Goal: Task Accomplishment & Management: Complete application form

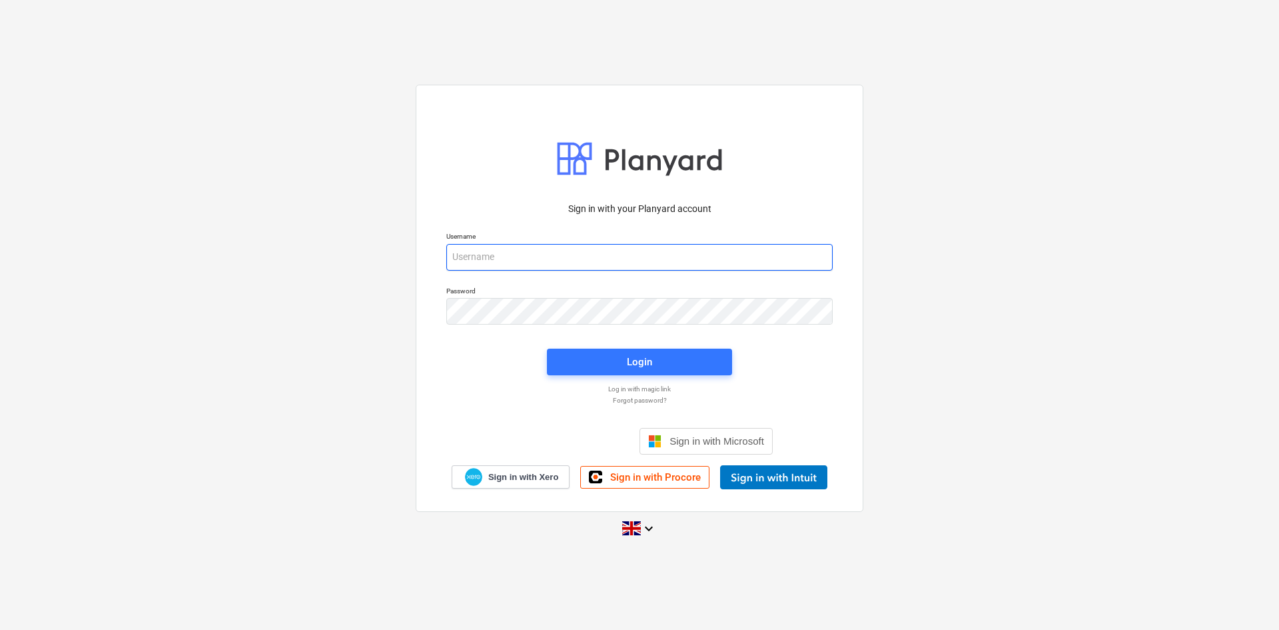
click at [520, 251] on input "email" at bounding box center [639, 257] width 386 height 27
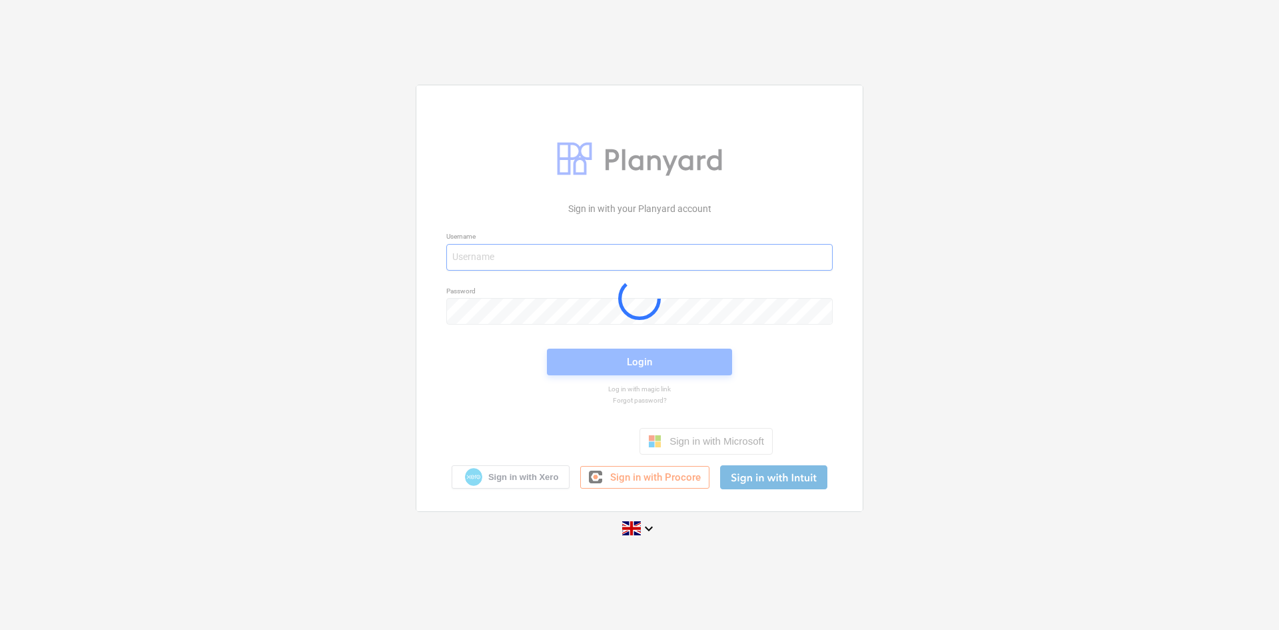
type input "[PERSON_NAME][EMAIL_ADDRESS][DOMAIN_NAME]"
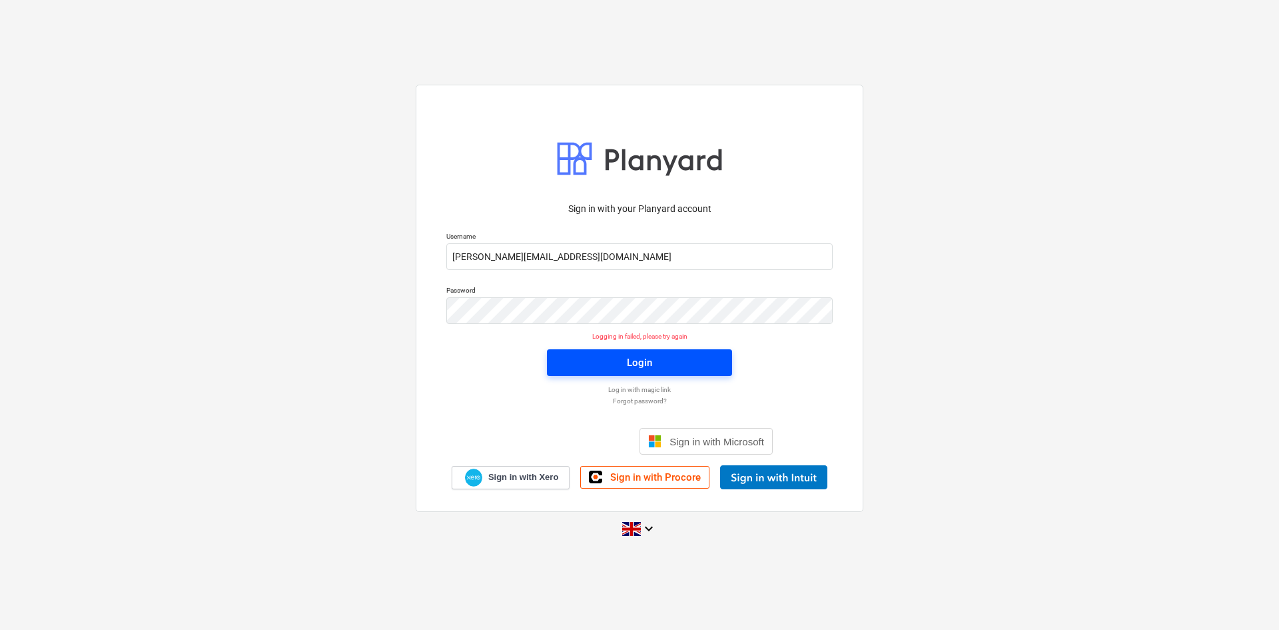
click at [623, 354] on span "Login" at bounding box center [639, 362] width 153 height 17
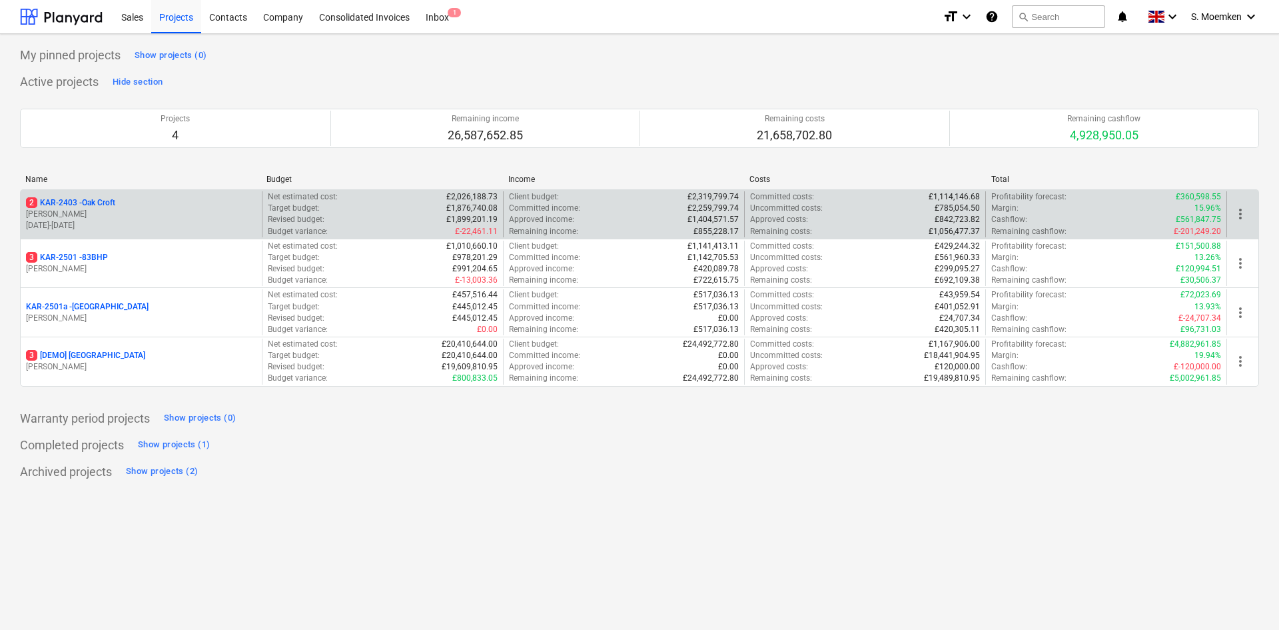
click at [117, 211] on p "[PERSON_NAME]" at bounding box center [141, 214] width 231 height 11
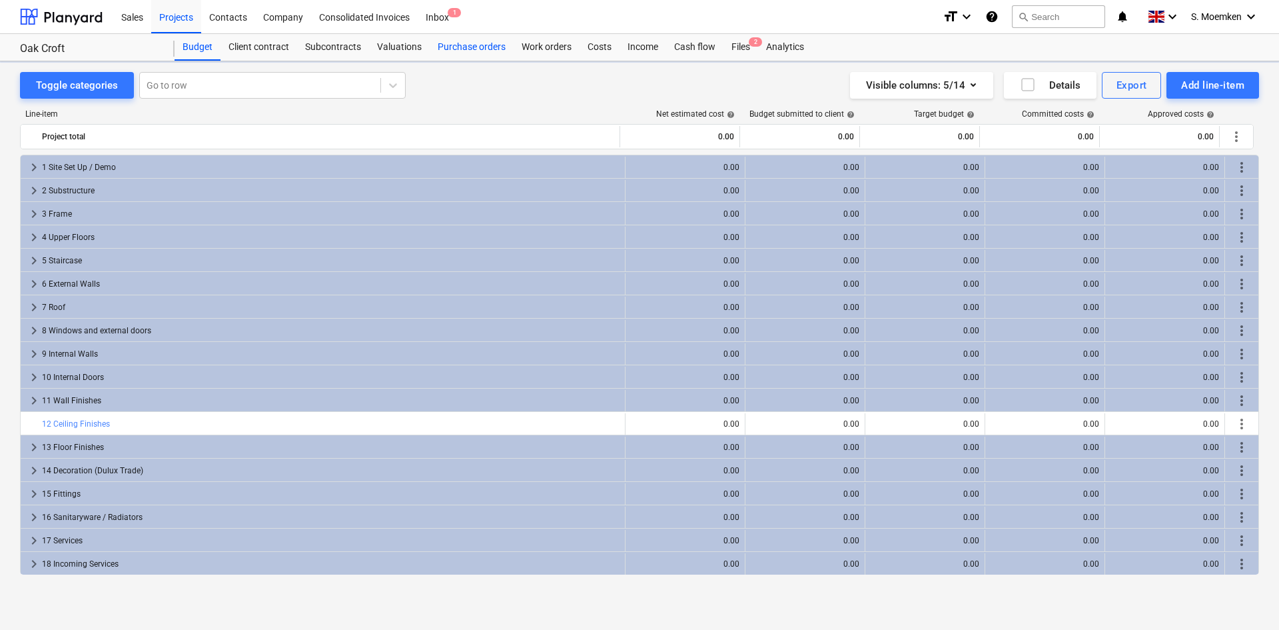
click at [480, 47] on div "Purchase orders" at bounding box center [472, 47] width 84 height 27
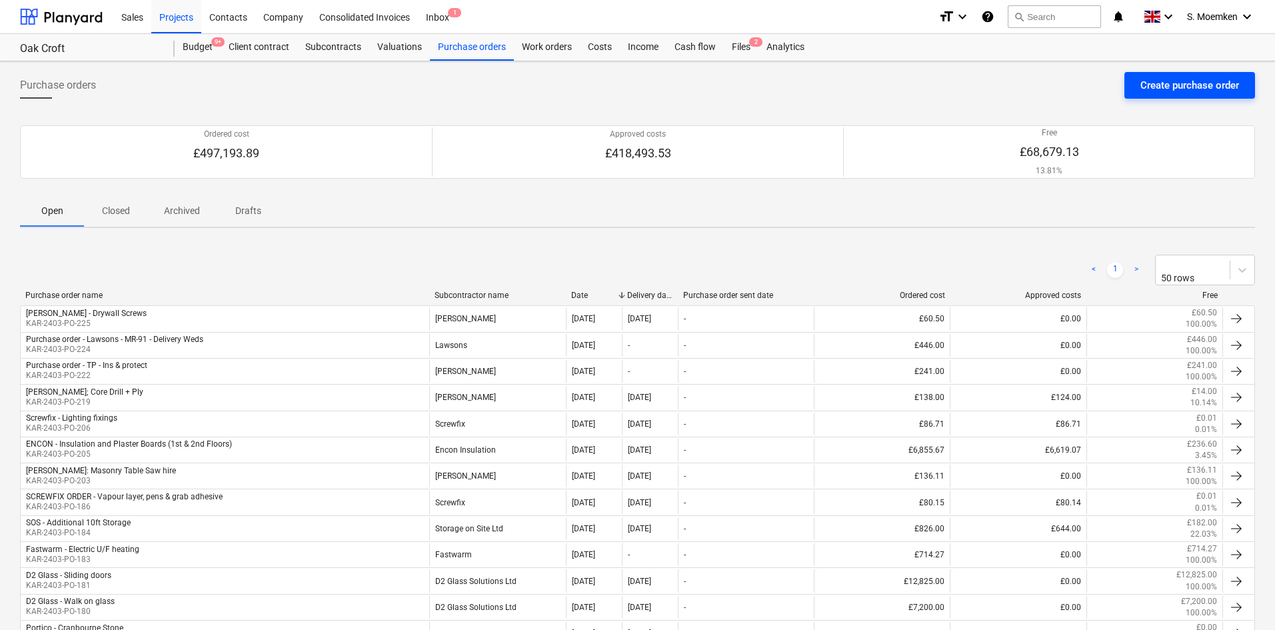
click at [1157, 85] on div "Create purchase order" at bounding box center [1189, 85] width 99 height 17
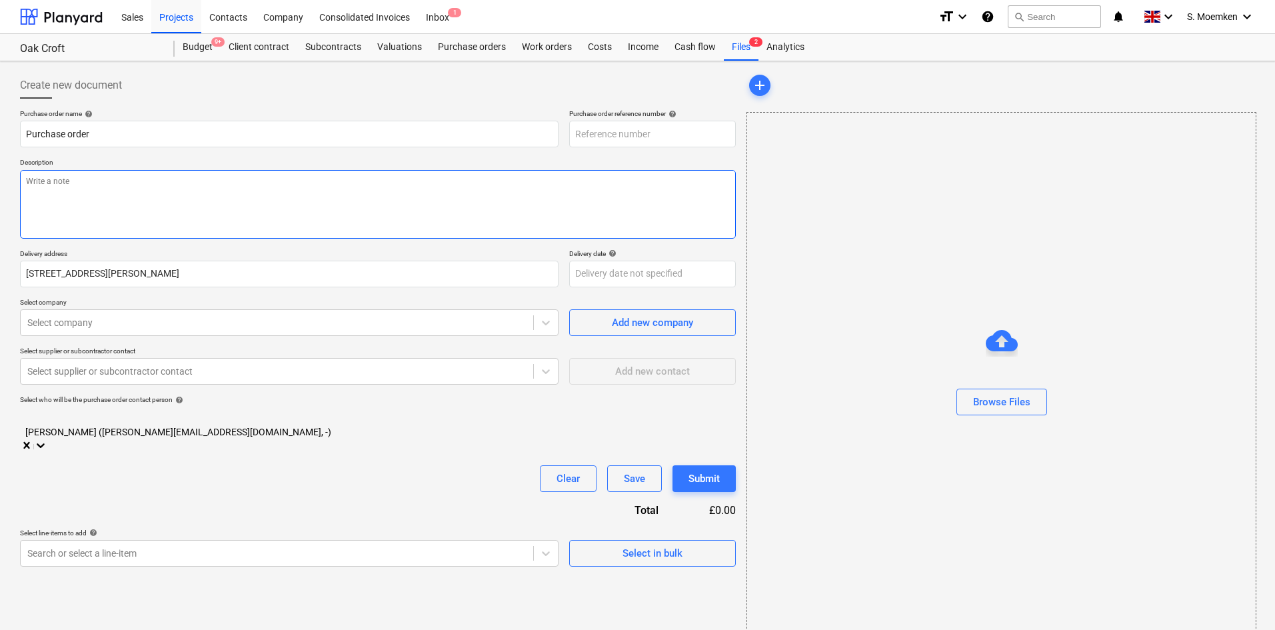
type input "KAR-2403-PO-226"
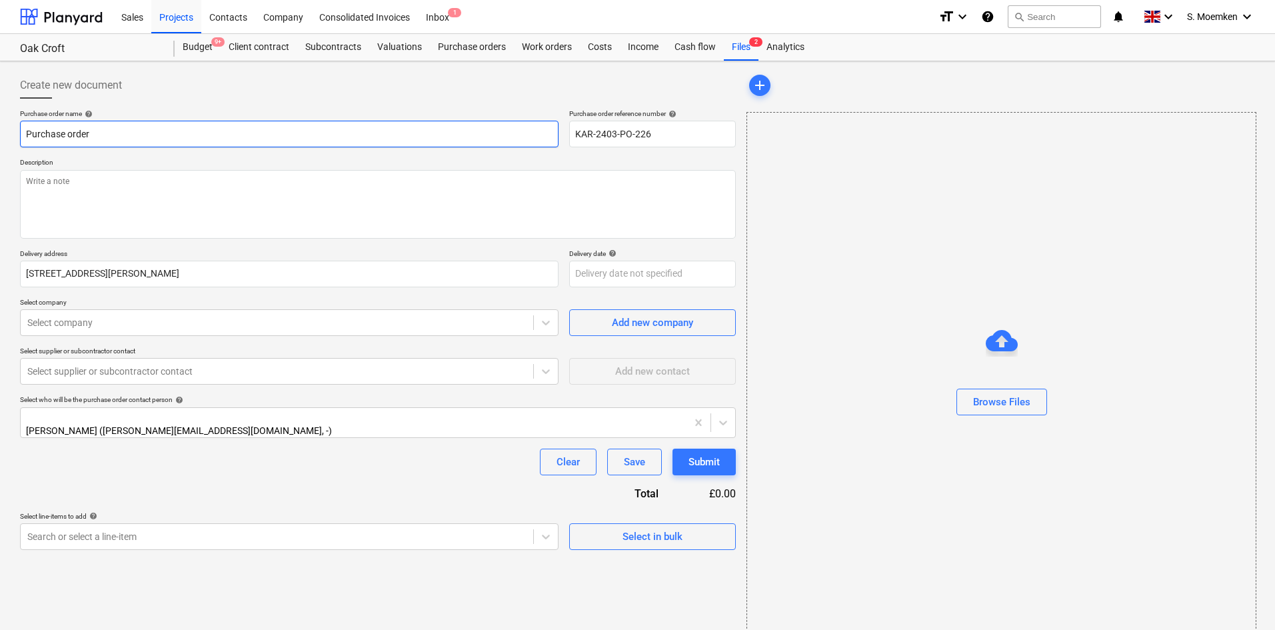
click at [133, 131] on input "Purchase order" at bounding box center [289, 134] width 538 height 27
click at [153, 135] on input "Purchase order - Screwfix -" at bounding box center [289, 134] width 538 height 27
drag, startPoint x: 95, startPoint y: 132, endPoint x: 6, endPoint y: 135, distance: 89.4
click at [6, 135] on div "Create new document Purchase order name help Purchase order - Screwfix frog tap…" at bounding box center [637, 355] width 1275 height 588
click at [113, 128] on input "Screwfix frog tape" at bounding box center [289, 134] width 538 height 27
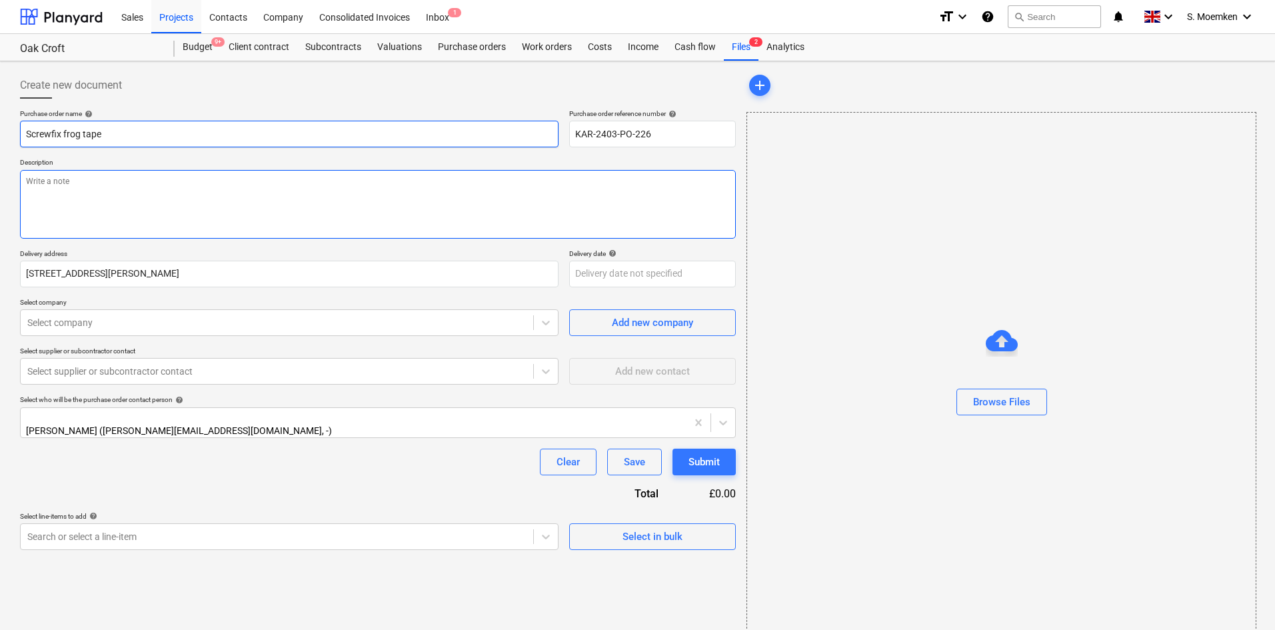
type input "Screwfix frog tape"
click at [125, 199] on textarea at bounding box center [378, 204] width 716 height 69
type textarea "Web Order"
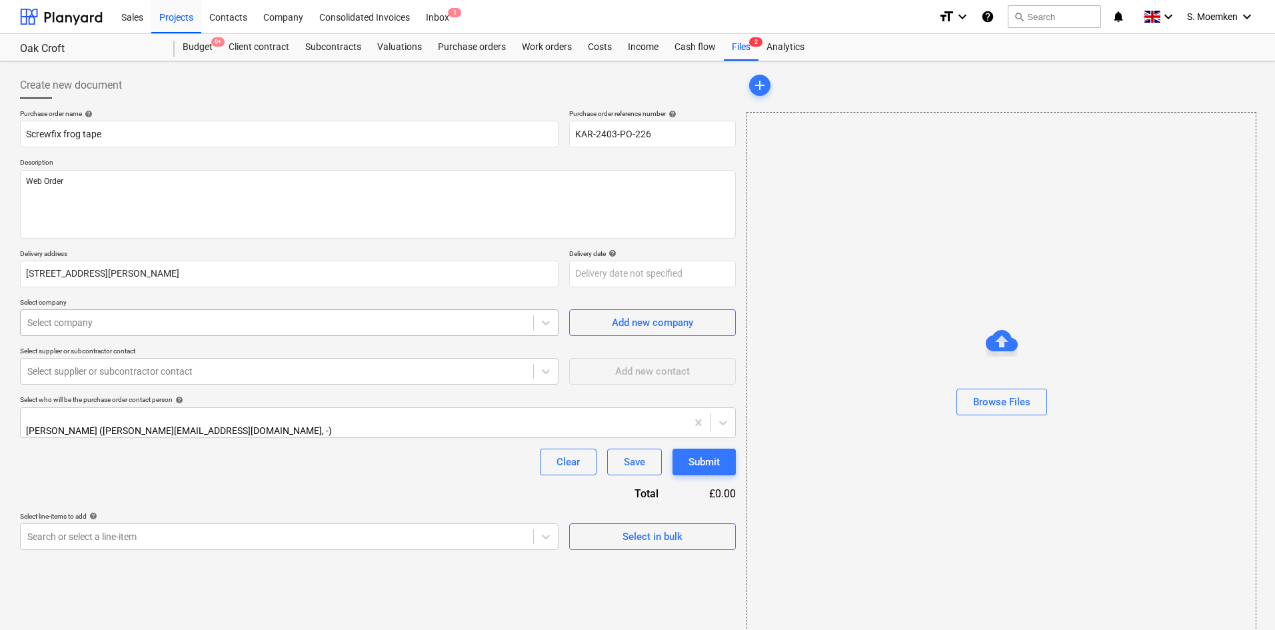
click at [111, 318] on div at bounding box center [276, 322] width 499 height 13
type input "screw"
click at [123, 629] on div "Screwfix" at bounding box center [637, 635] width 1275 height 11
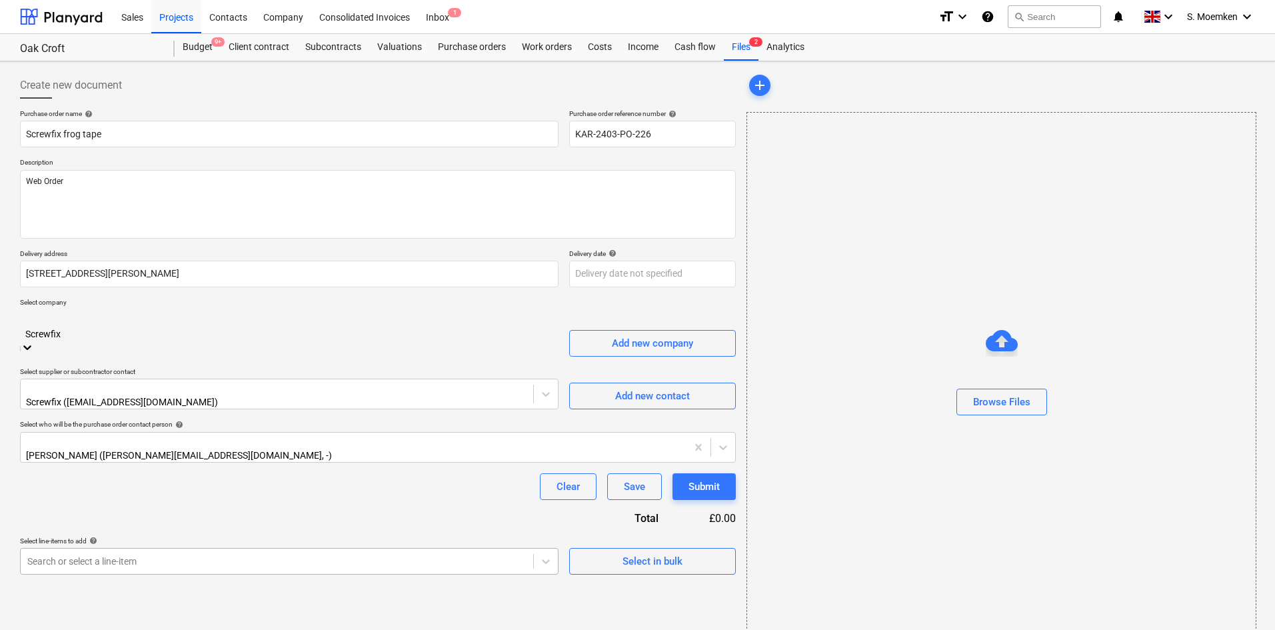
click at [513, 527] on body "Sales Projects Contacts Company Consolidated Invoices Inbox 1 format_size keybo…" at bounding box center [637, 315] width 1275 height 630
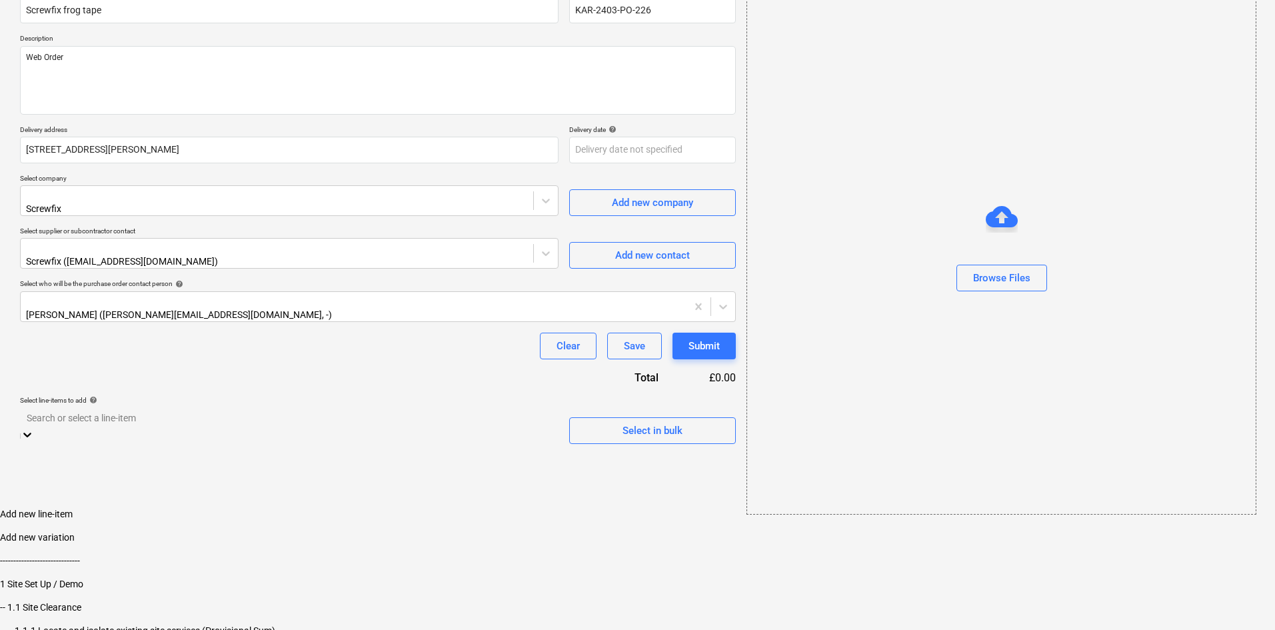
type input "w"
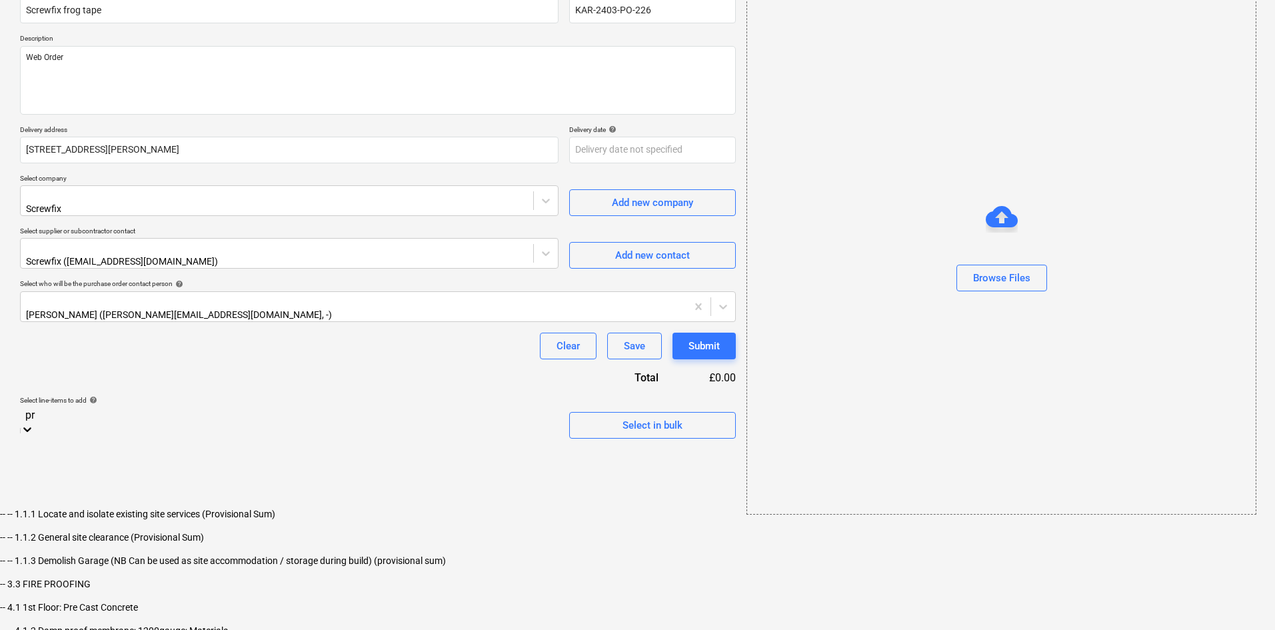
type input "pro"
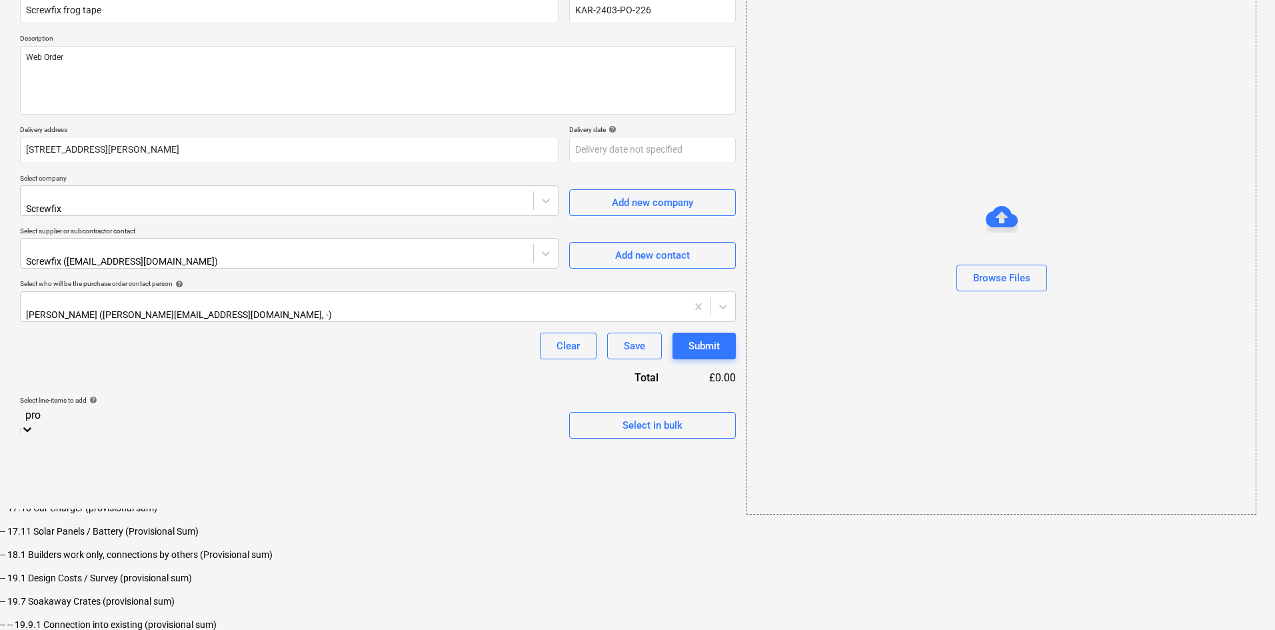
scroll to position [333, 0]
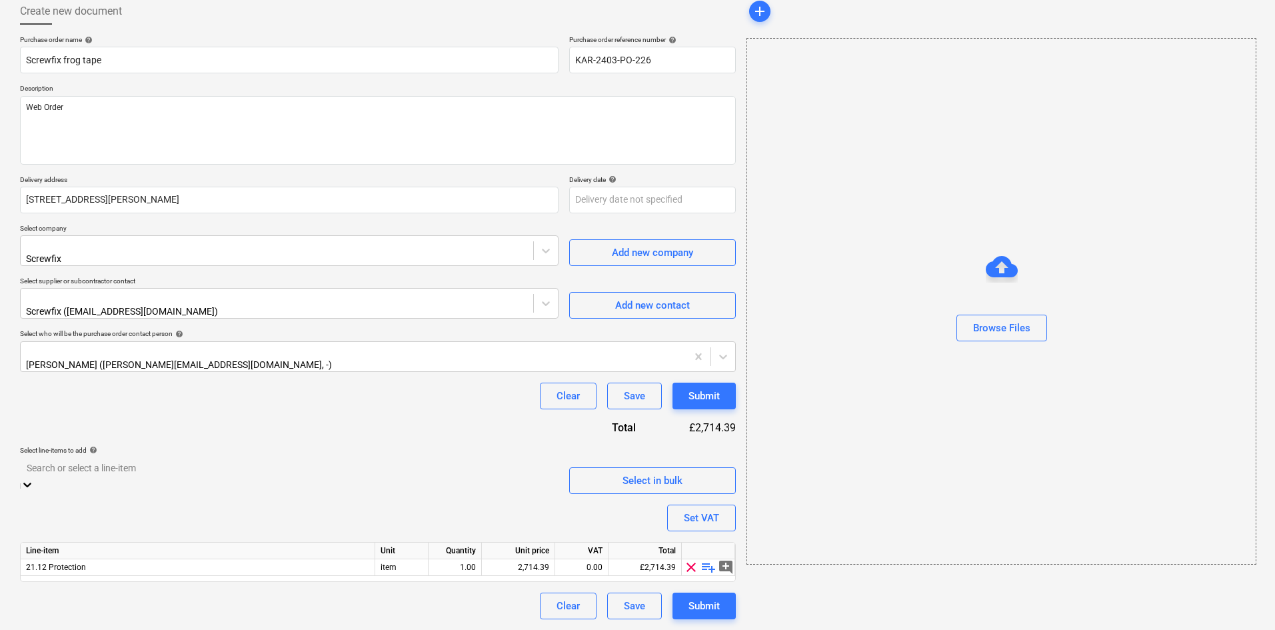
scroll to position [52, 0]
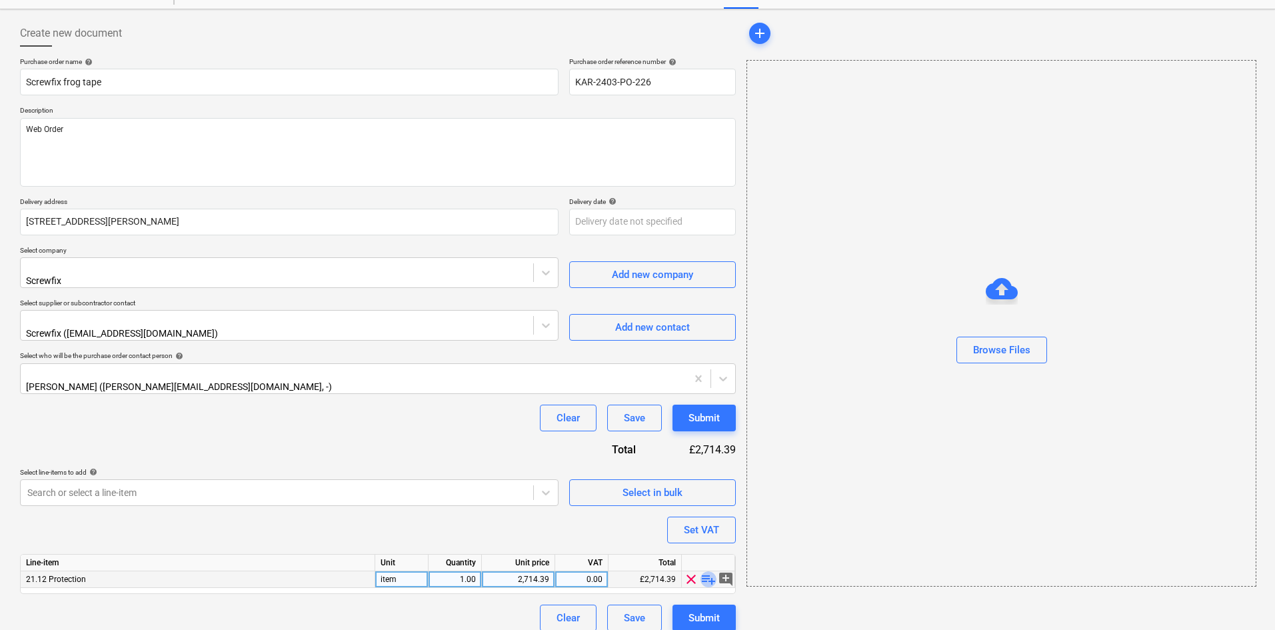
click at [708, 571] on span "playlist_add" at bounding box center [708, 579] width 16 height 16
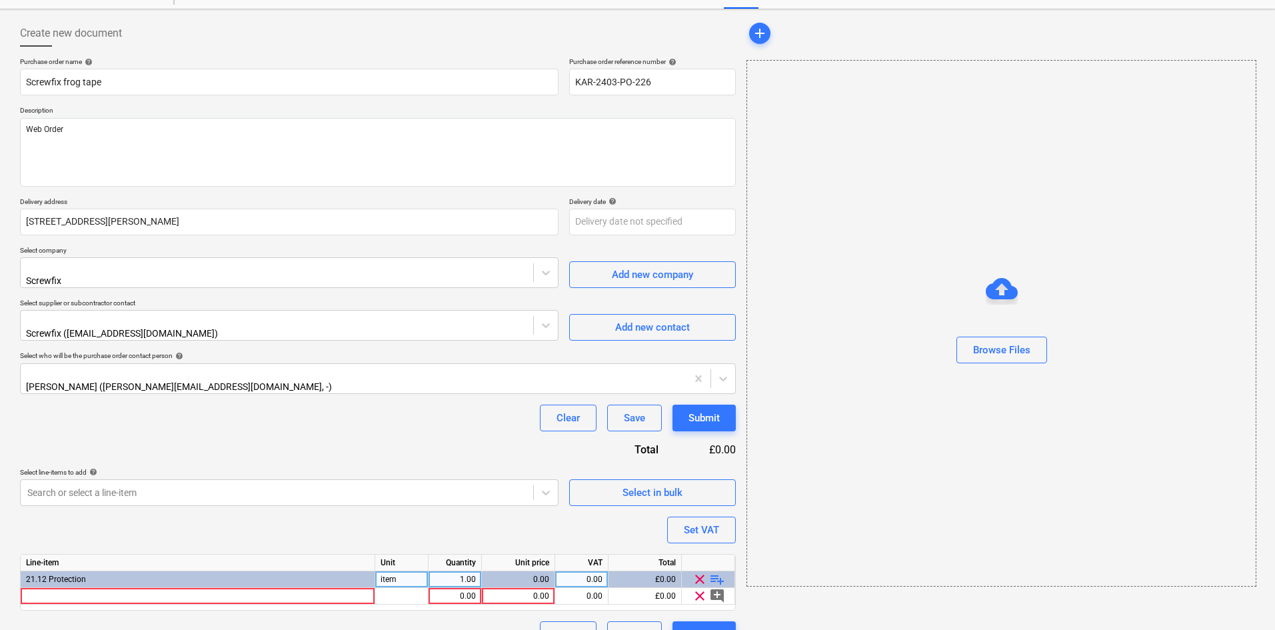
scroll to position [69, 0]
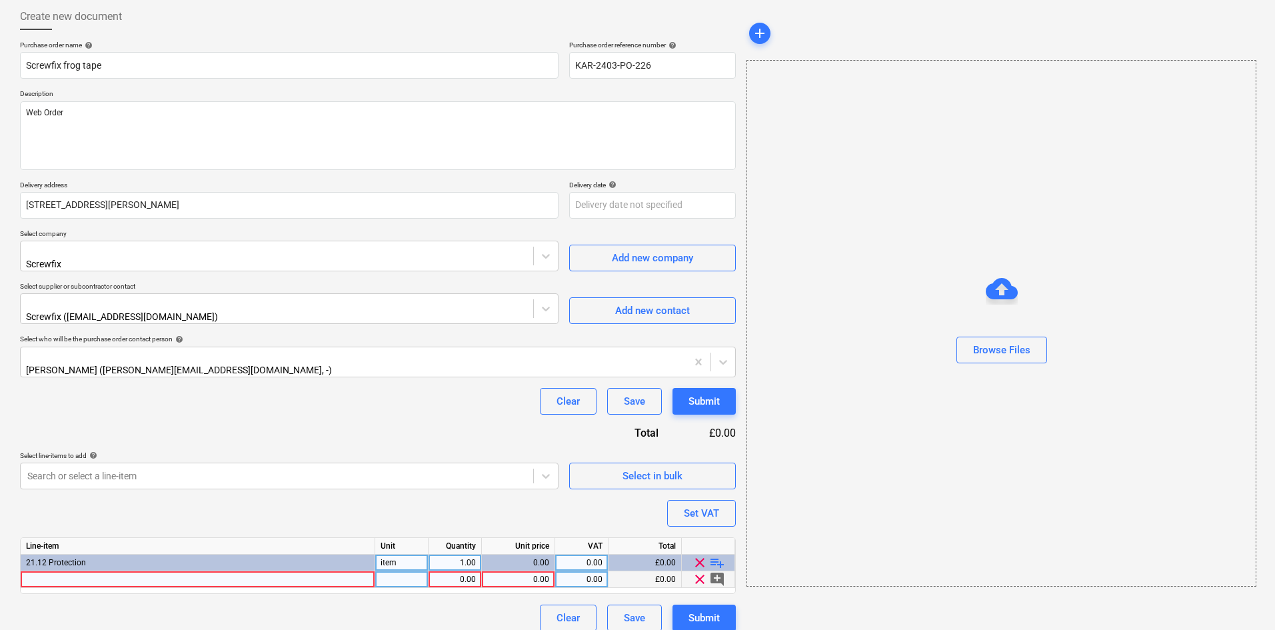
click at [131, 571] on div at bounding box center [198, 579] width 355 height 17
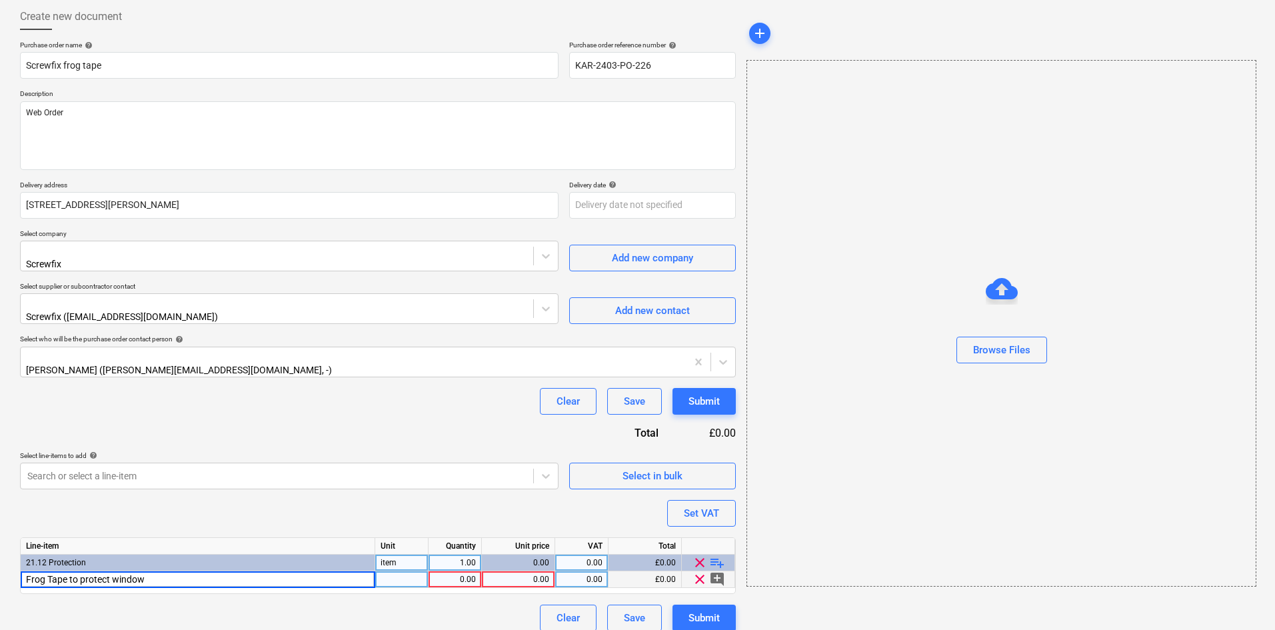
type input "Frog Tape to protect windows"
click at [412, 572] on div at bounding box center [401, 579] width 53 height 17
type input "Item"
type input "5.658"
type input "20"
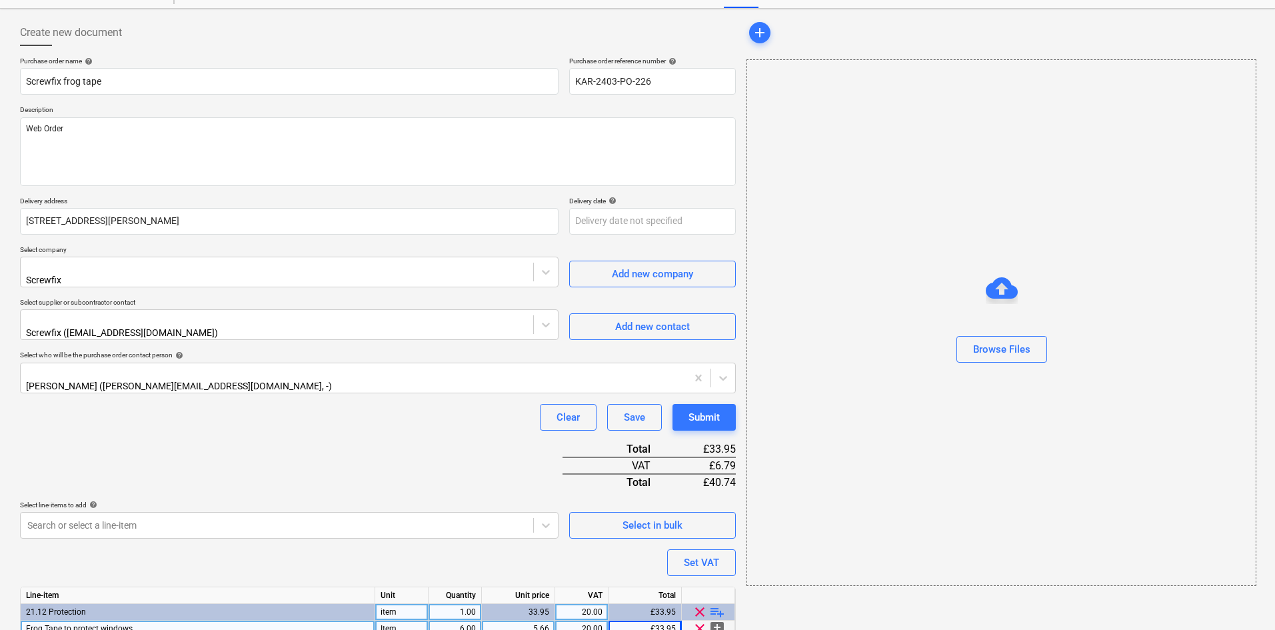
scroll to position [0, 0]
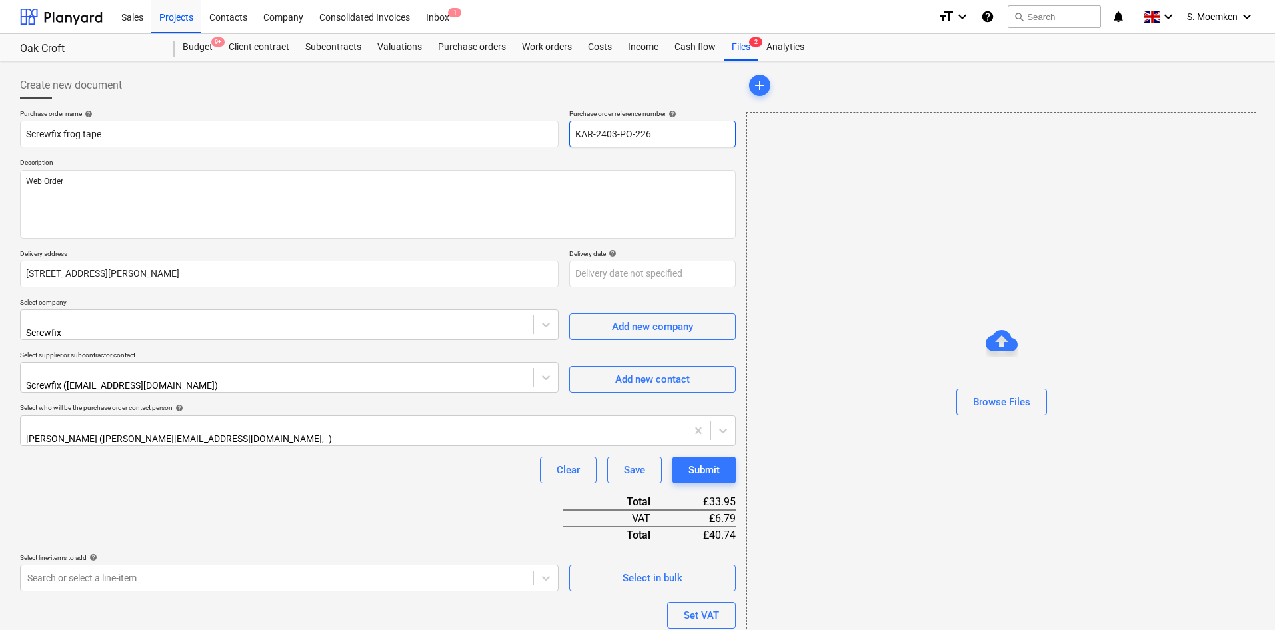
drag, startPoint x: 668, startPoint y: 132, endPoint x: 567, endPoint y: 136, distance: 100.7
click at [567, 136] on div "Purchase order name help Screwfix frog tape Purchase order reference number hel…" at bounding box center [378, 128] width 716 height 38
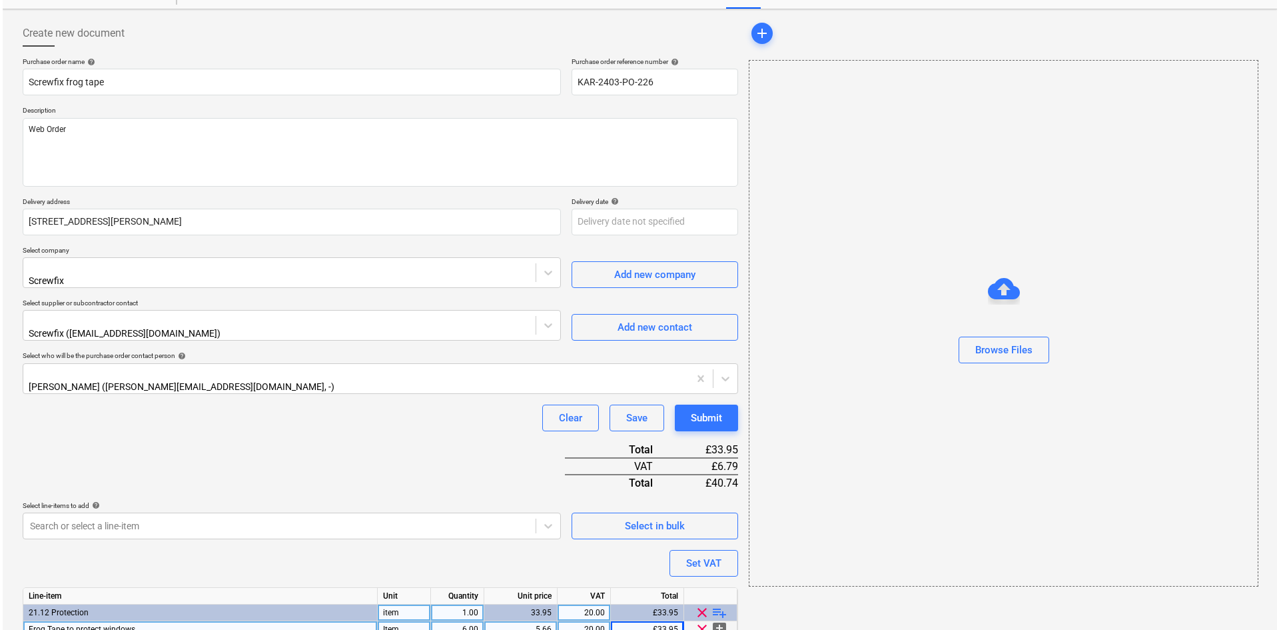
scroll to position [102, 0]
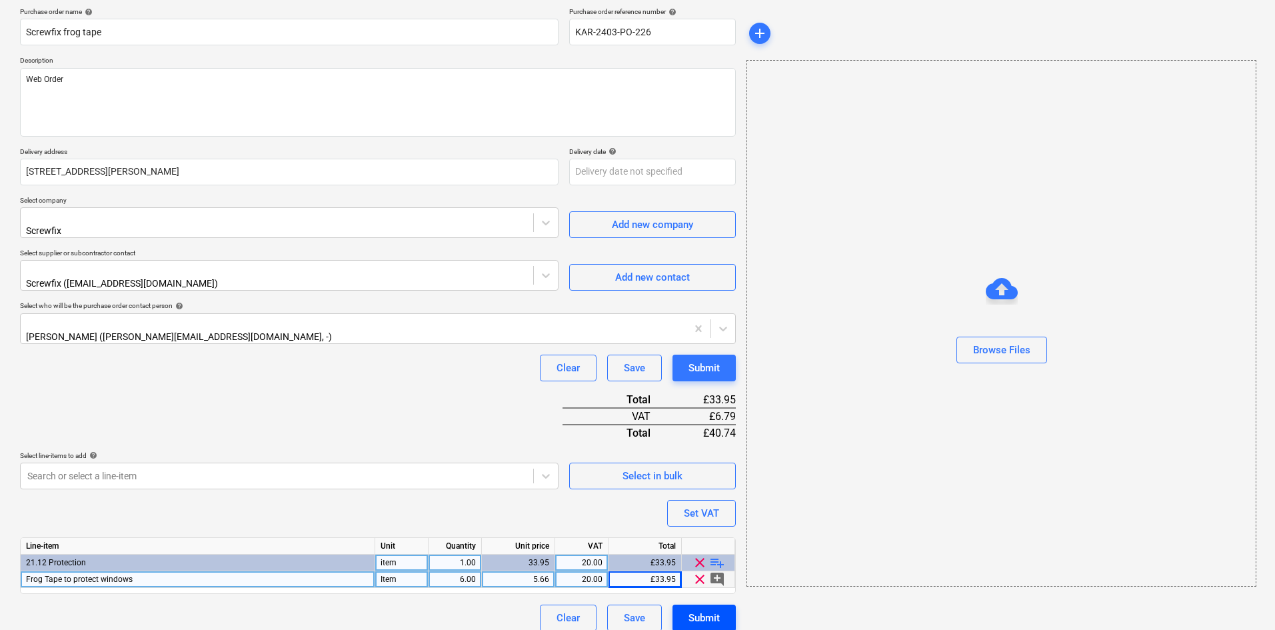
click at [710, 610] on div "Submit" at bounding box center [703, 617] width 31 height 17
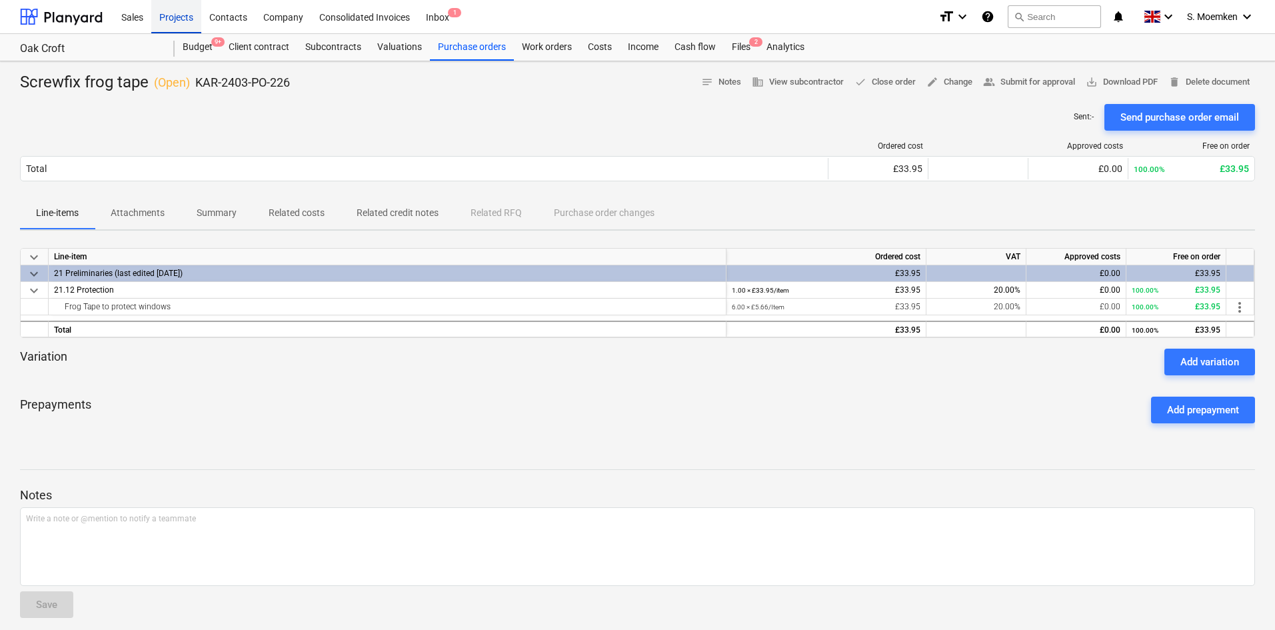
click at [177, 19] on div "Projects" at bounding box center [176, 16] width 50 height 34
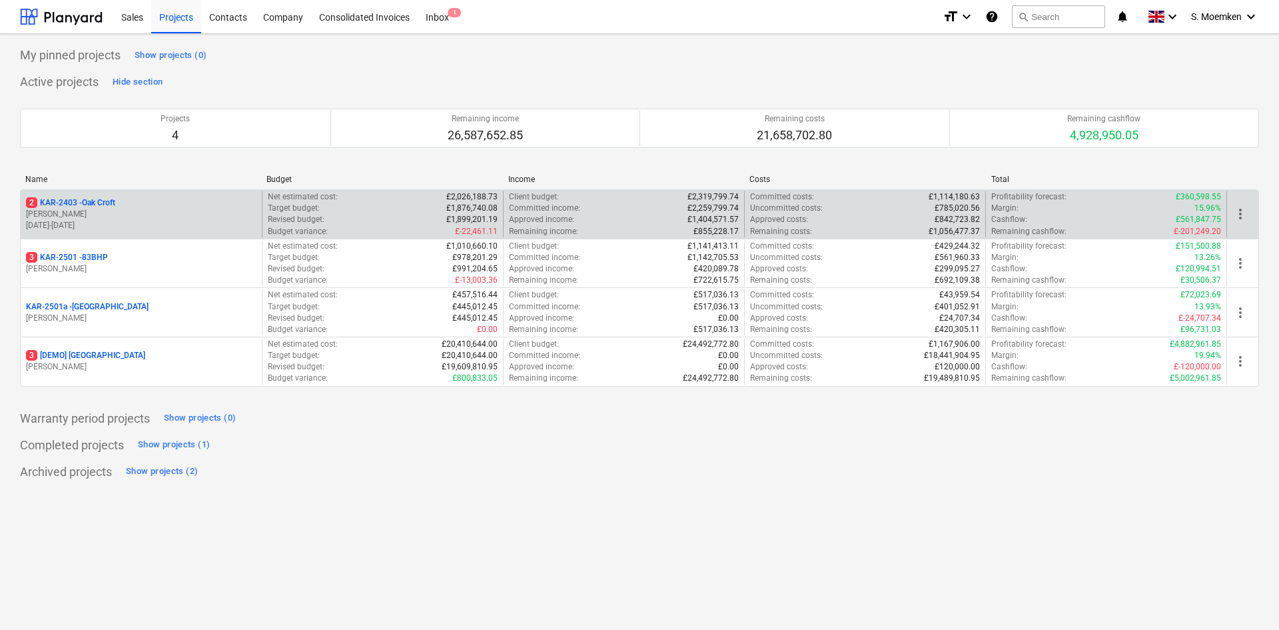
click at [145, 214] on p "[PERSON_NAME]" at bounding box center [141, 214] width 231 height 11
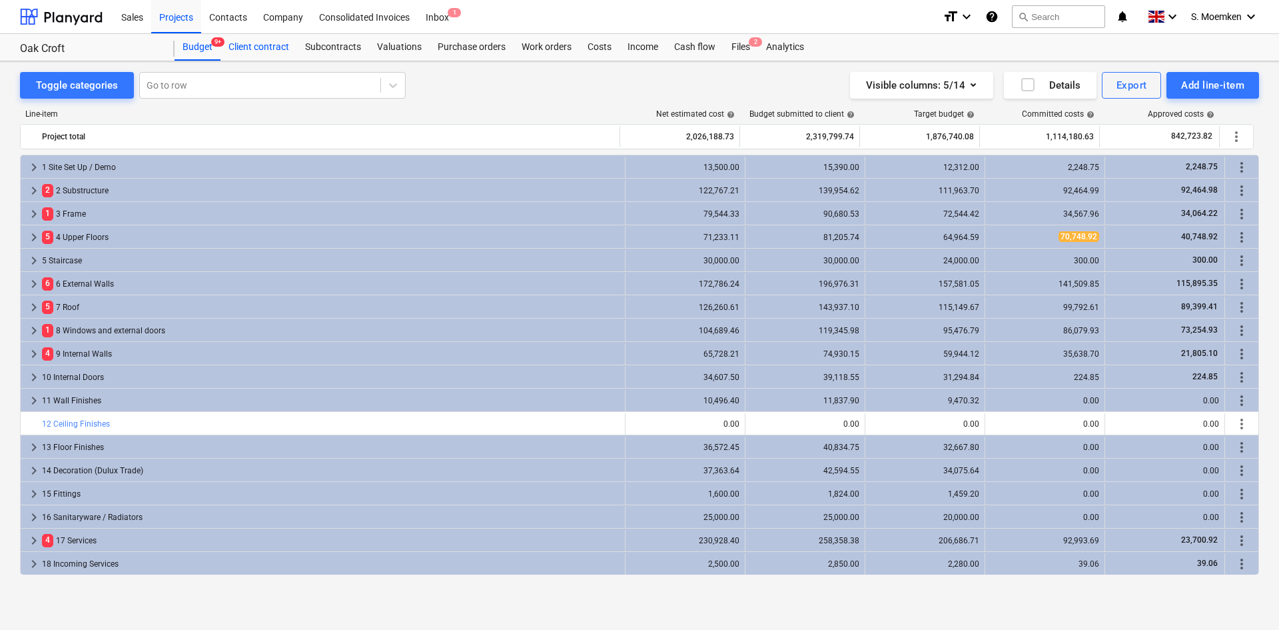
scroll to position [33, 0]
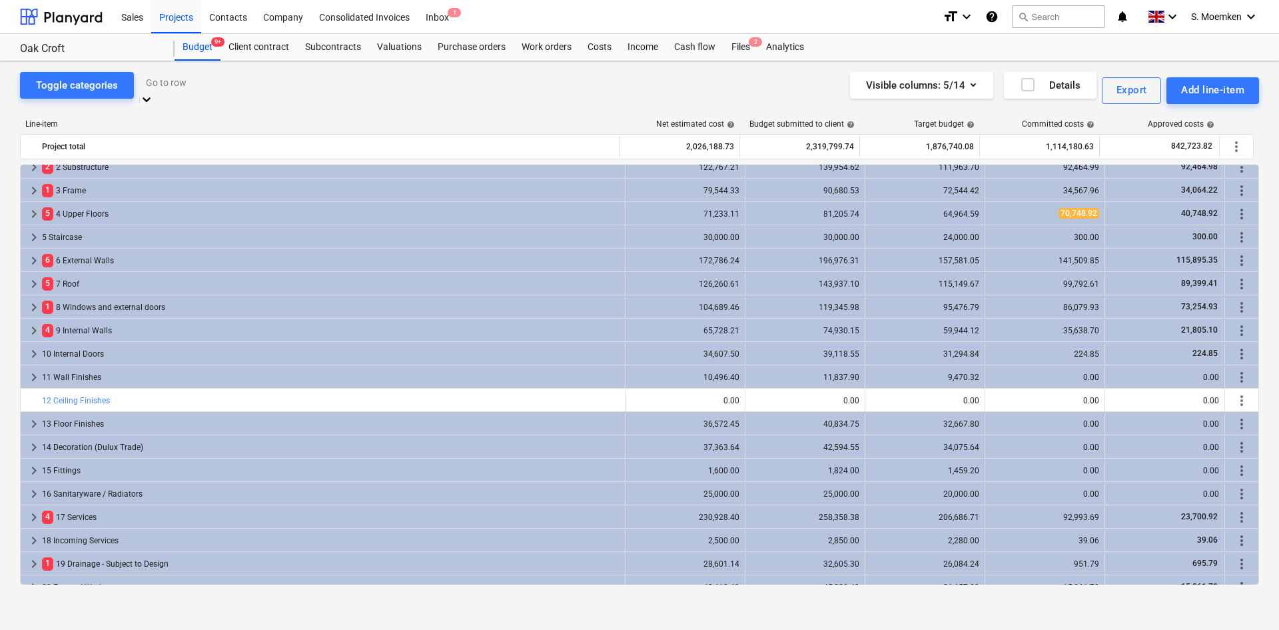
click at [229, 83] on div at bounding box center [272, 82] width 253 height 15
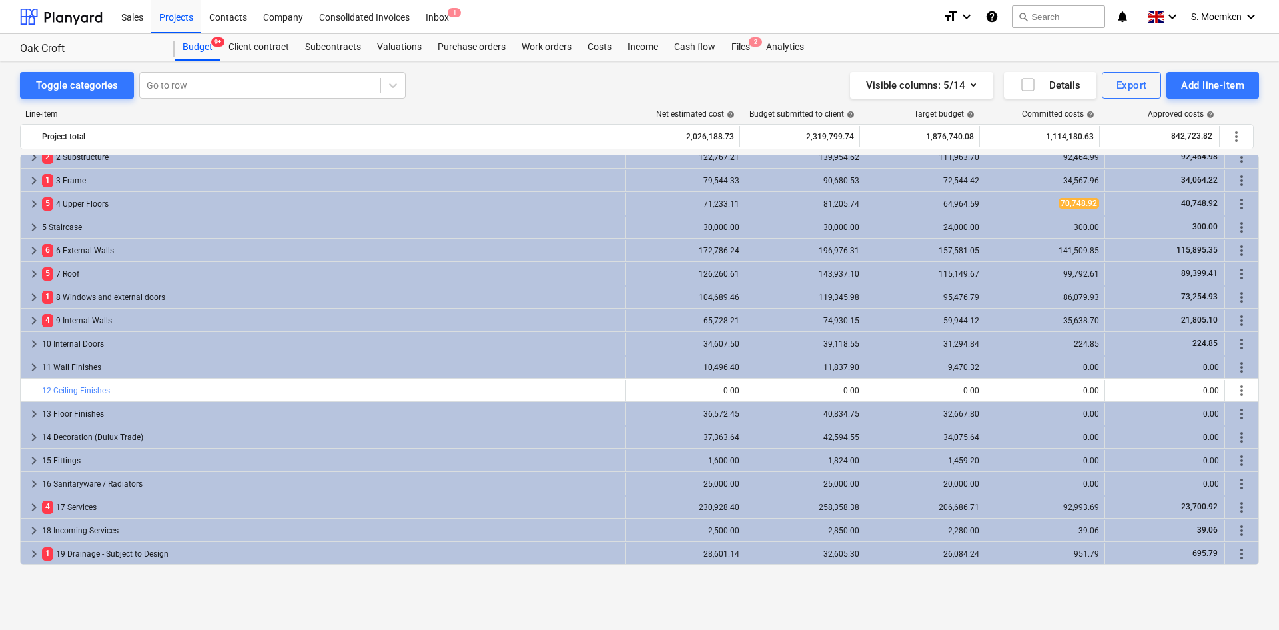
scroll to position [0, 0]
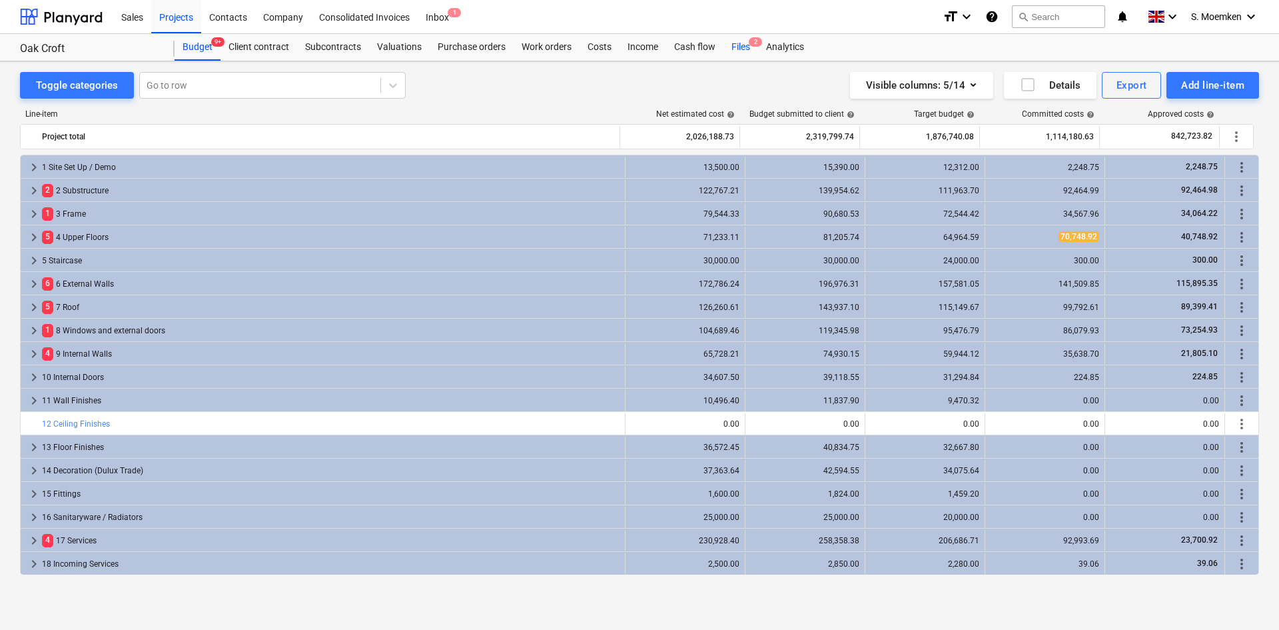
click at [739, 45] on div "Files 2" at bounding box center [741, 47] width 35 height 27
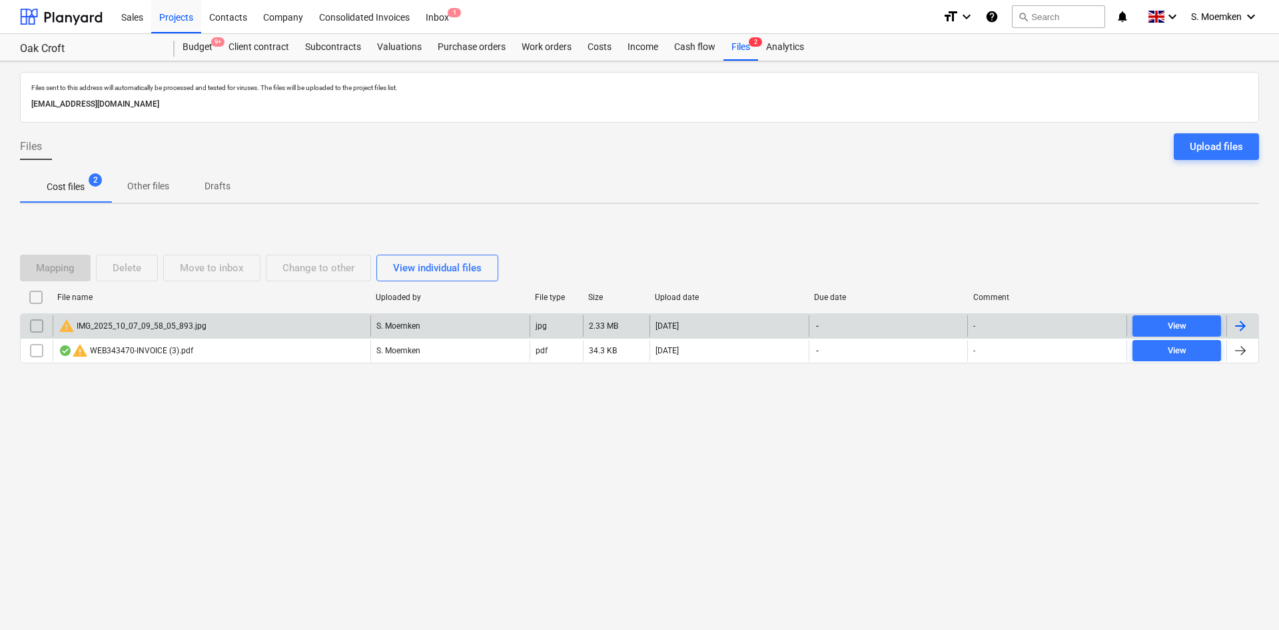
click at [29, 323] on input "checkbox" at bounding box center [36, 325] width 21 height 21
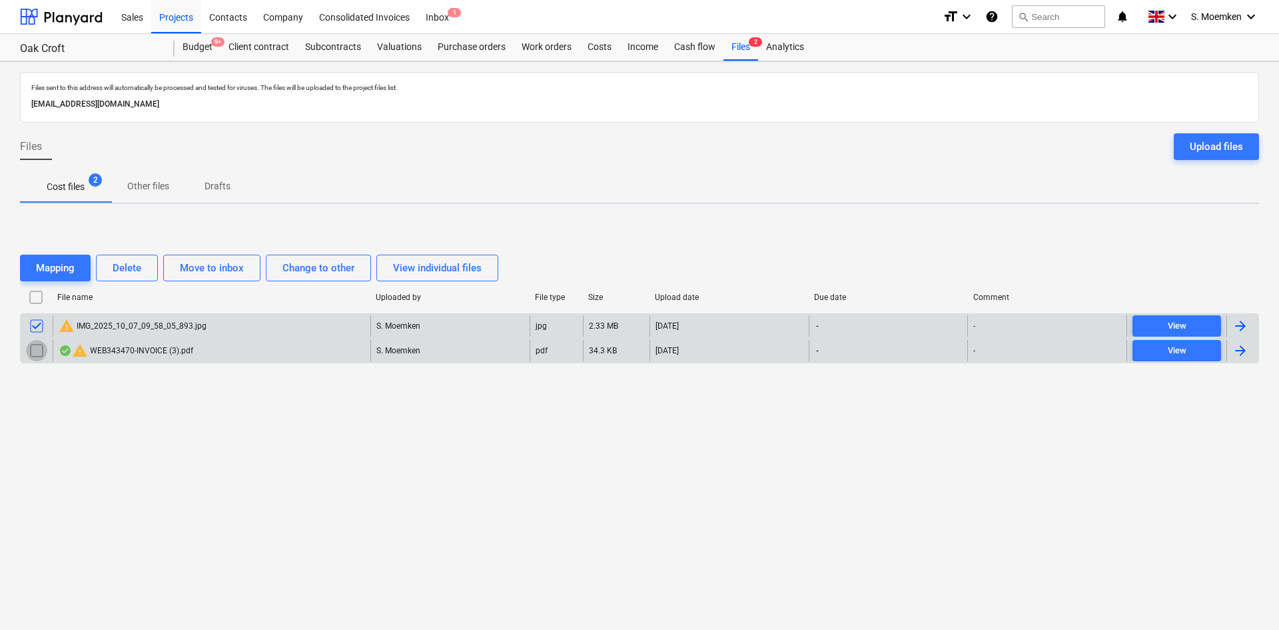
click at [28, 350] on input "checkbox" at bounding box center [36, 350] width 21 height 21
click at [131, 263] on div "Delete" at bounding box center [127, 267] width 29 height 17
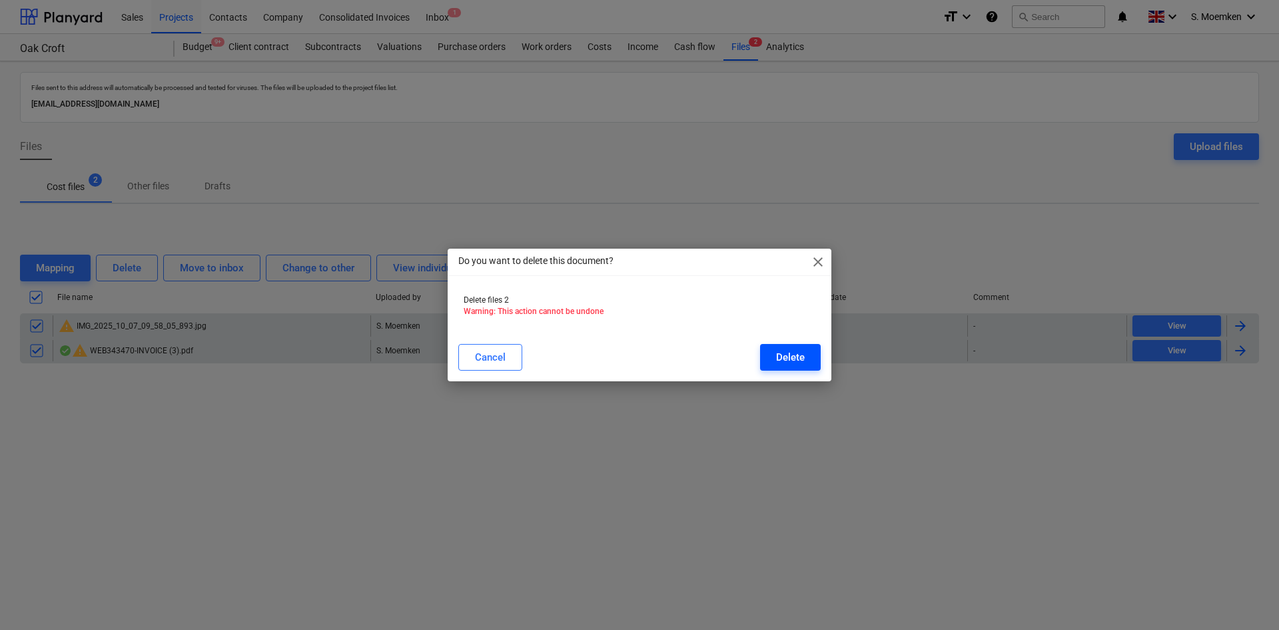
click at [786, 357] on div "Delete" at bounding box center [790, 357] width 29 height 17
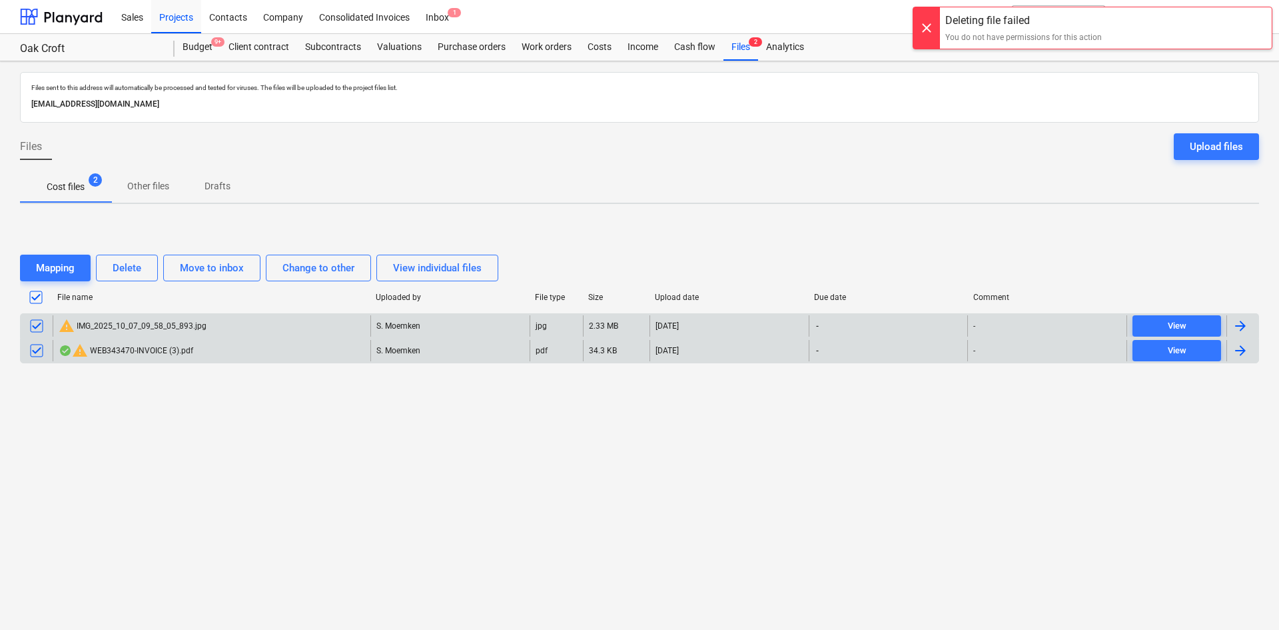
click at [924, 25] on div at bounding box center [927, 27] width 27 height 41
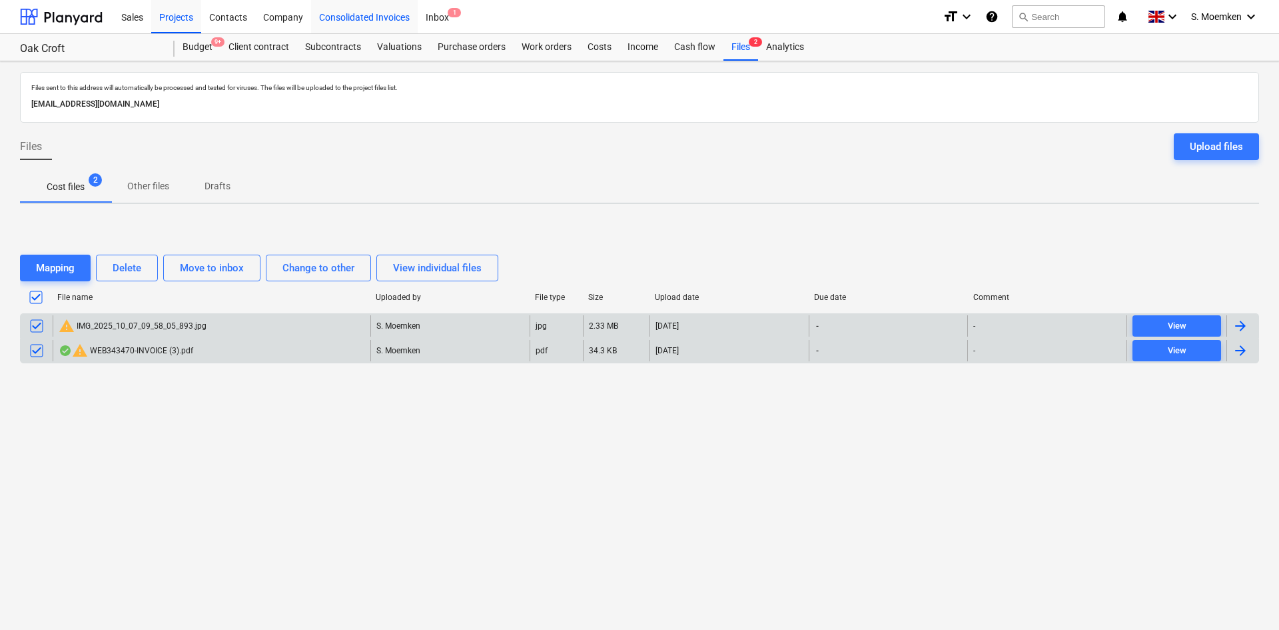
click at [370, 15] on div "Consolidated Invoices" at bounding box center [364, 16] width 107 height 34
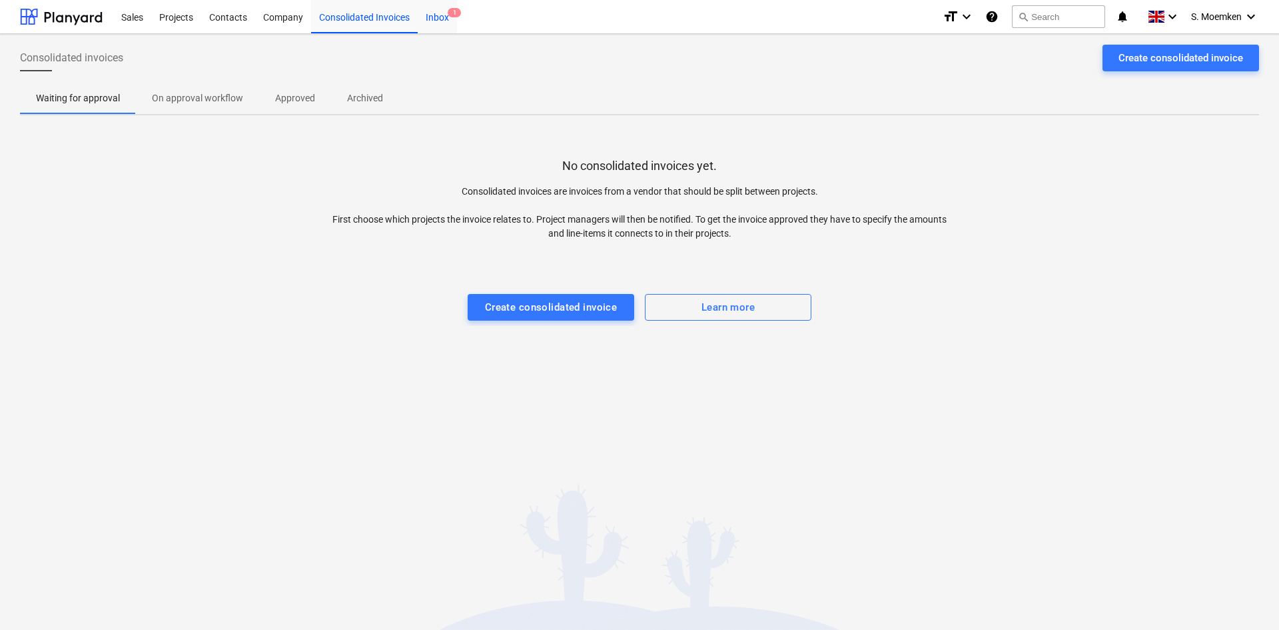
click at [449, 15] on span "1" at bounding box center [454, 12] width 13 height 9
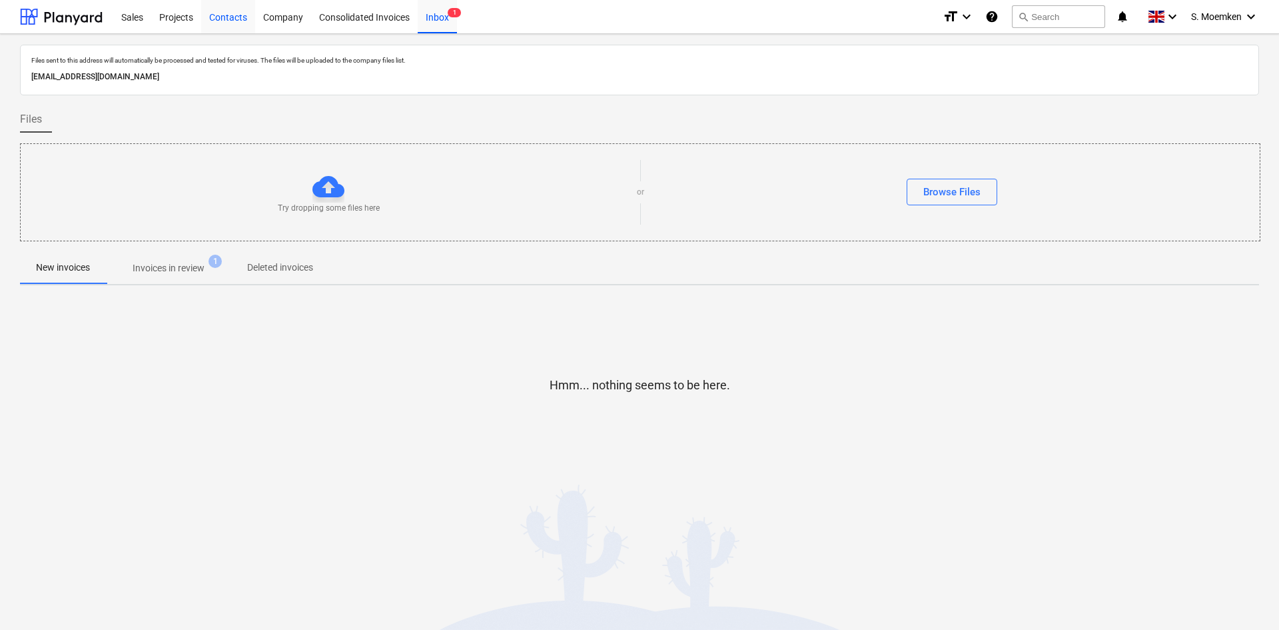
click at [229, 19] on div "Contacts" at bounding box center [228, 16] width 54 height 34
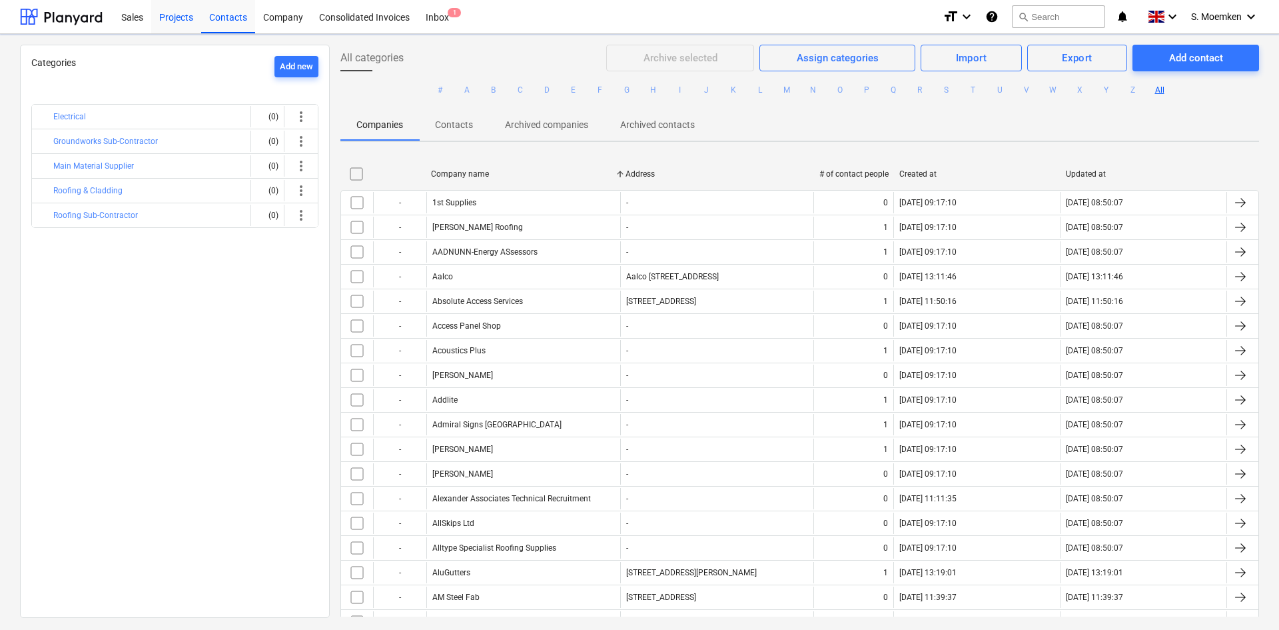
click at [182, 18] on div "Projects" at bounding box center [176, 16] width 50 height 34
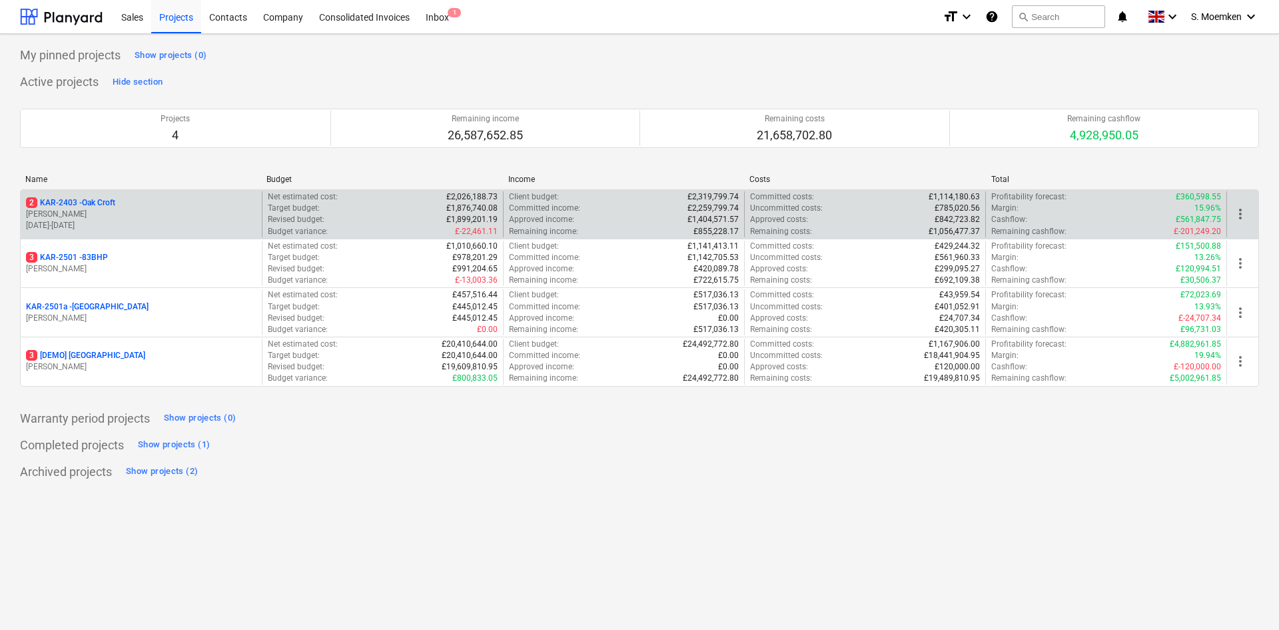
click at [109, 217] on p "[PERSON_NAME]" at bounding box center [141, 214] width 231 height 11
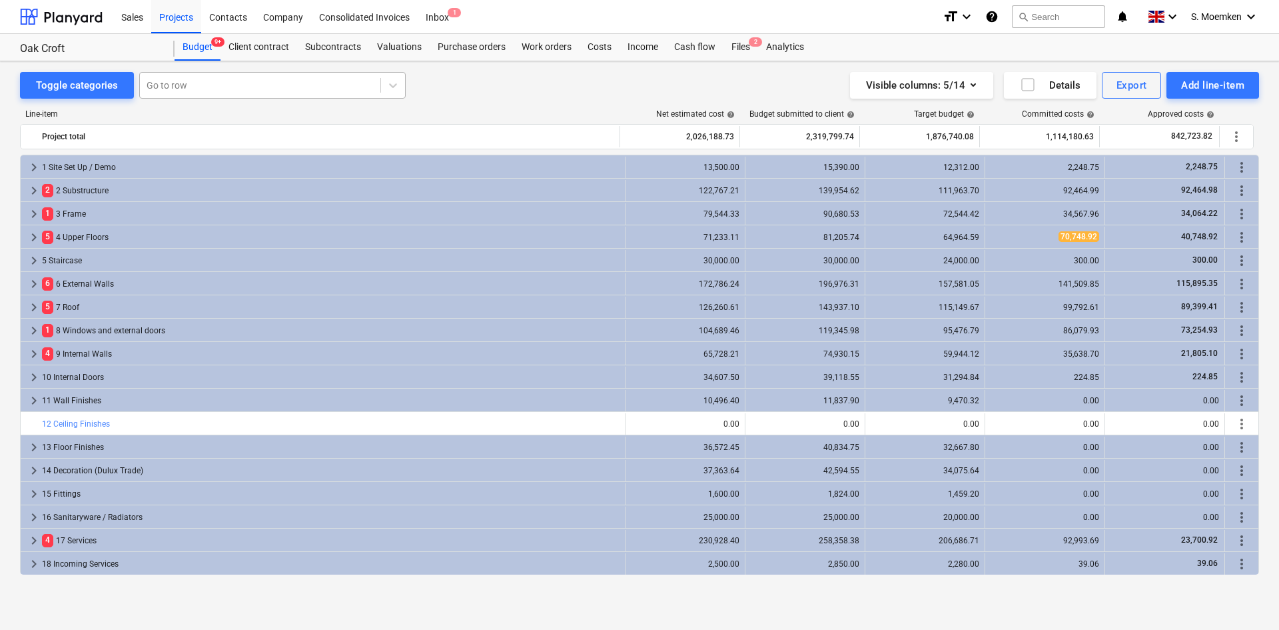
click at [195, 90] on div at bounding box center [260, 85] width 227 height 13
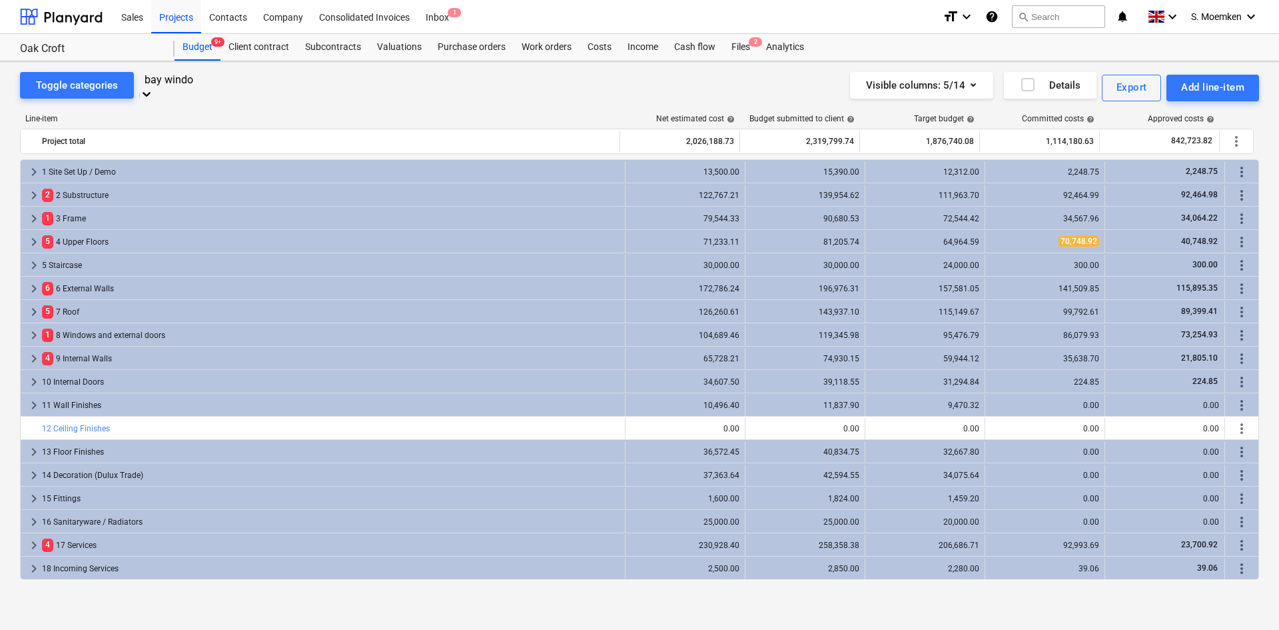
type input "bay window"
click at [222, 629] on div "-- -- 4 Aleterations to design of bay window to flat roof" at bounding box center [639, 635] width 1279 height 11
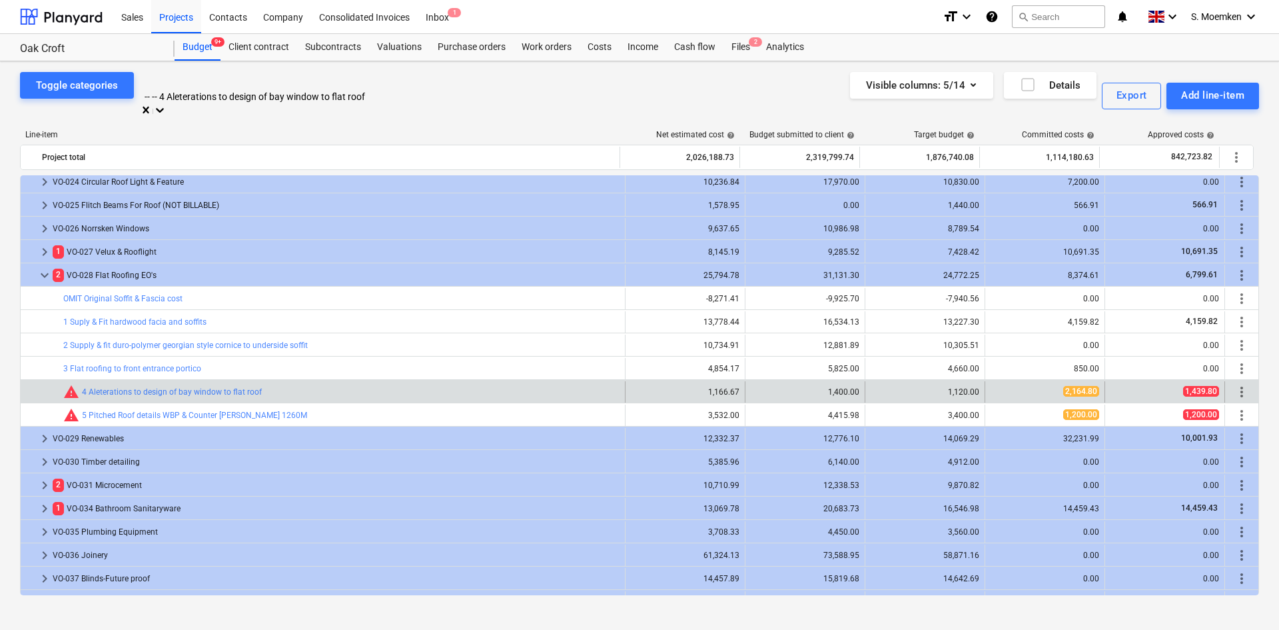
scroll to position [1126, 0]
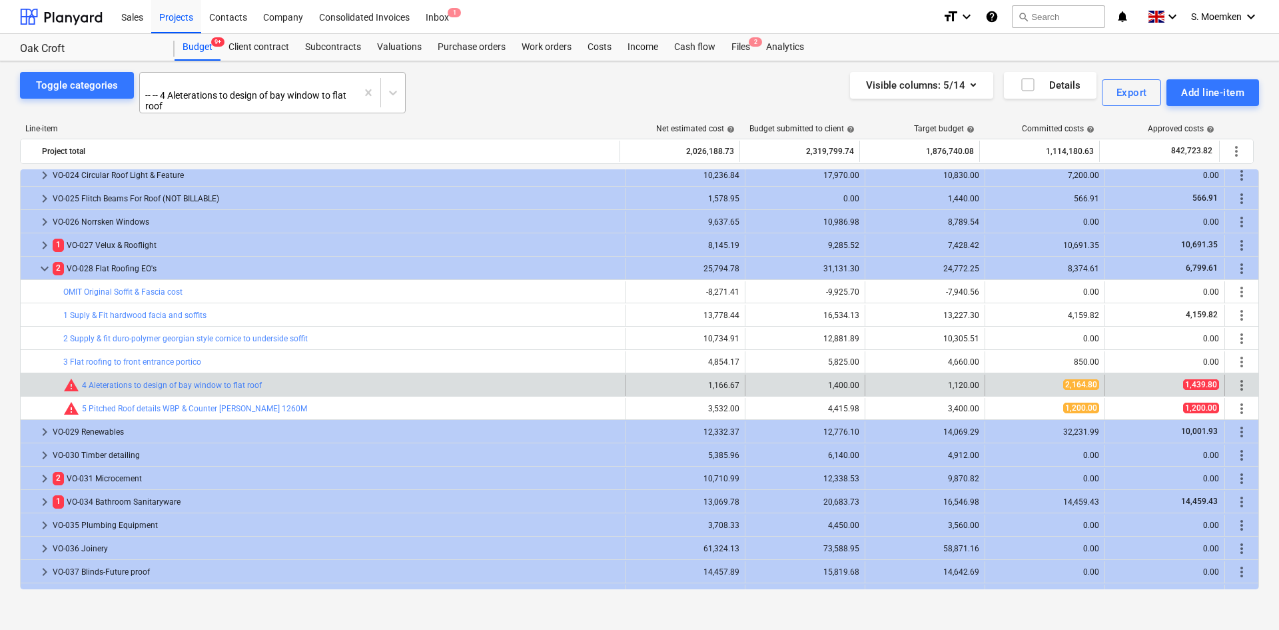
click at [234, 97] on div "-- -- 4 Aleterations to design of bay window to flat roof" at bounding box center [272, 92] width 267 height 41
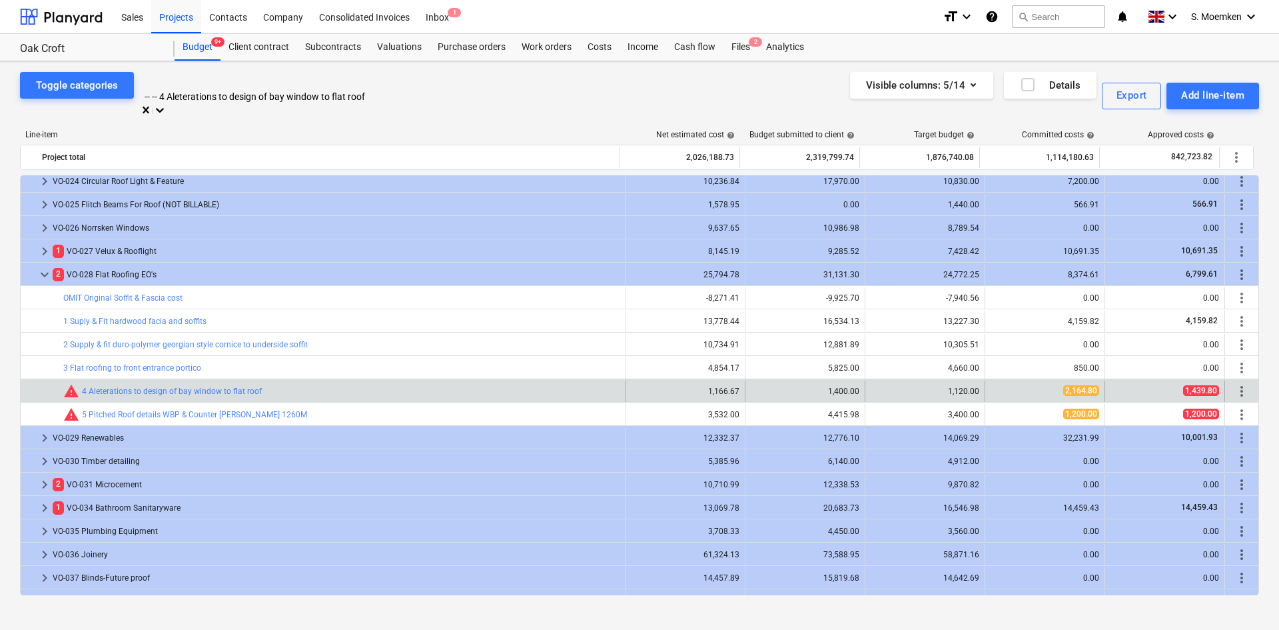
click at [238, 84] on div at bounding box center [272, 82] width 253 height 15
click at [239, 84] on div at bounding box center [272, 82] width 253 height 15
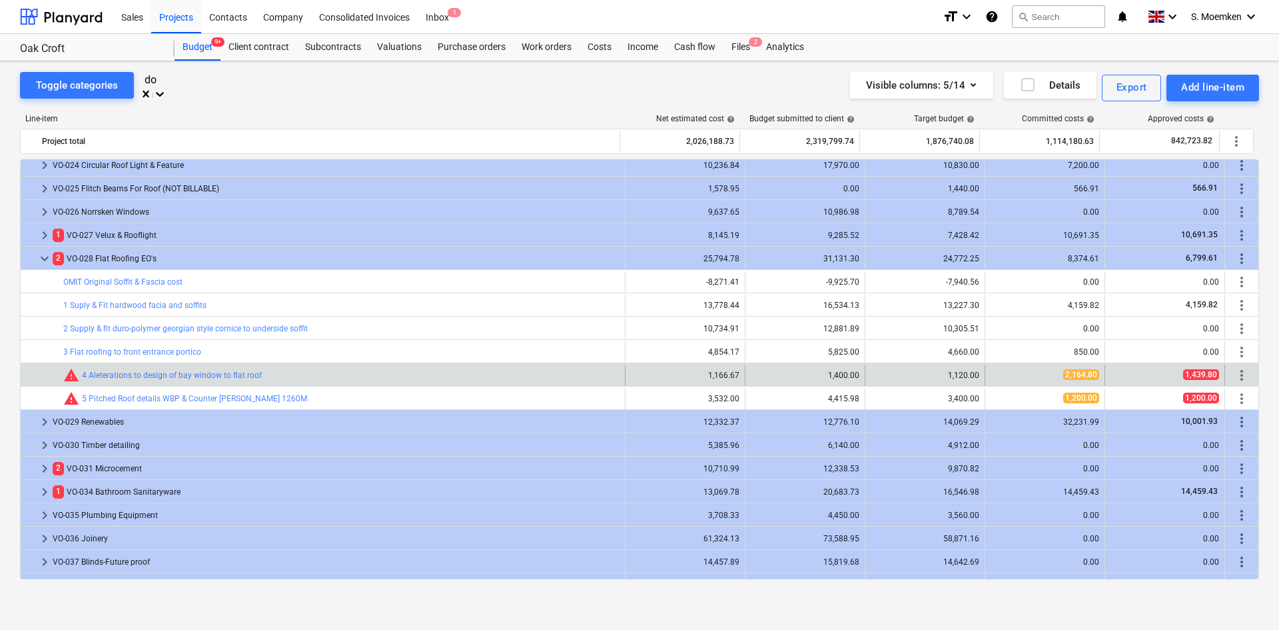
scroll to position [570, 0]
type input "d"
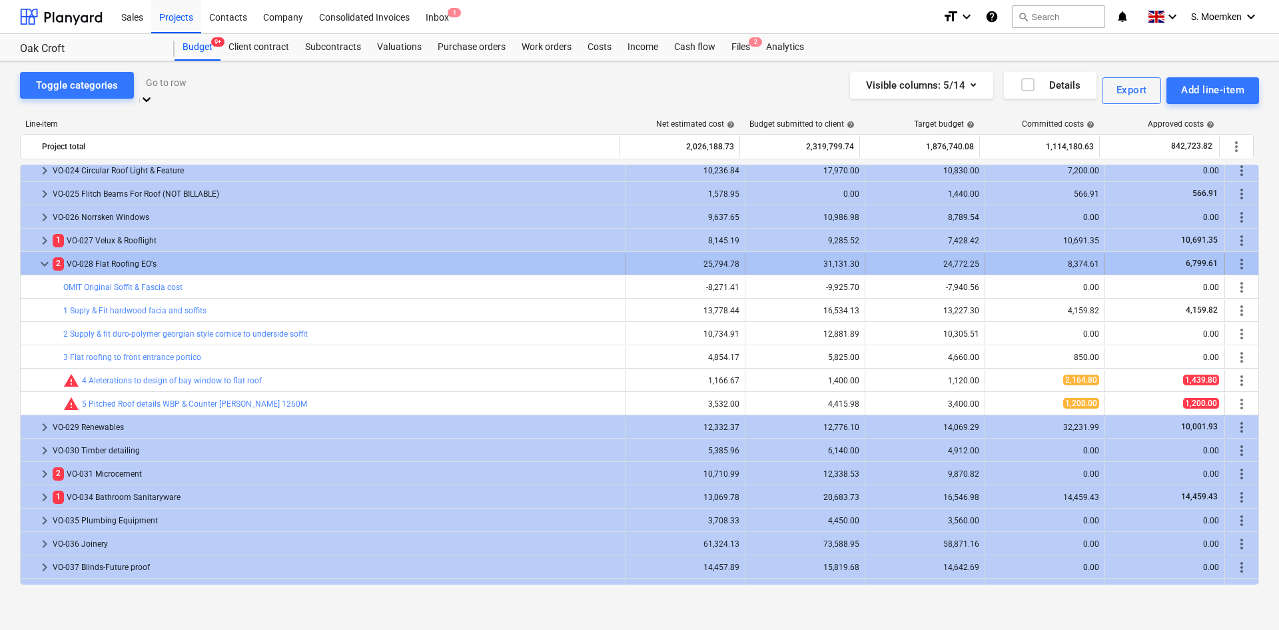
click at [45, 256] on span "keyboard_arrow_down" at bounding box center [45, 264] width 16 height 16
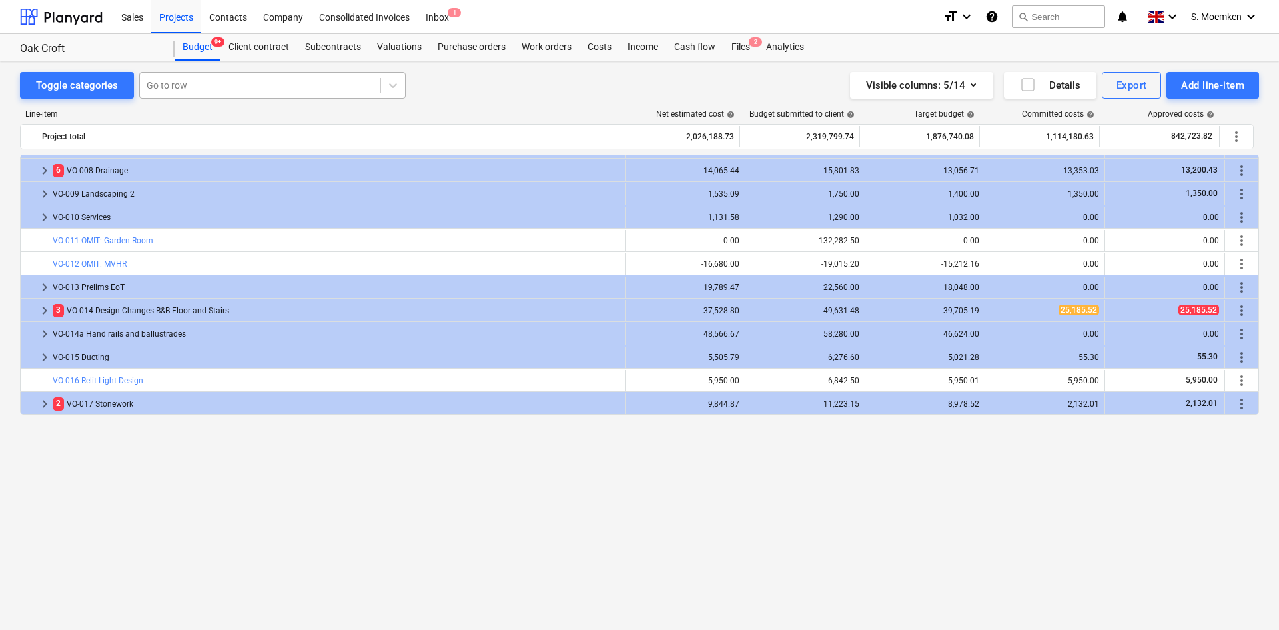
scroll to position [520, 0]
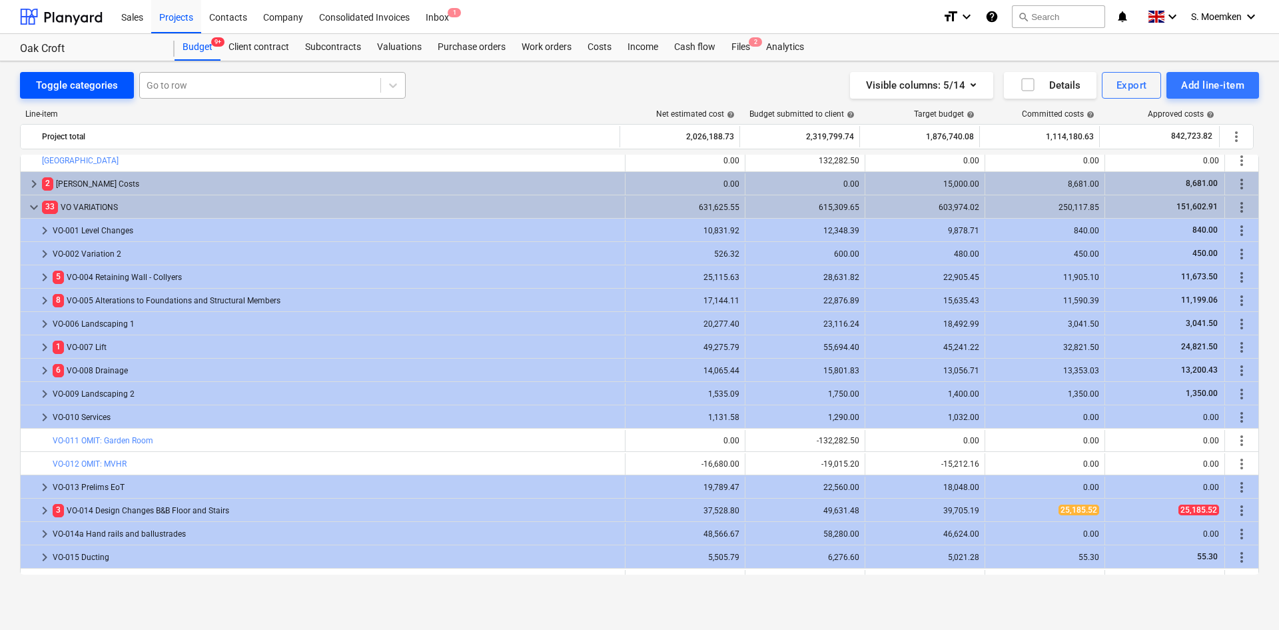
click at [75, 81] on div "Toggle categories" at bounding box center [77, 85] width 82 height 17
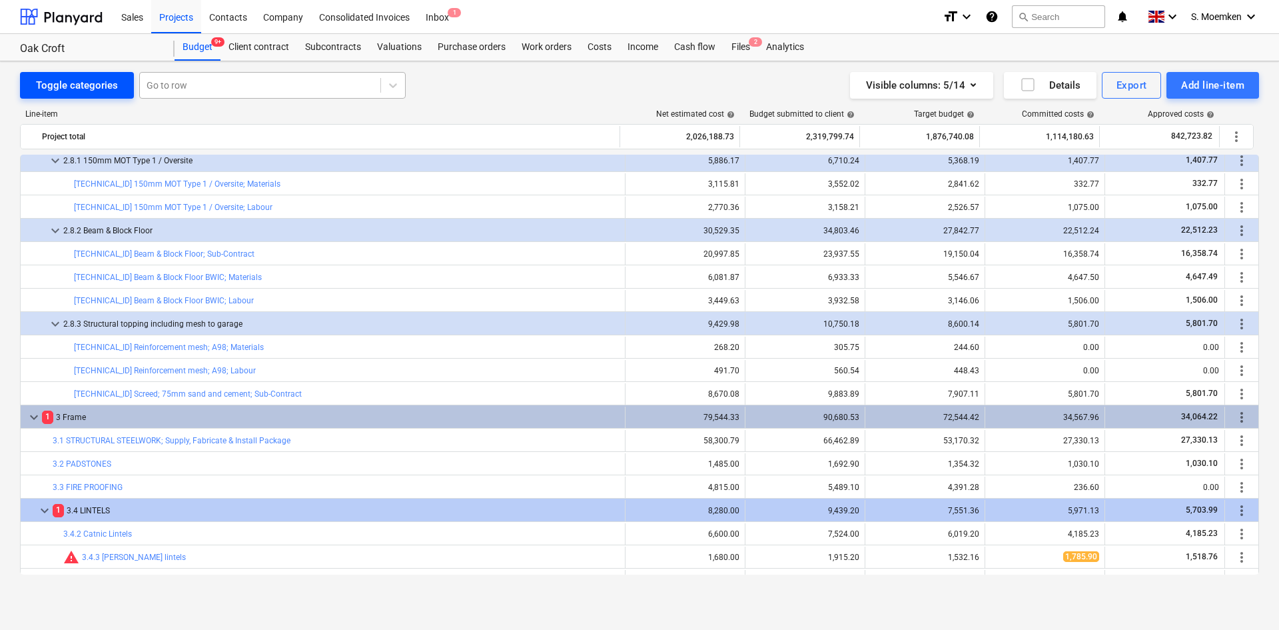
click at [75, 81] on div "Toggle categories" at bounding box center [77, 85] width 82 height 17
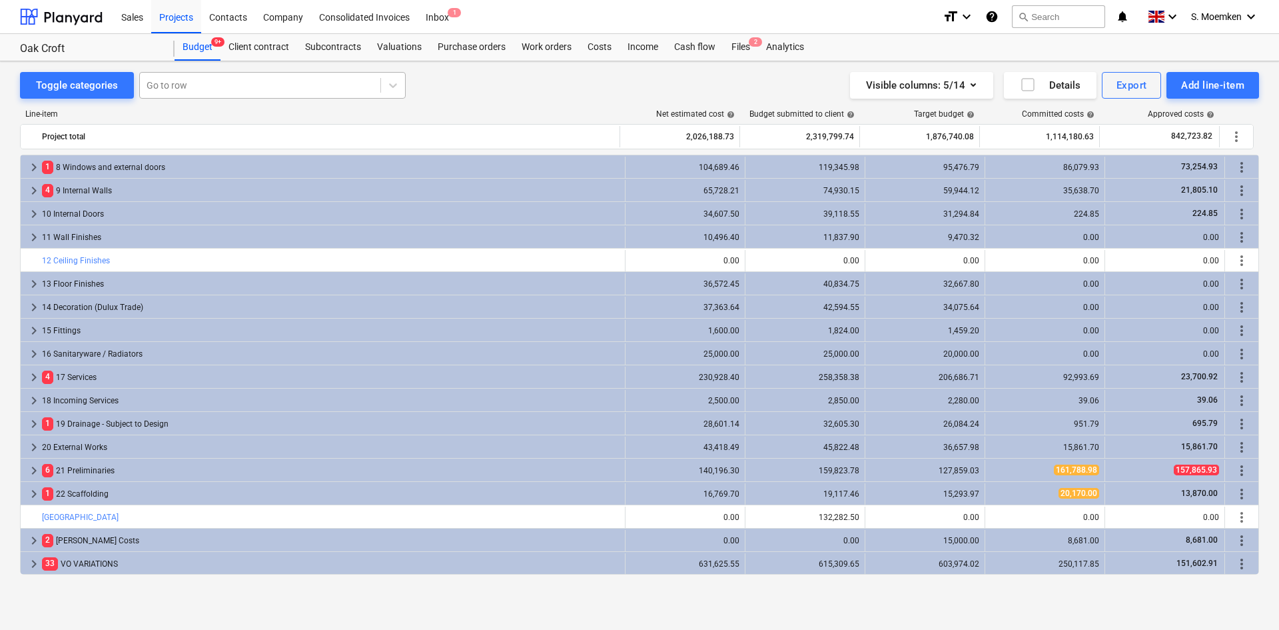
scroll to position [0, 0]
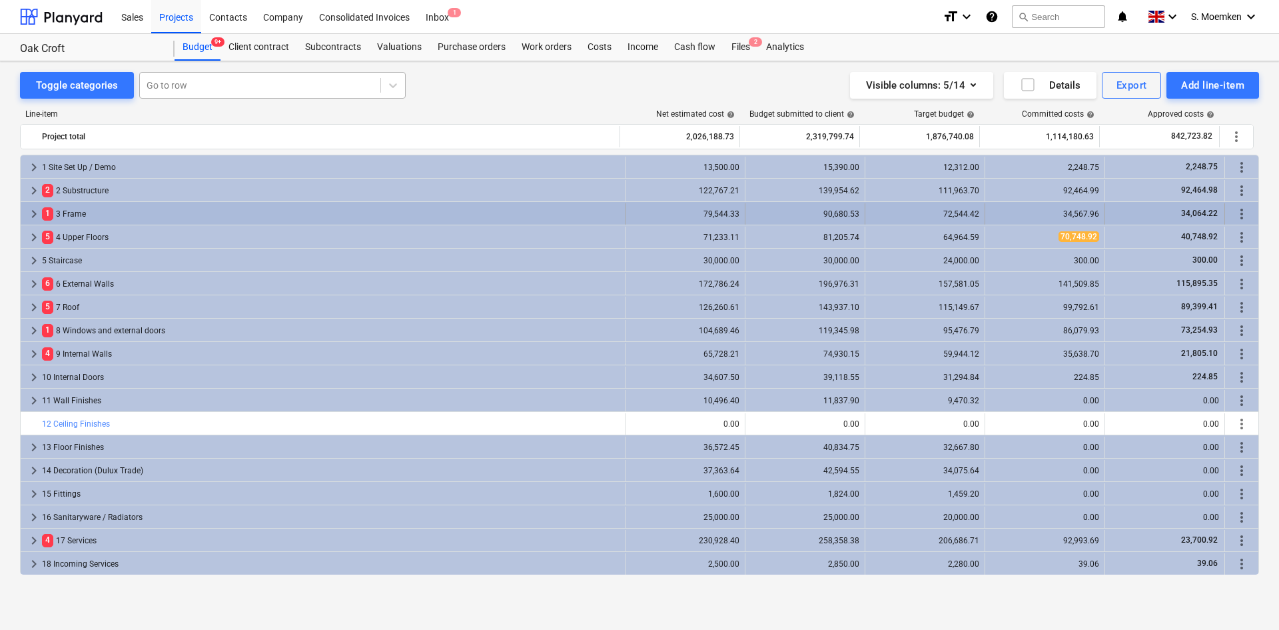
click at [32, 214] on span "keyboard_arrow_right" at bounding box center [34, 214] width 16 height 16
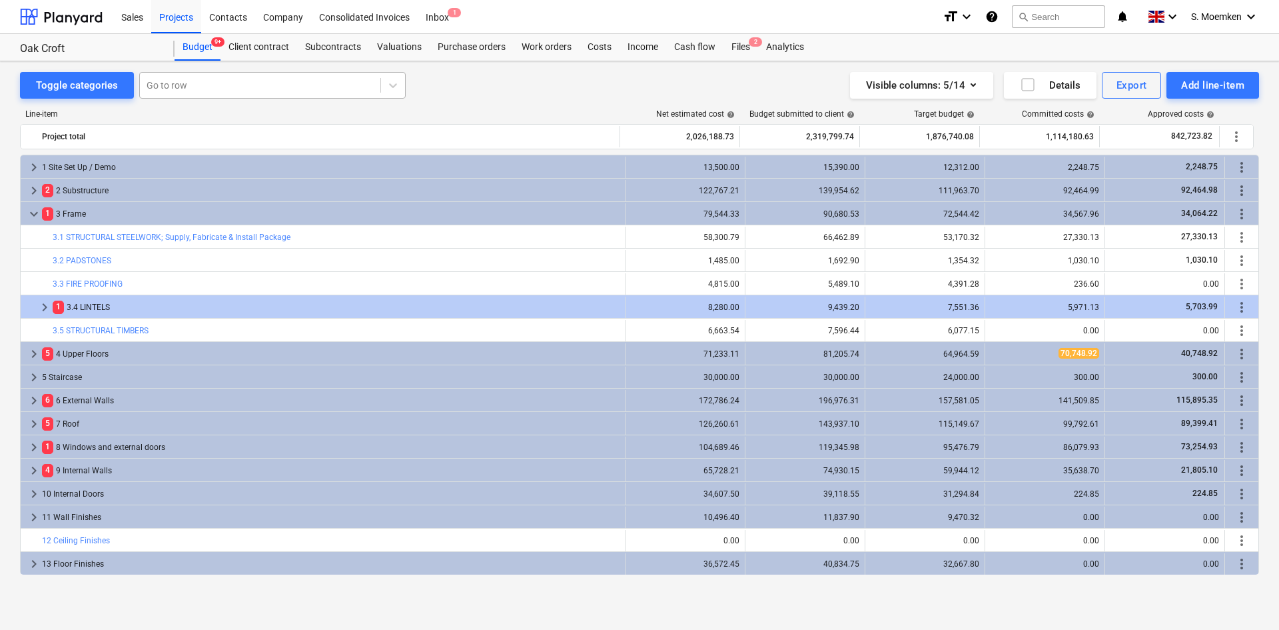
click at [32, 214] on span "keyboard_arrow_down" at bounding box center [34, 214] width 16 height 16
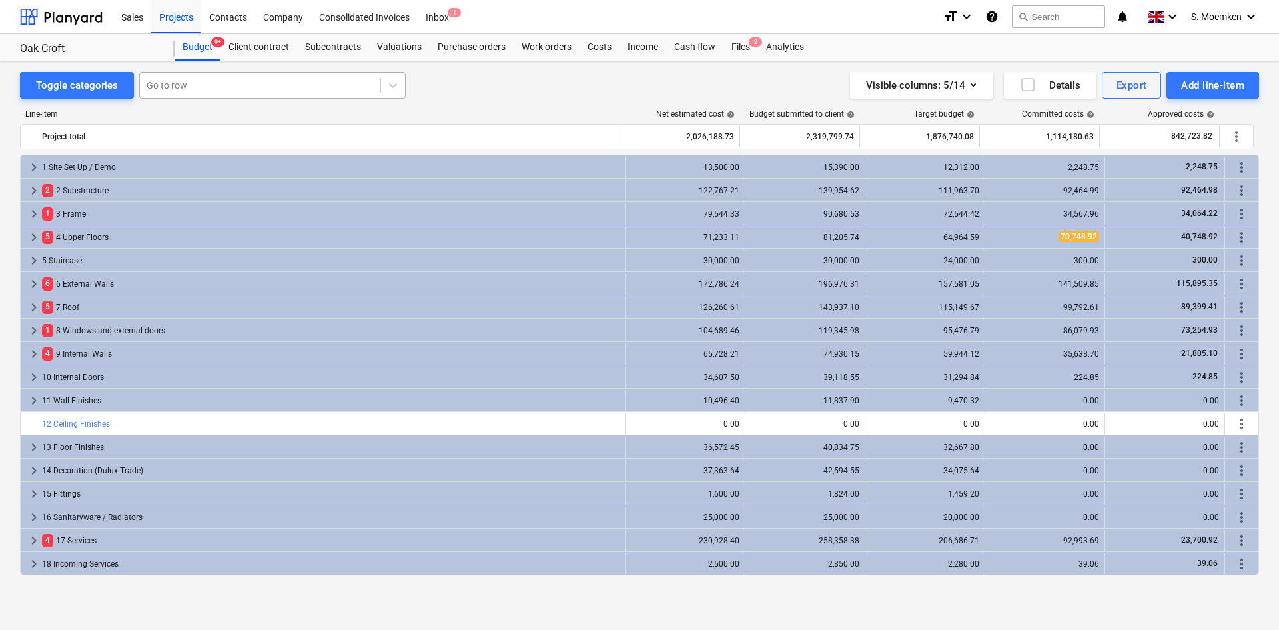
click at [211, 81] on div at bounding box center [260, 85] width 227 height 13
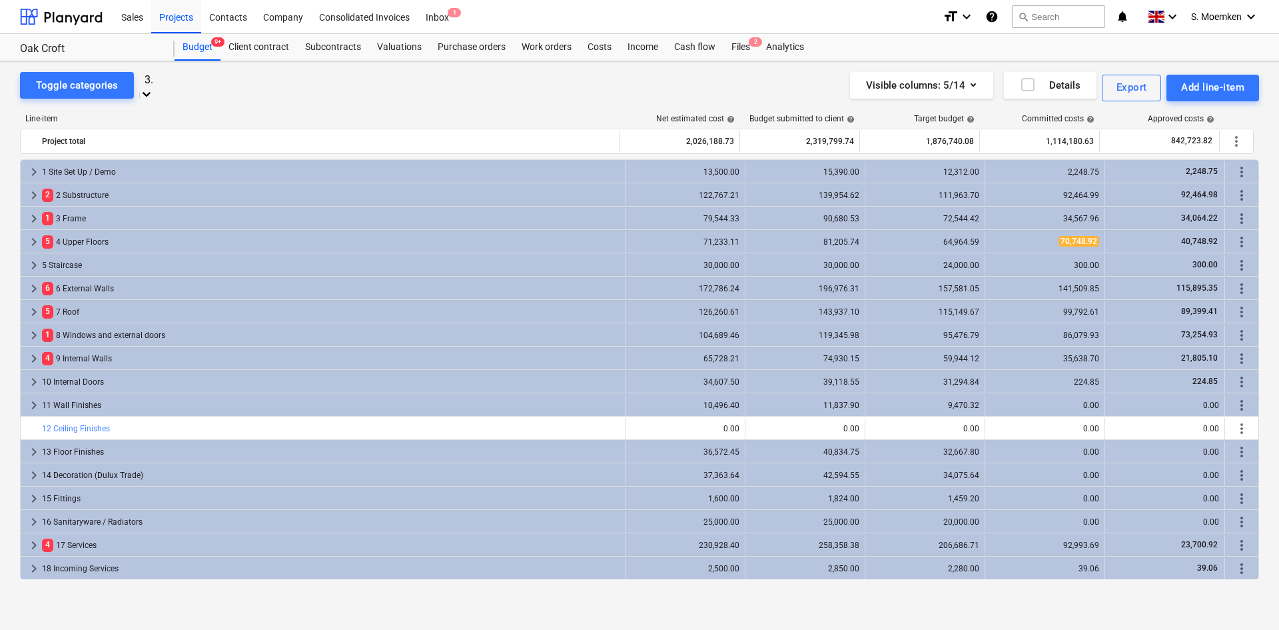
type input "3.2"
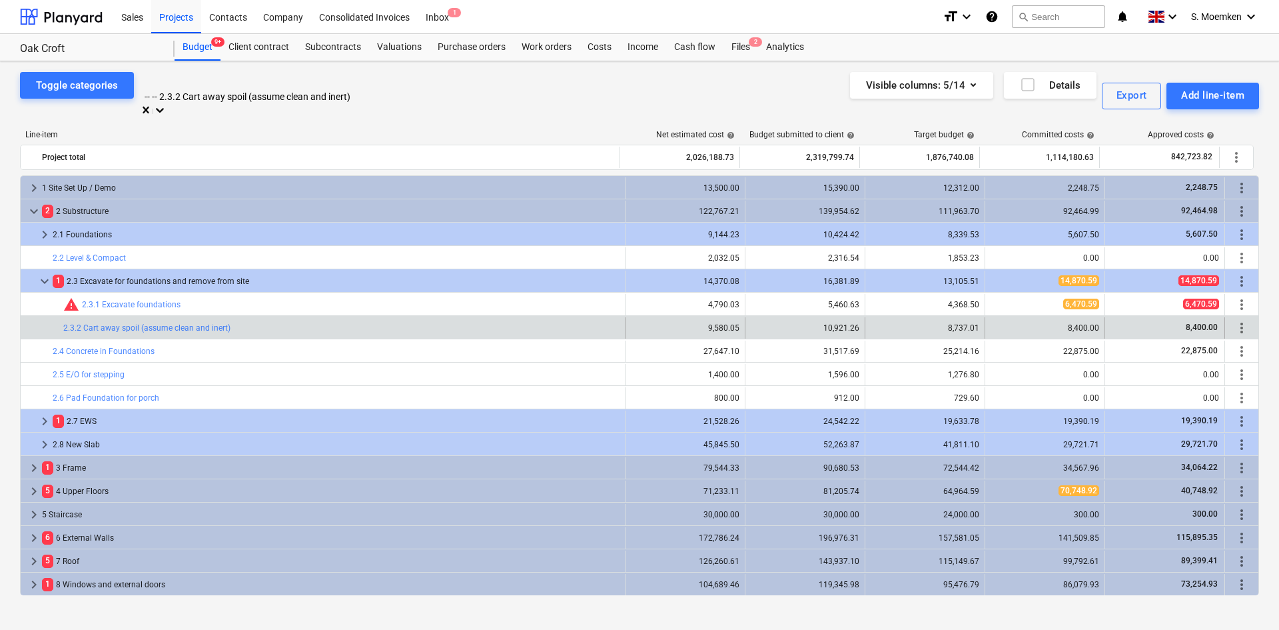
scroll to position [140, 0]
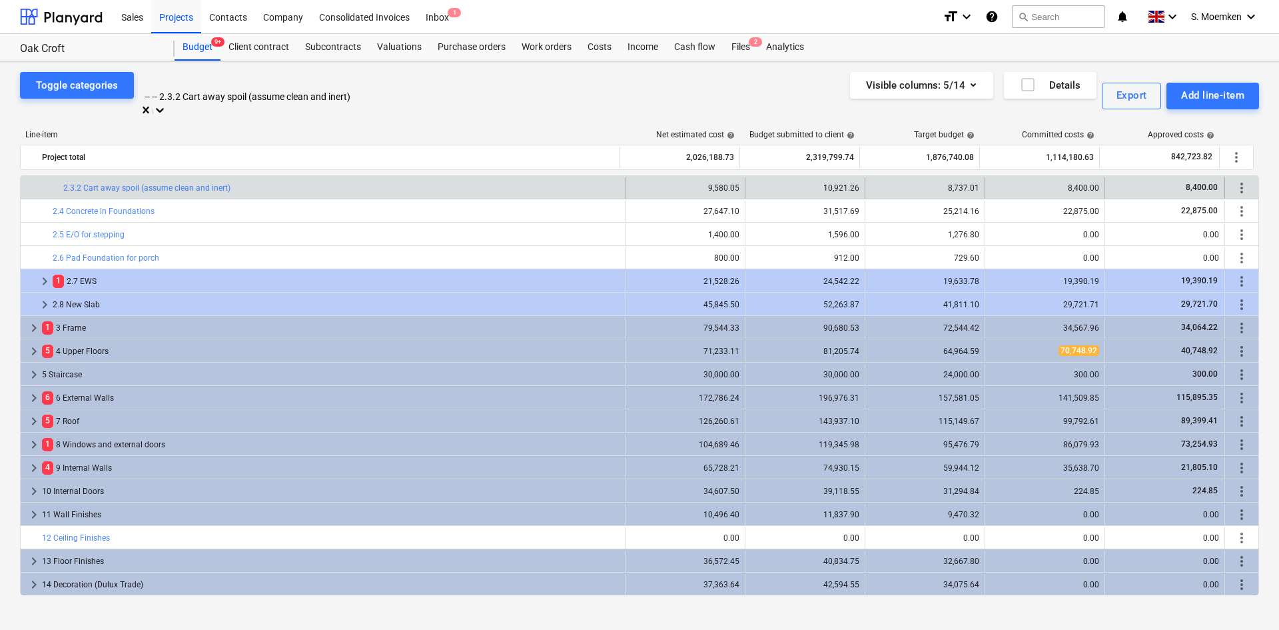
click at [247, 86] on div at bounding box center [272, 82] width 253 height 15
type input "3"
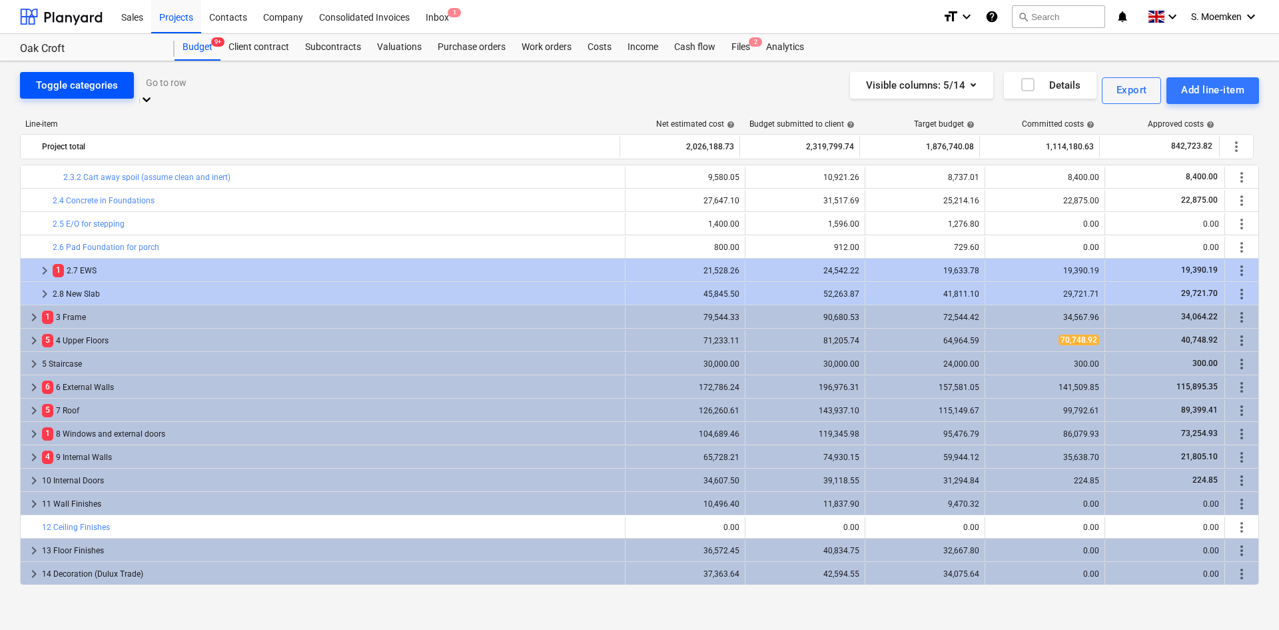
click at [82, 85] on div "Toggle categories" at bounding box center [77, 85] width 82 height 17
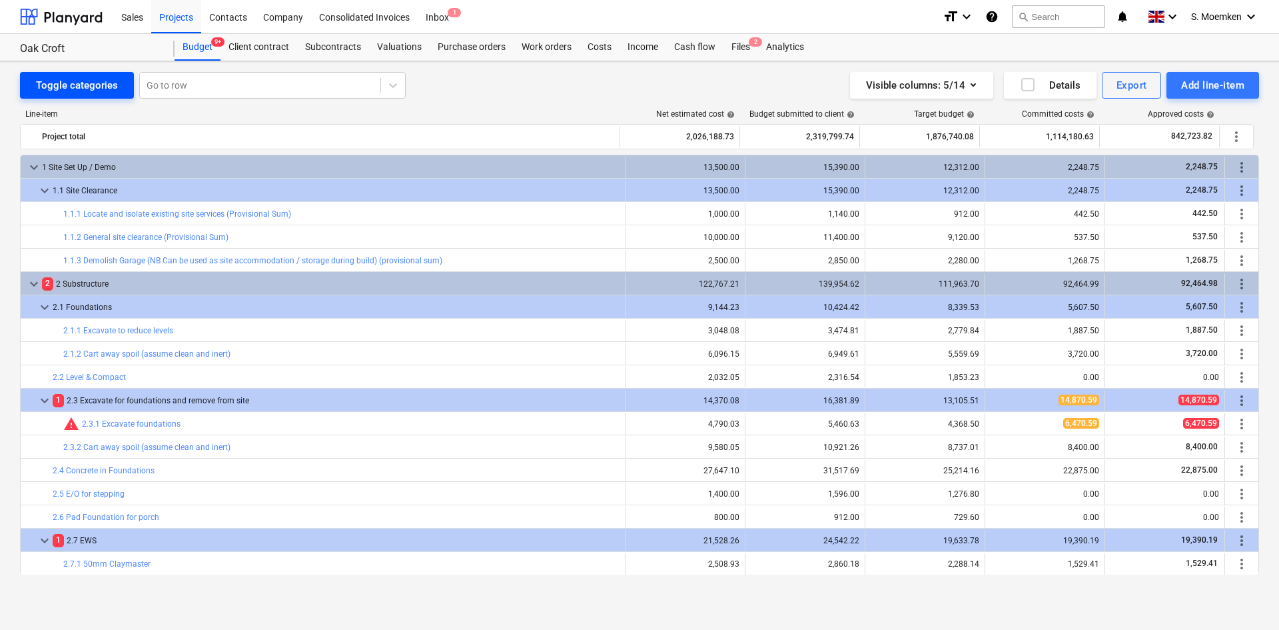
scroll to position [140, 0]
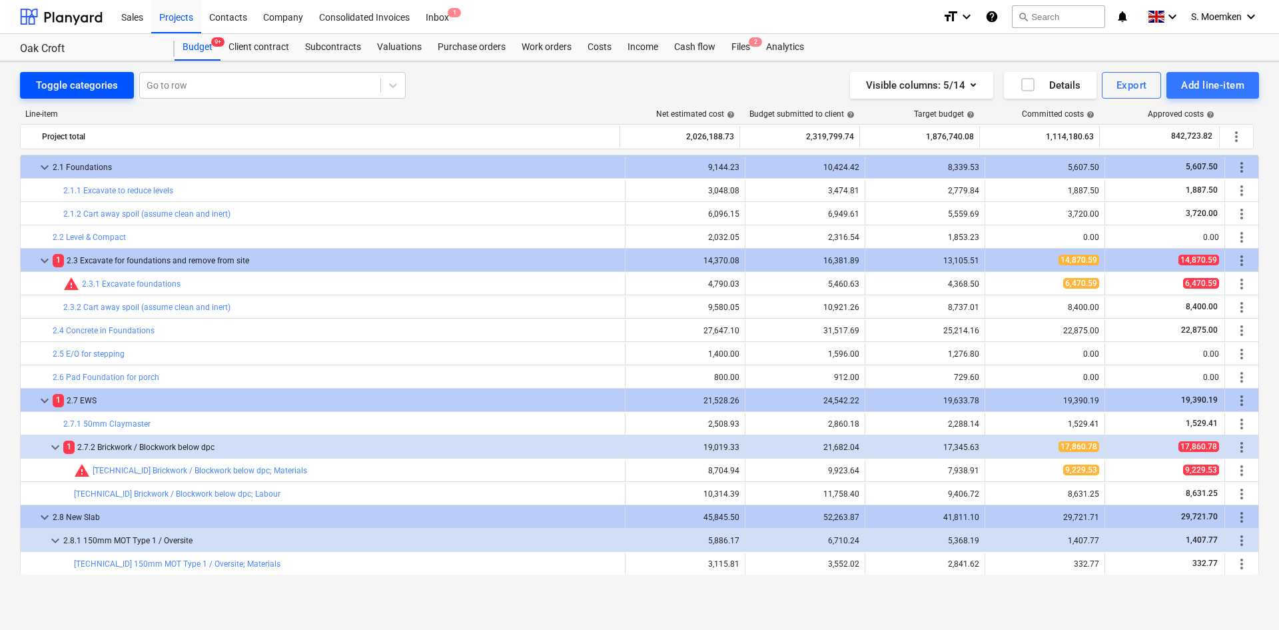
click at [82, 85] on div "Toggle categories" at bounding box center [77, 85] width 82 height 17
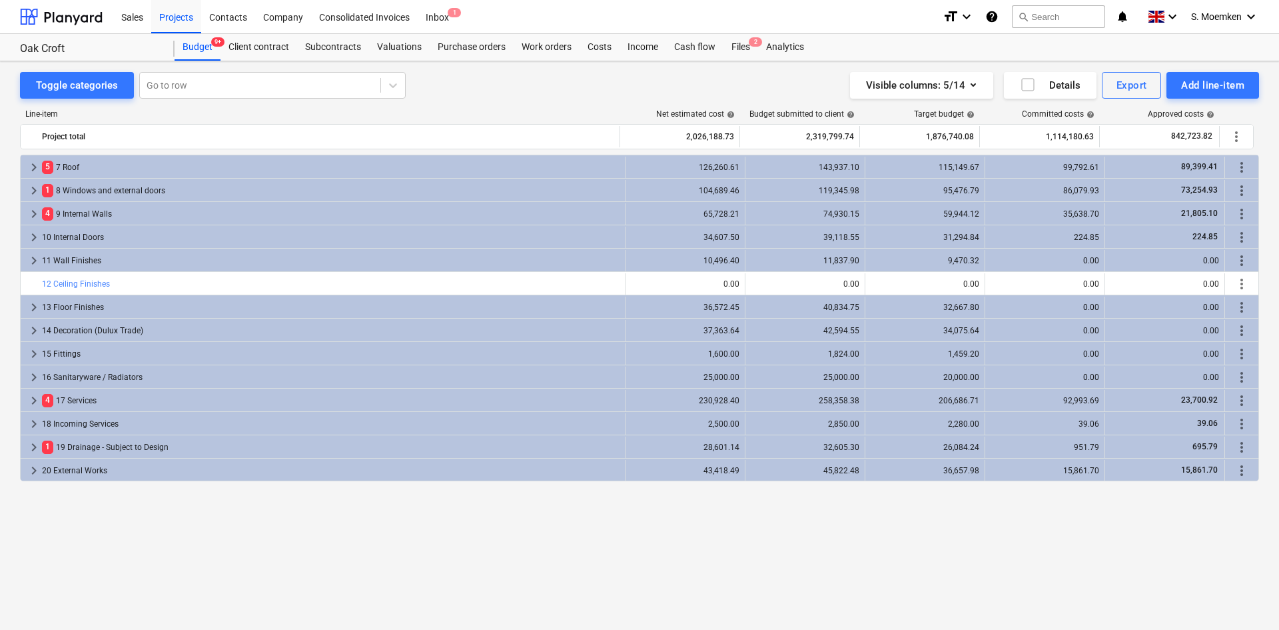
scroll to position [0, 0]
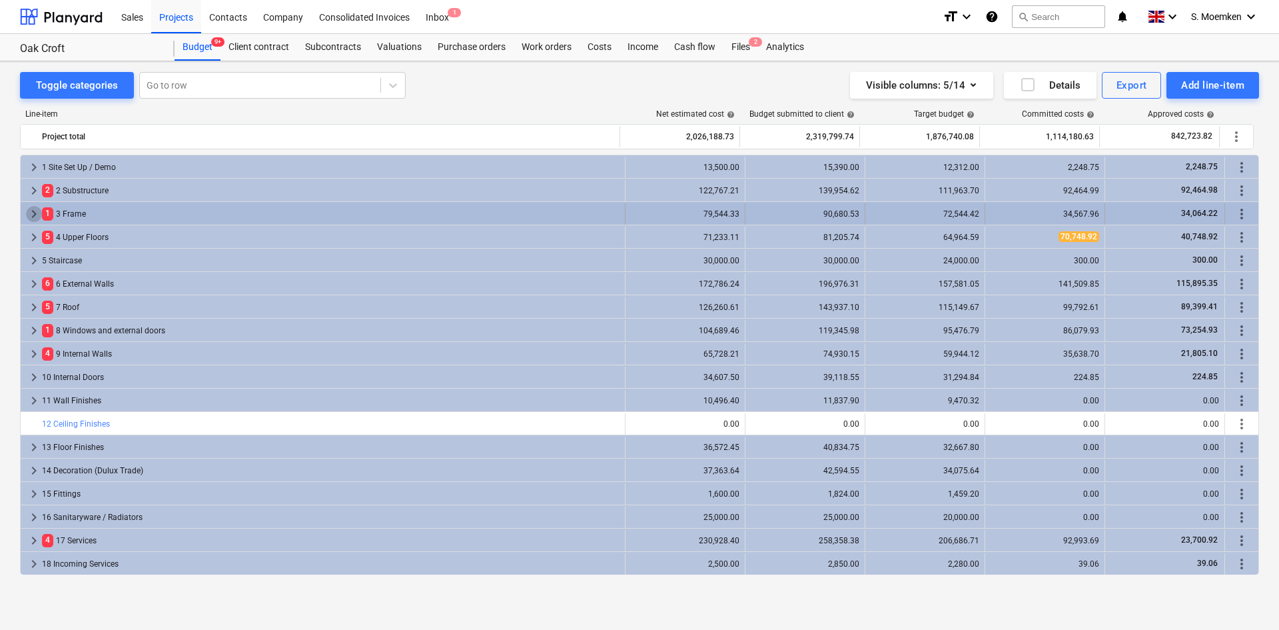
click at [33, 211] on span "keyboard_arrow_right" at bounding box center [34, 214] width 16 height 16
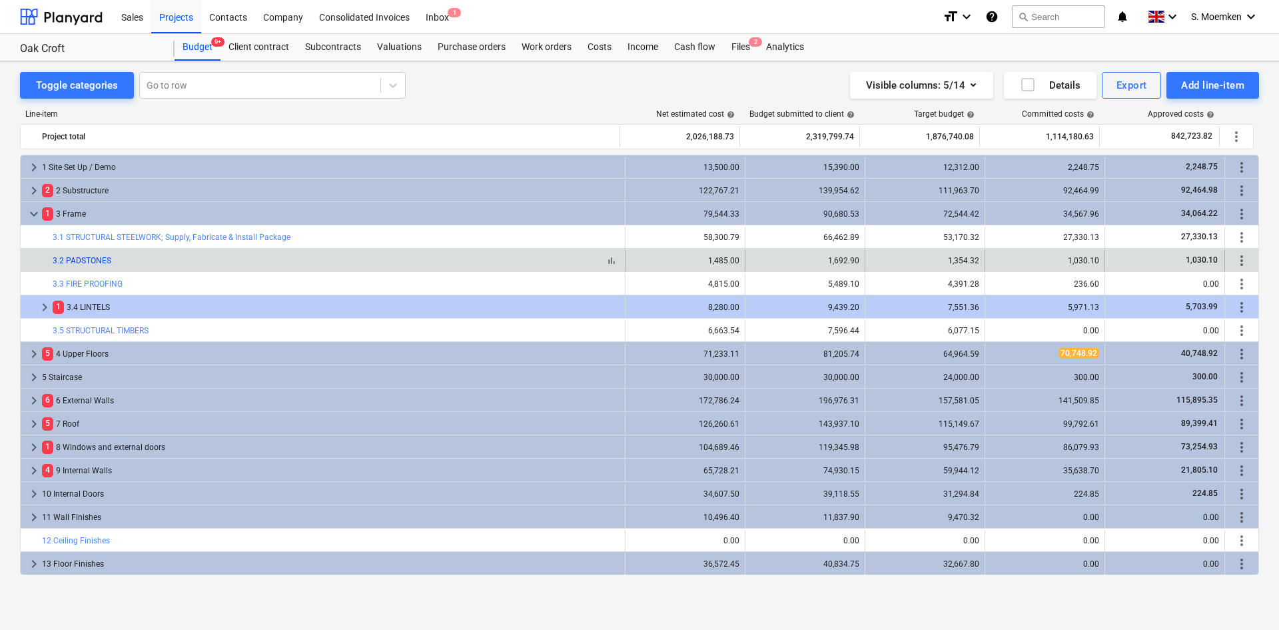
click at [80, 260] on link "3.2 PADSTONES" at bounding box center [82, 260] width 59 height 9
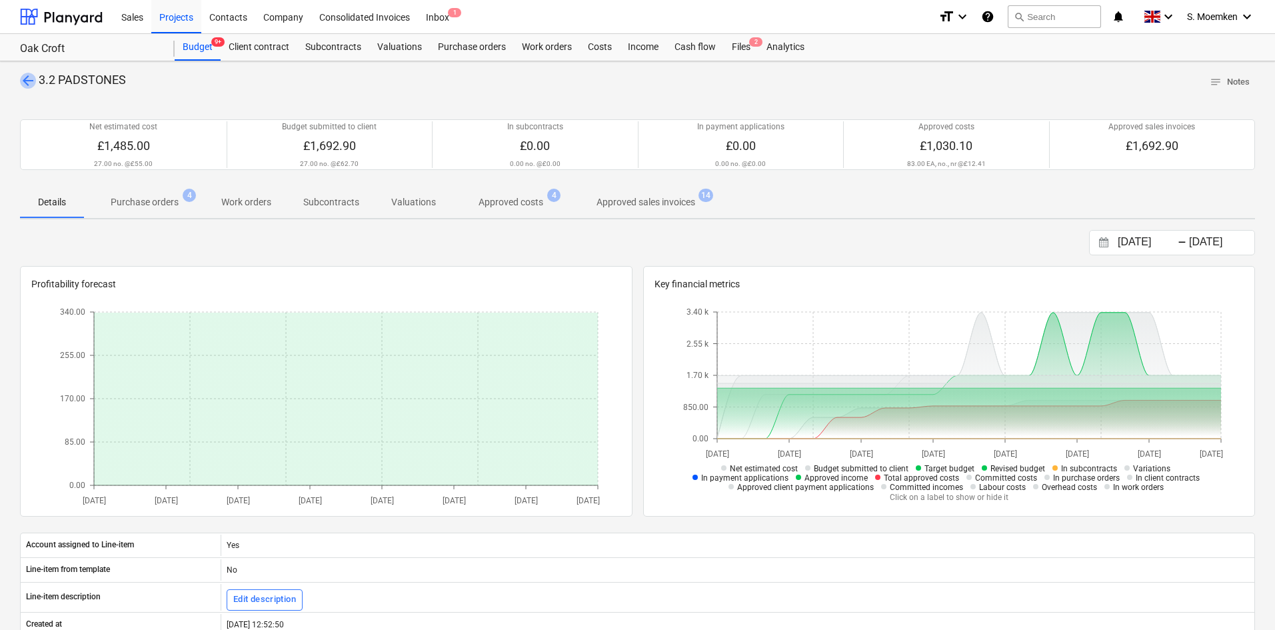
click at [28, 80] on span "arrow_back" at bounding box center [28, 81] width 16 height 16
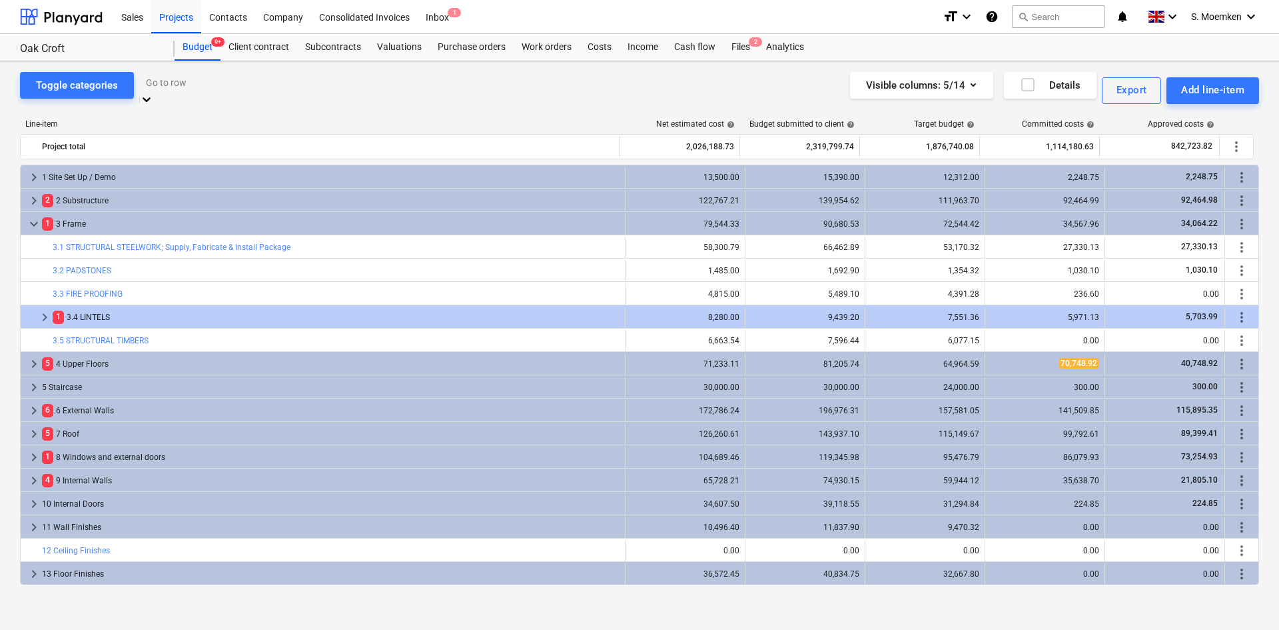
click at [199, 83] on div at bounding box center [272, 82] width 253 height 15
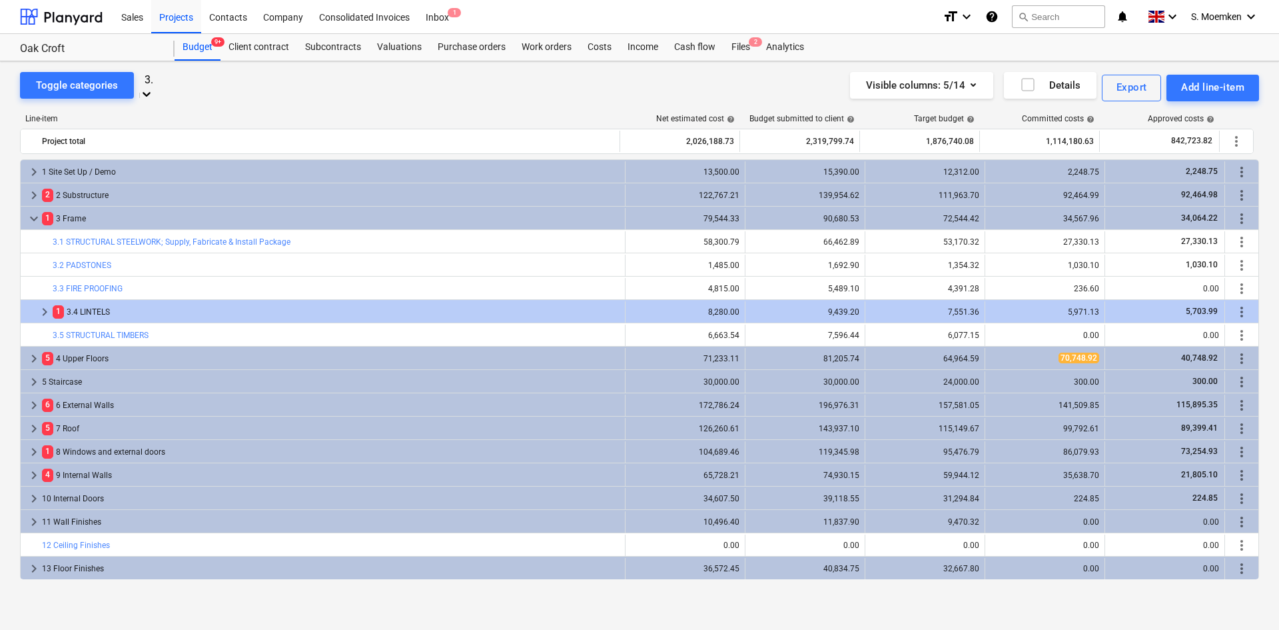
type input "3.2"
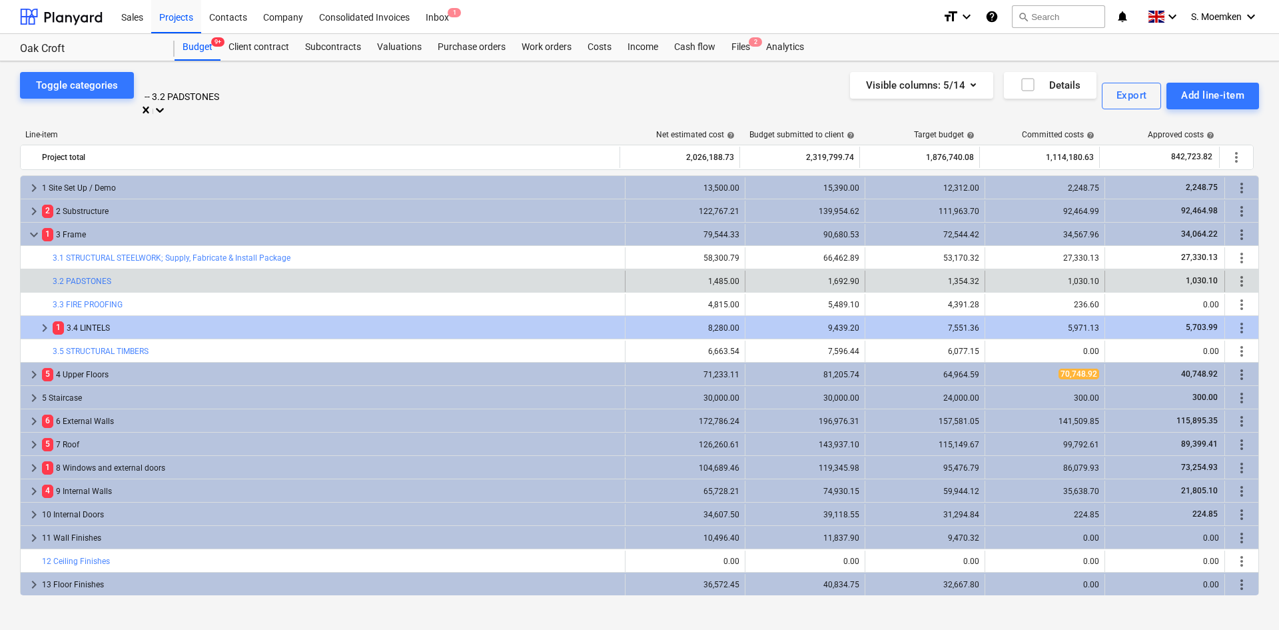
scroll to position [93, 0]
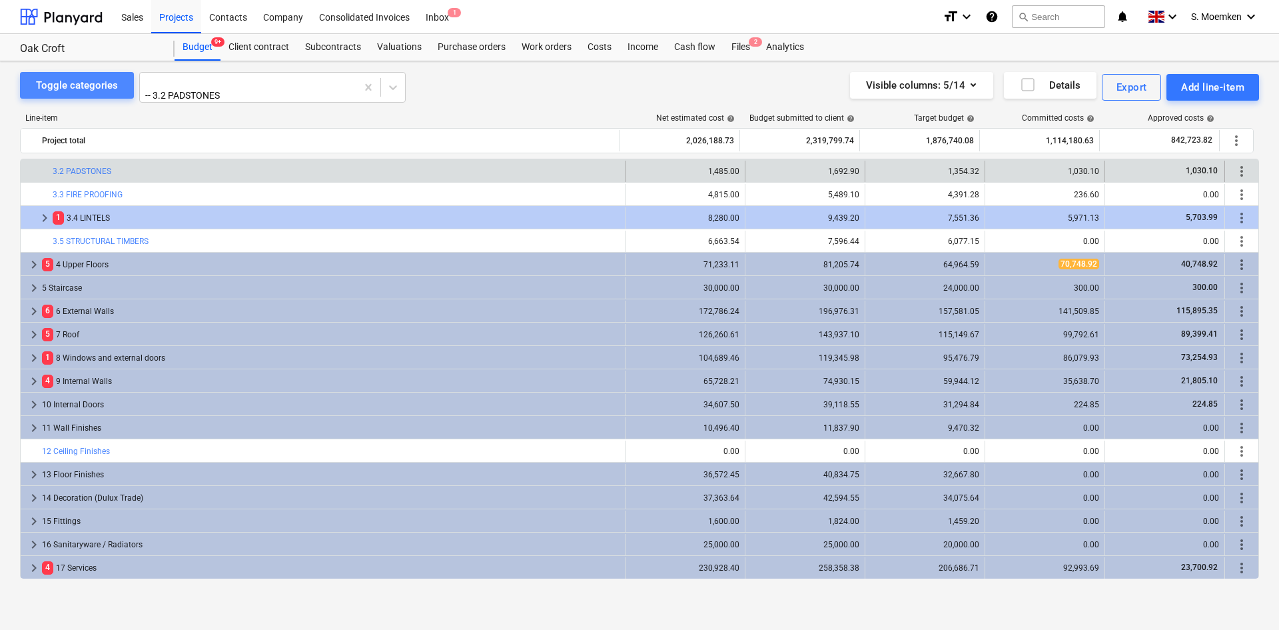
click at [112, 83] on div "Toggle categories" at bounding box center [77, 85] width 82 height 17
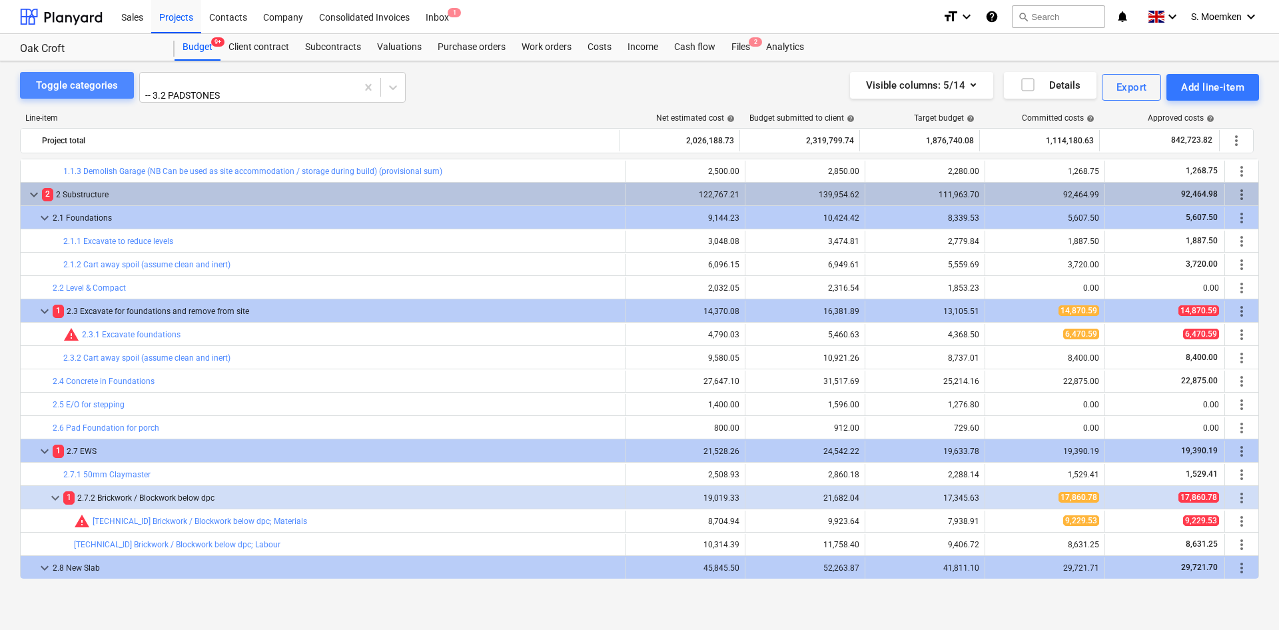
click at [112, 83] on div "Toggle categories" at bounding box center [77, 85] width 82 height 17
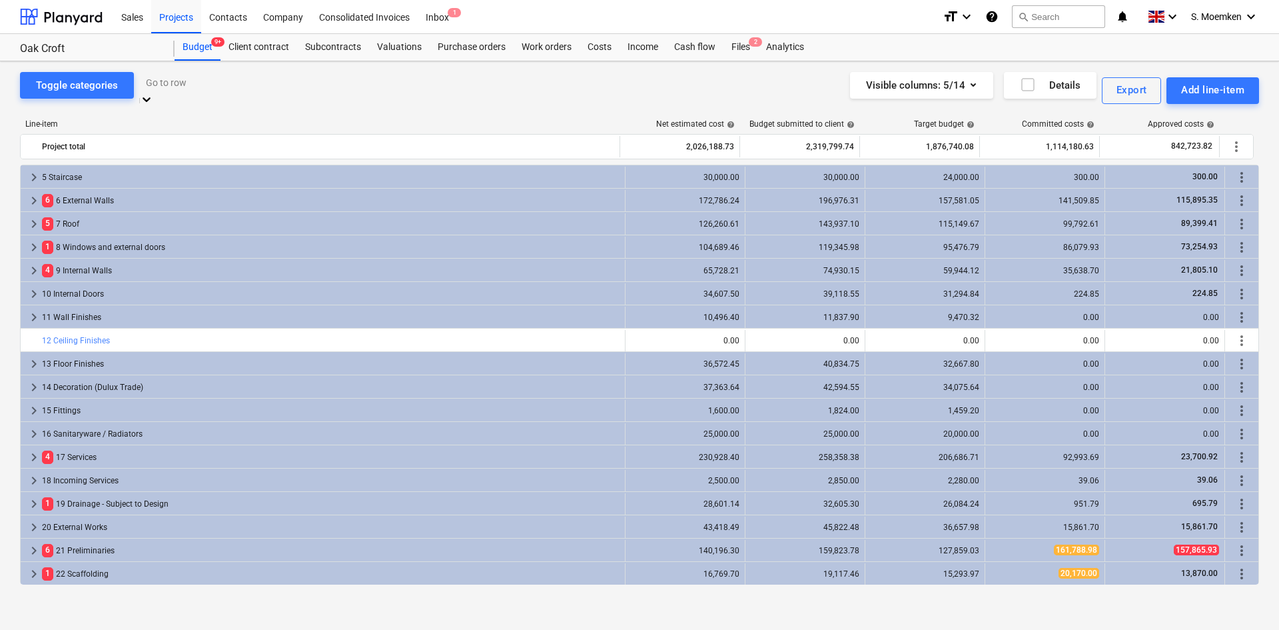
click at [236, 87] on div at bounding box center [272, 82] width 253 height 15
click at [494, 83] on div "Toggle categories option 1 Site Set Up / Demo focused, 1 of 610. 610 results av…" at bounding box center [639, 90] width 1239 height 37
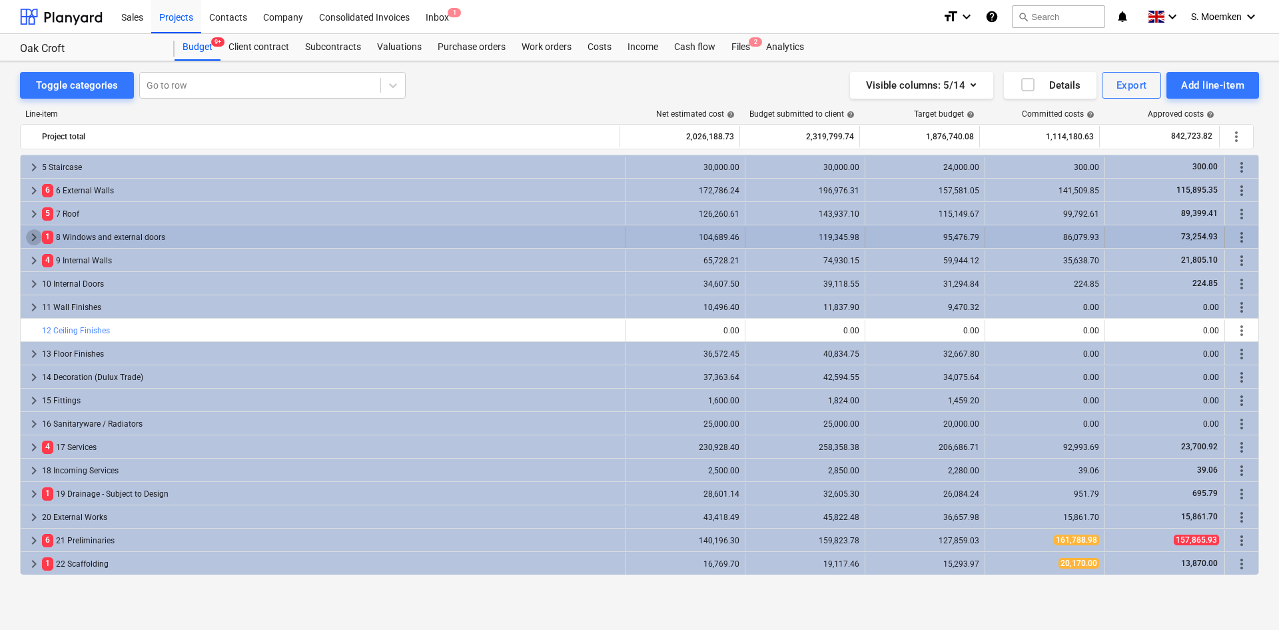
click at [34, 233] on span "keyboard_arrow_right" at bounding box center [34, 237] width 16 height 16
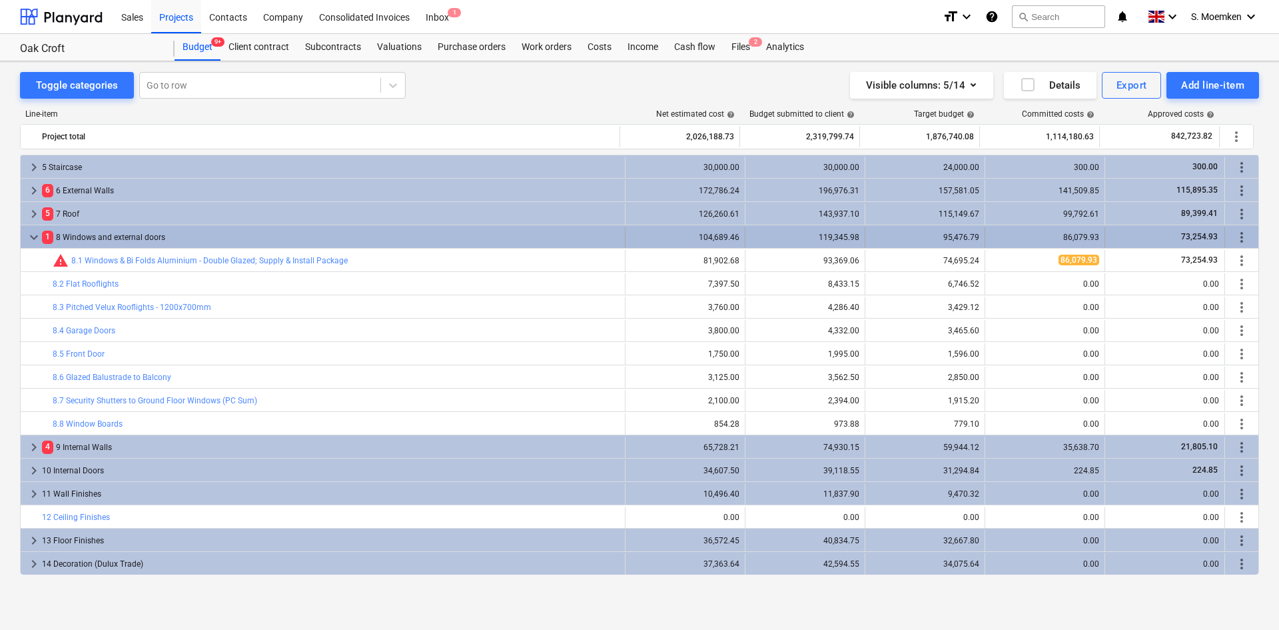
click at [33, 234] on span "keyboard_arrow_down" at bounding box center [34, 237] width 16 height 16
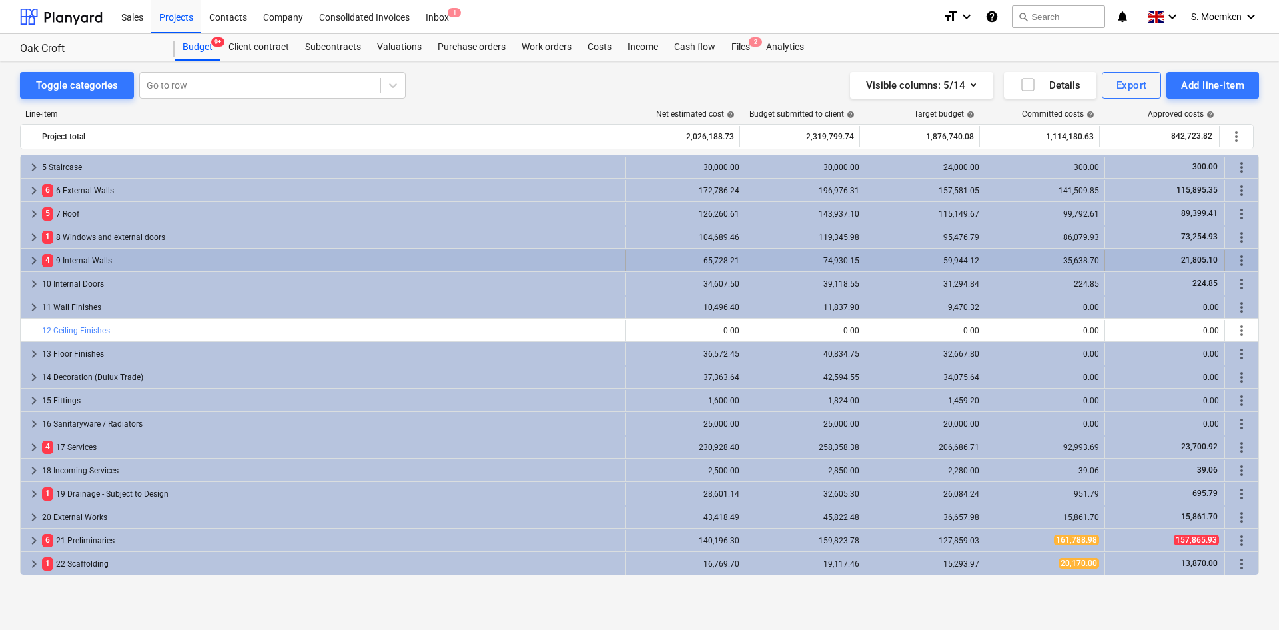
click at [30, 257] on span "keyboard_arrow_right" at bounding box center [34, 261] width 16 height 16
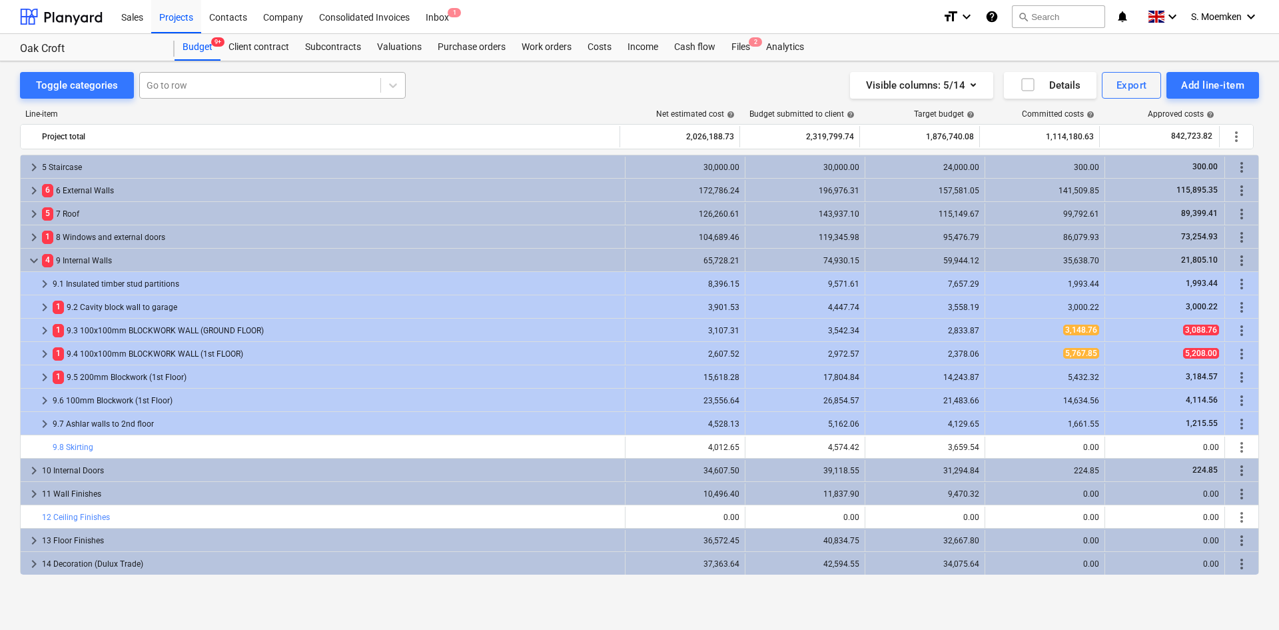
click at [216, 77] on div "Go to row" at bounding box center [260, 85] width 241 height 19
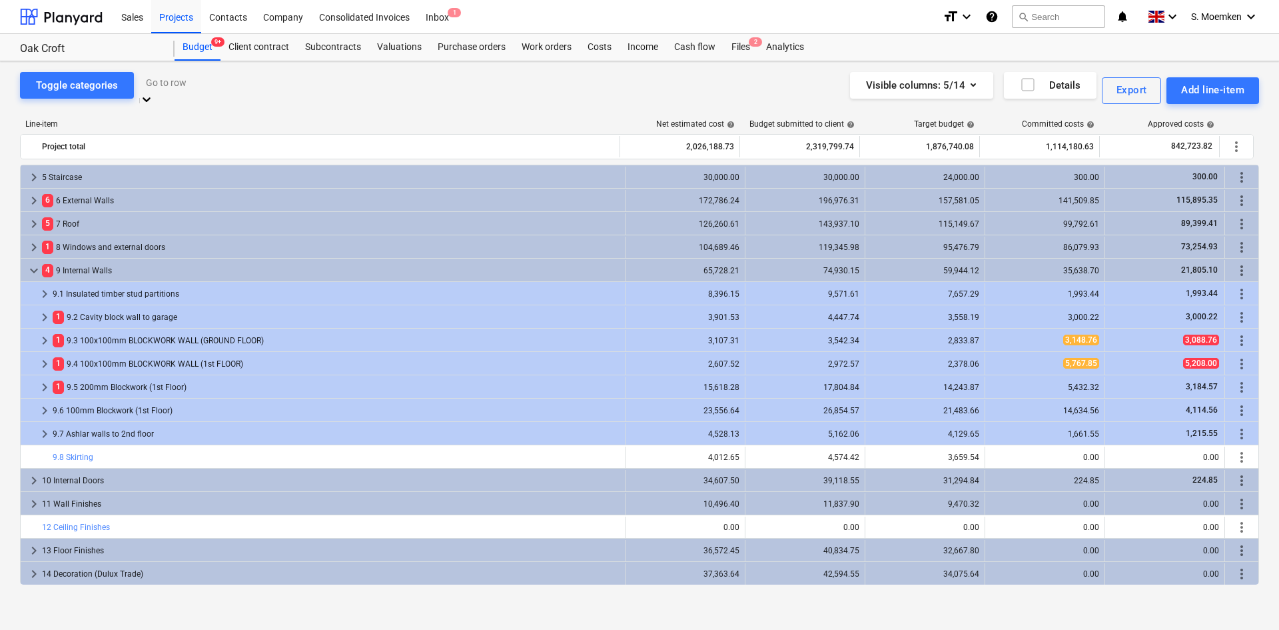
click at [466, 109] on div "Line-item Net estimated cost help Budget submitted to client help Target budget…" at bounding box center [639, 355] width 1239 height 492
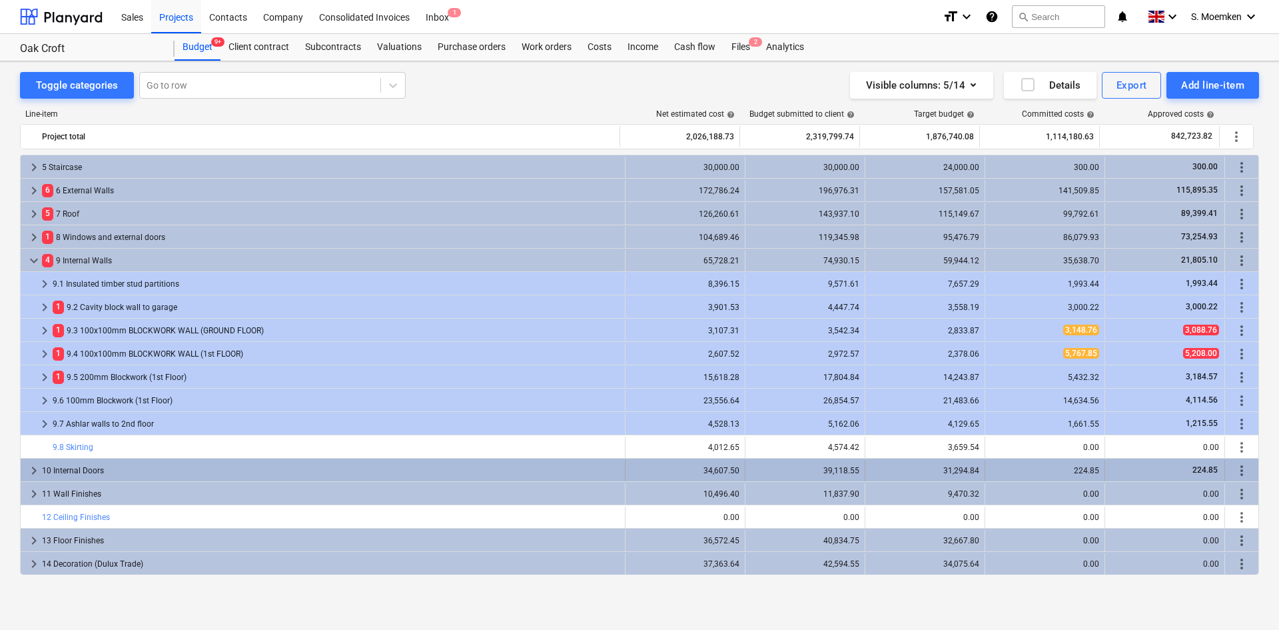
click at [32, 471] on span "keyboard_arrow_right" at bounding box center [34, 470] width 16 height 16
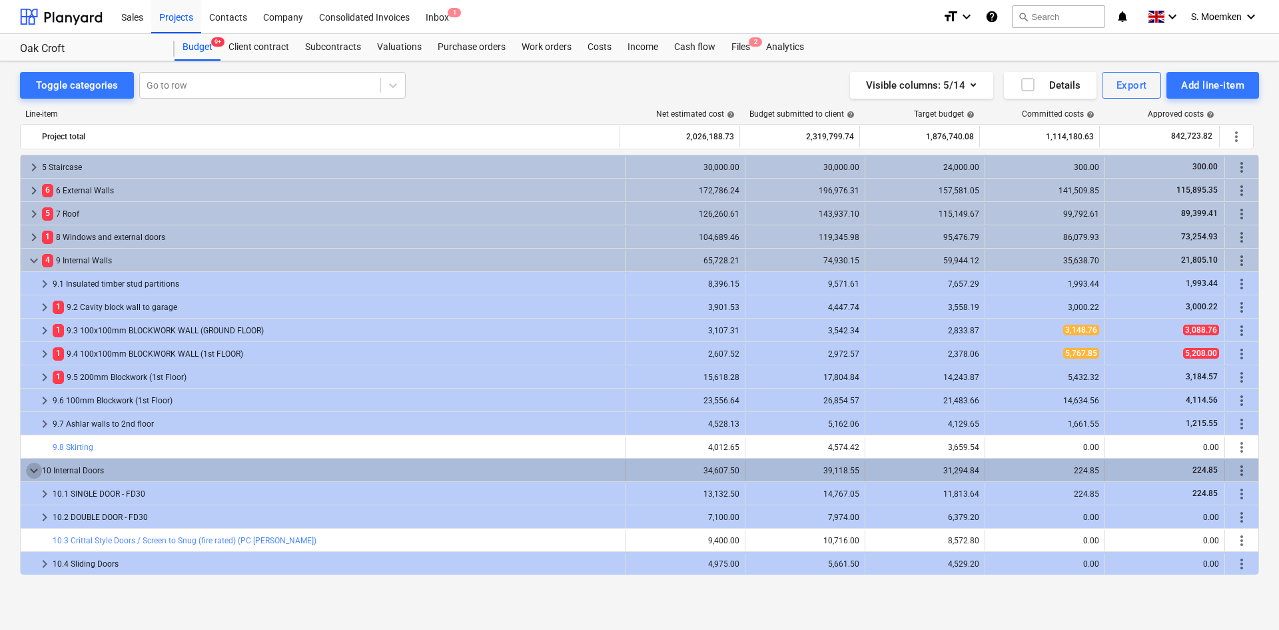
click at [32, 470] on span "keyboard_arrow_down" at bounding box center [34, 470] width 16 height 16
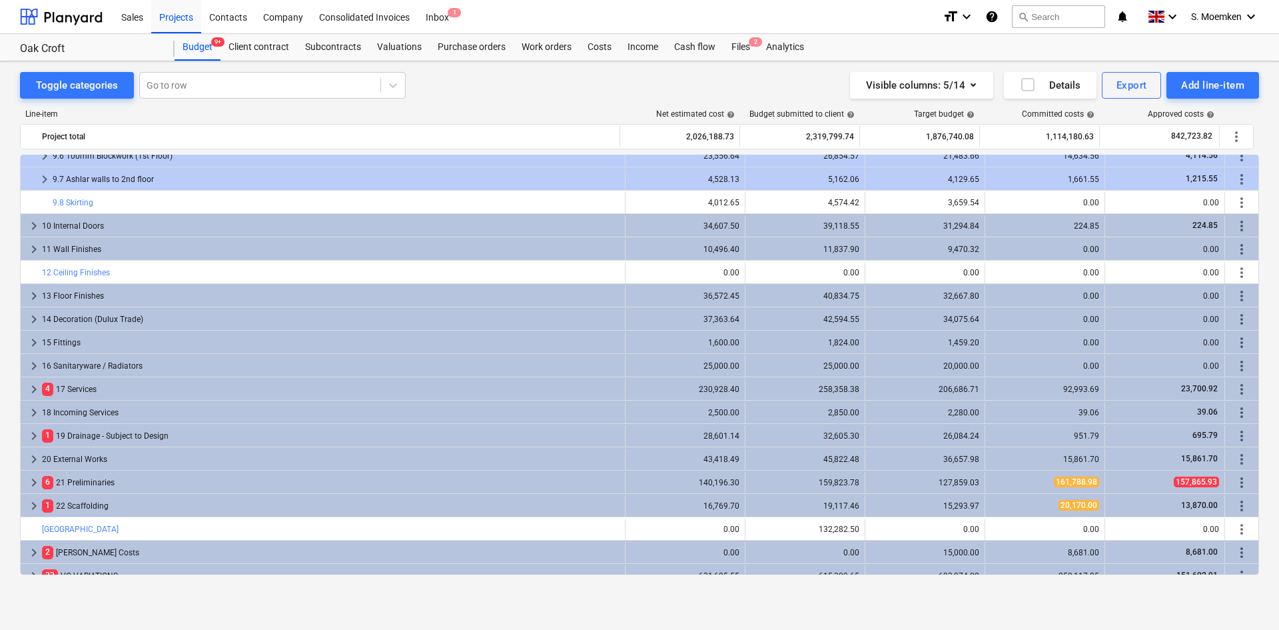
scroll to position [350, 0]
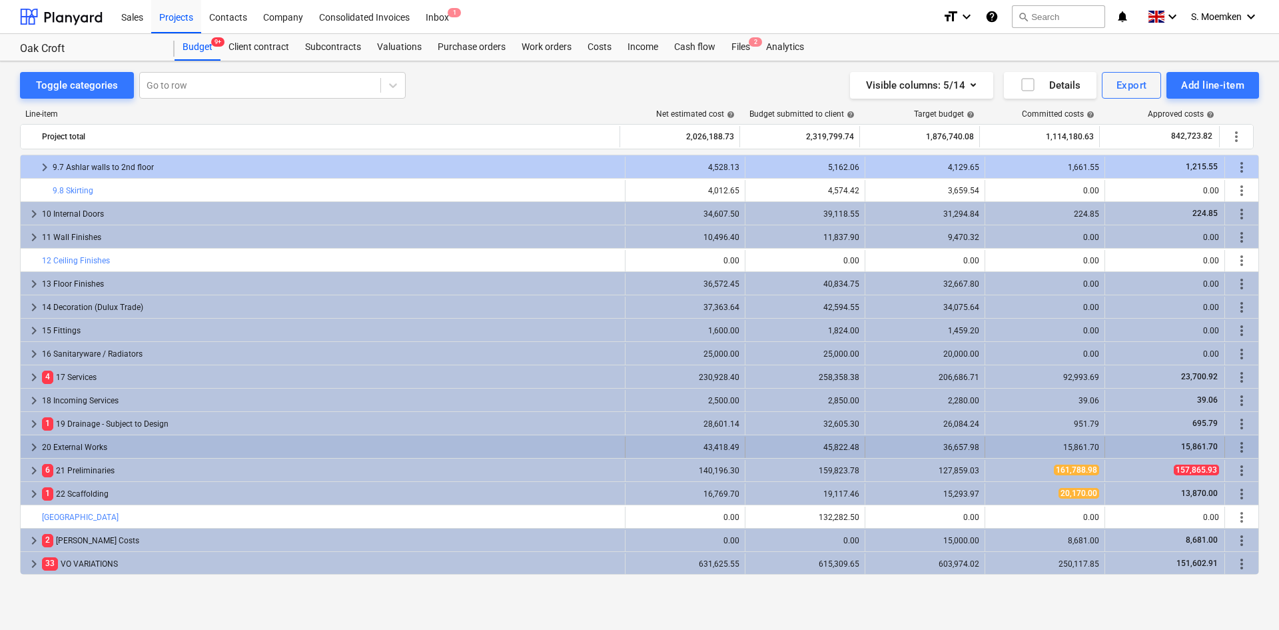
click at [32, 446] on span "keyboard_arrow_right" at bounding box center [34, 447] width 16 height 16
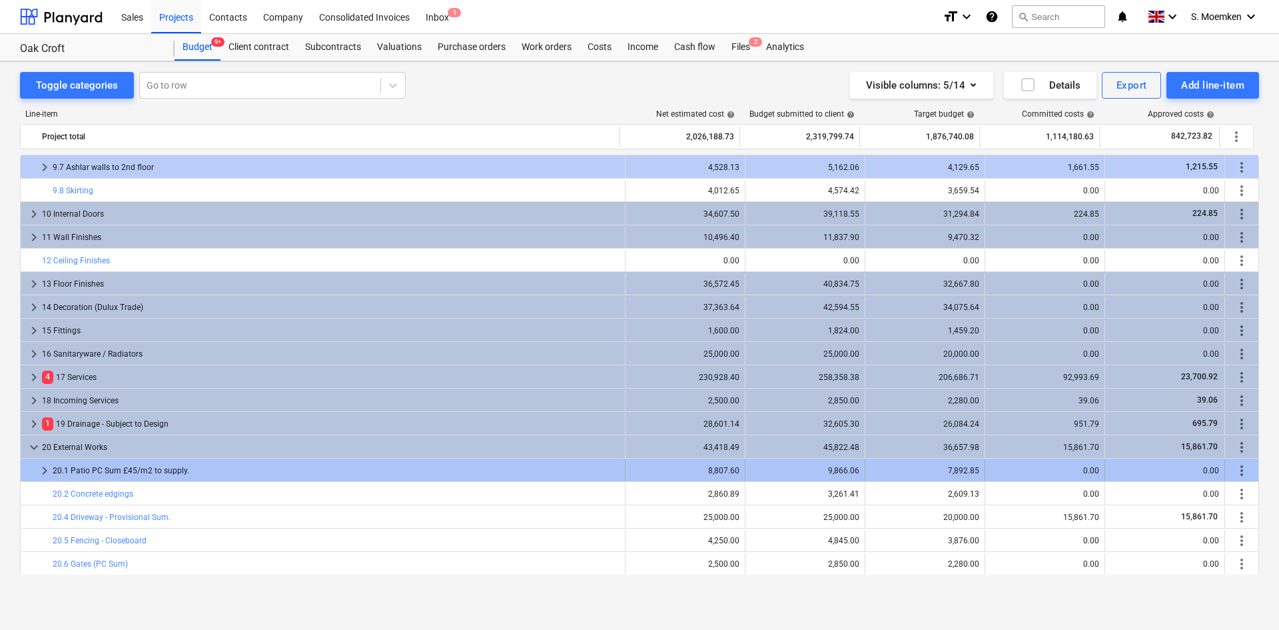
click at [40, 468] on span "keyboard_arrow_right" at bounding box center [45, 470] width 16 height 16
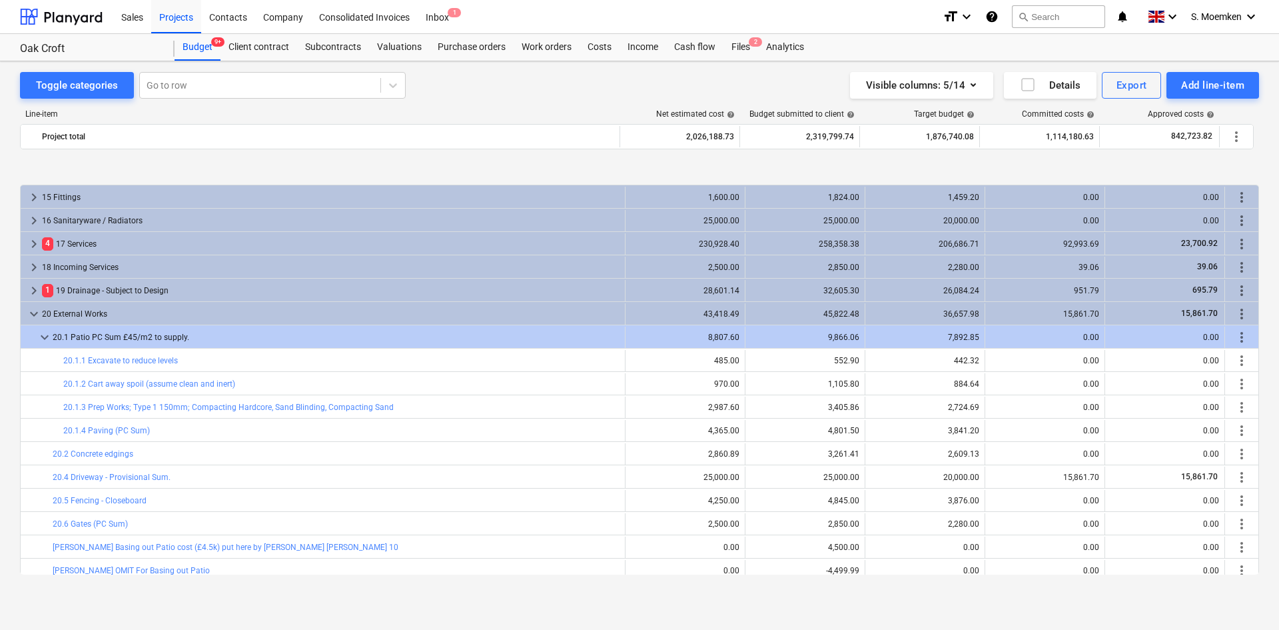
scroll to position [550, 0]
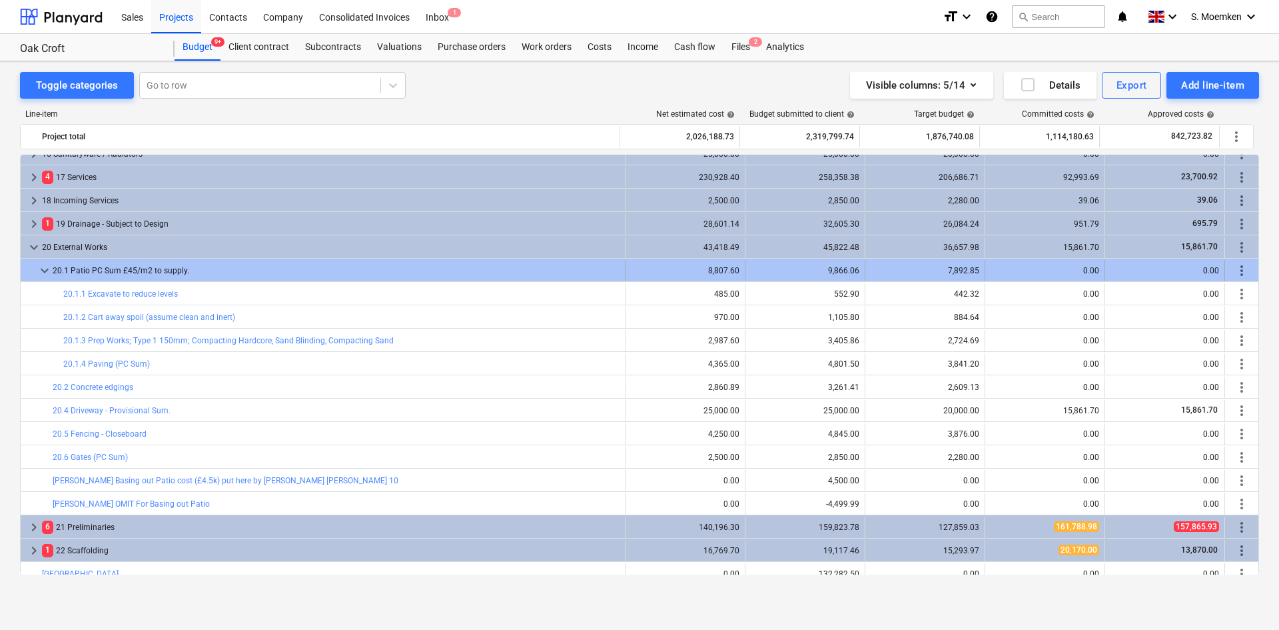
click at [45, 273] on span "keyboard_arrow_down" at bounding box center [45, 271] width 16 height 16
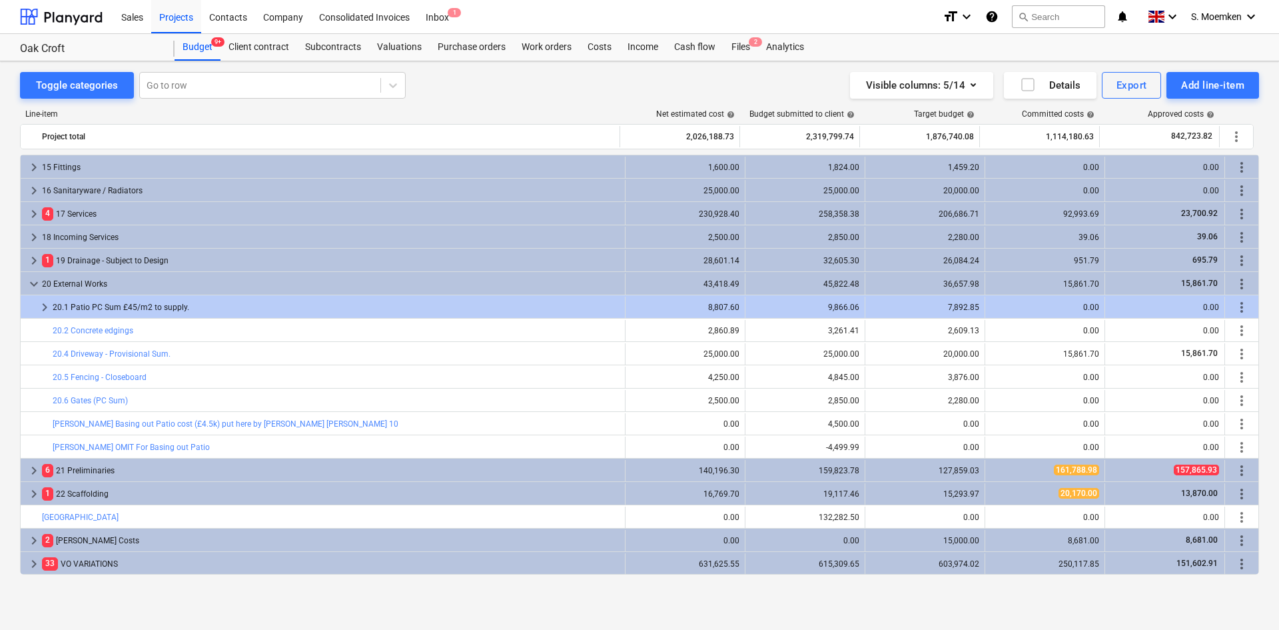
scroll to position [513, 0]
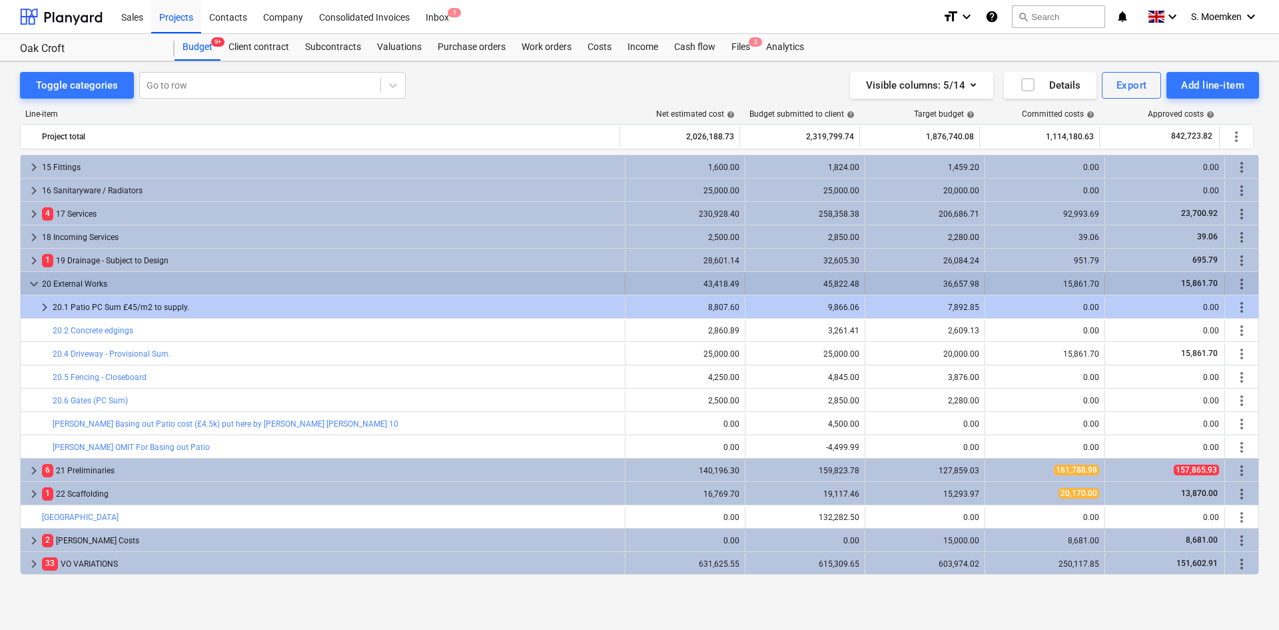
click at [34, 285] on span "keyboard_arrow_down" at bounding box center [34, 284] width 16 height 16
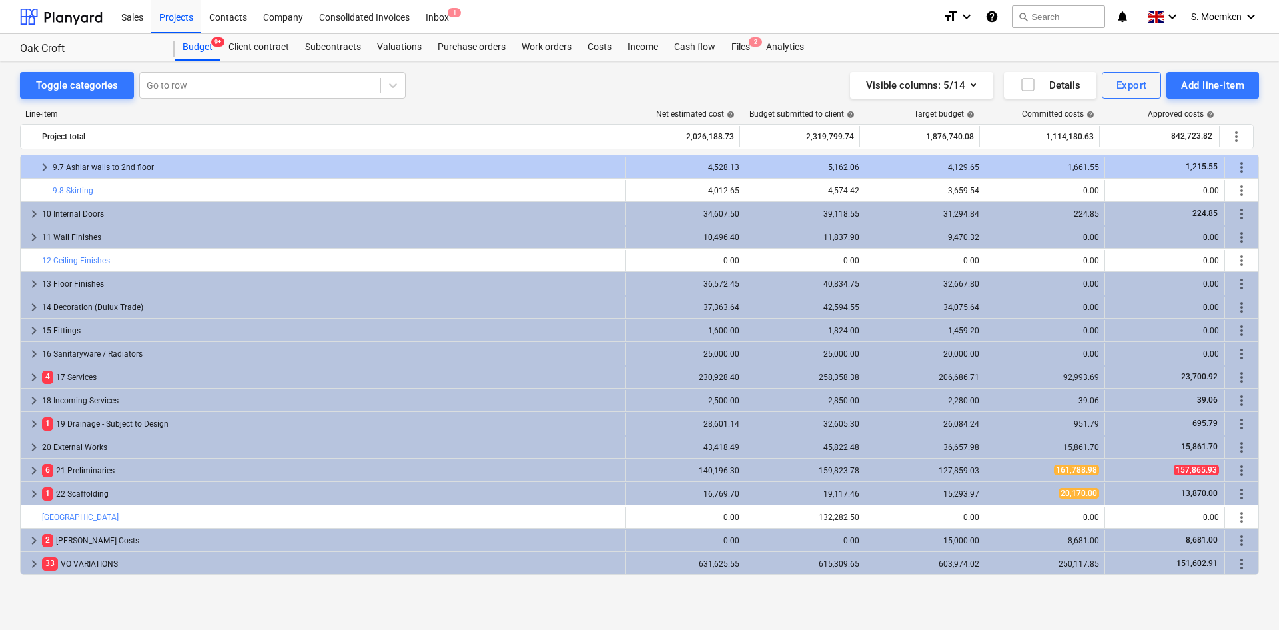
scroll to position [350, 0]
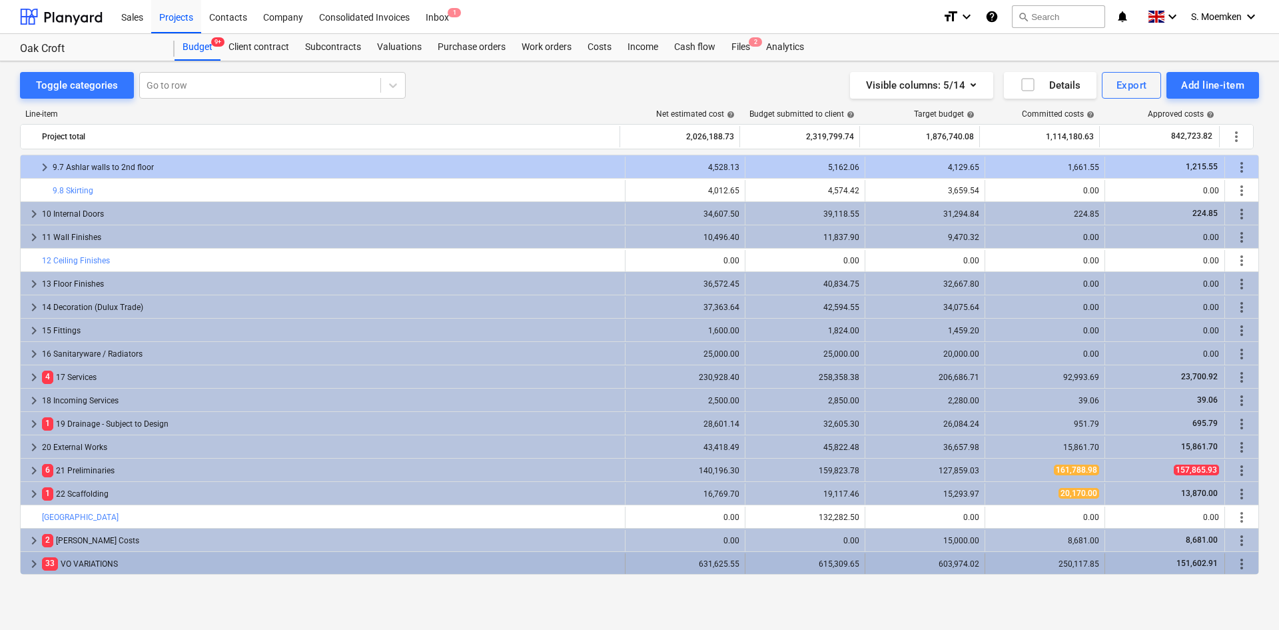
click at [37, 560] on span "keyboard_arrow_right" at bounding box center [34, 564] width 16 height 16
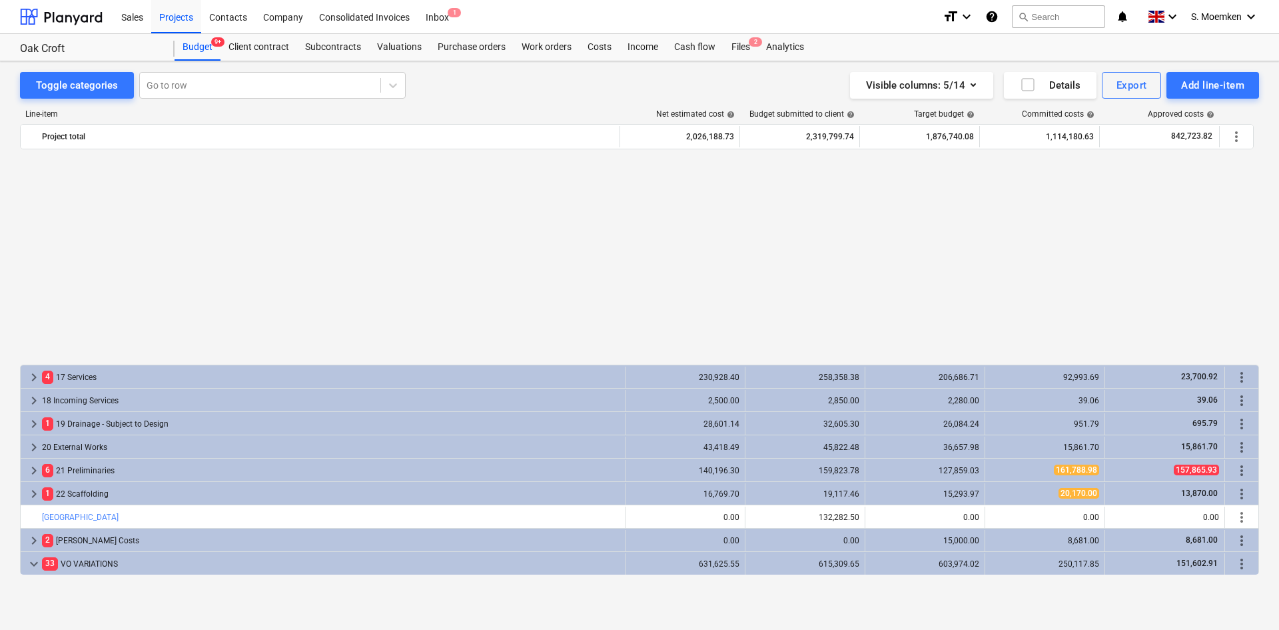
scroll to position [616, 0]
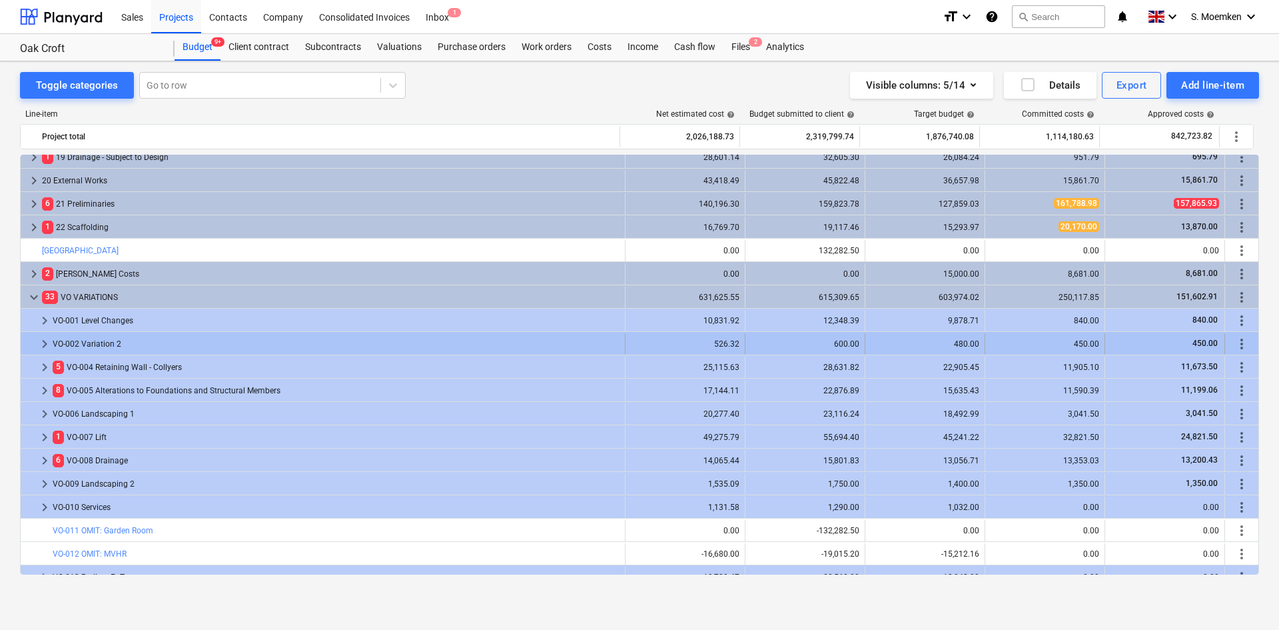
click at [43, 343] on span "keyboard_arrow_right" at bounding box center [45, 344] width 16 height 16
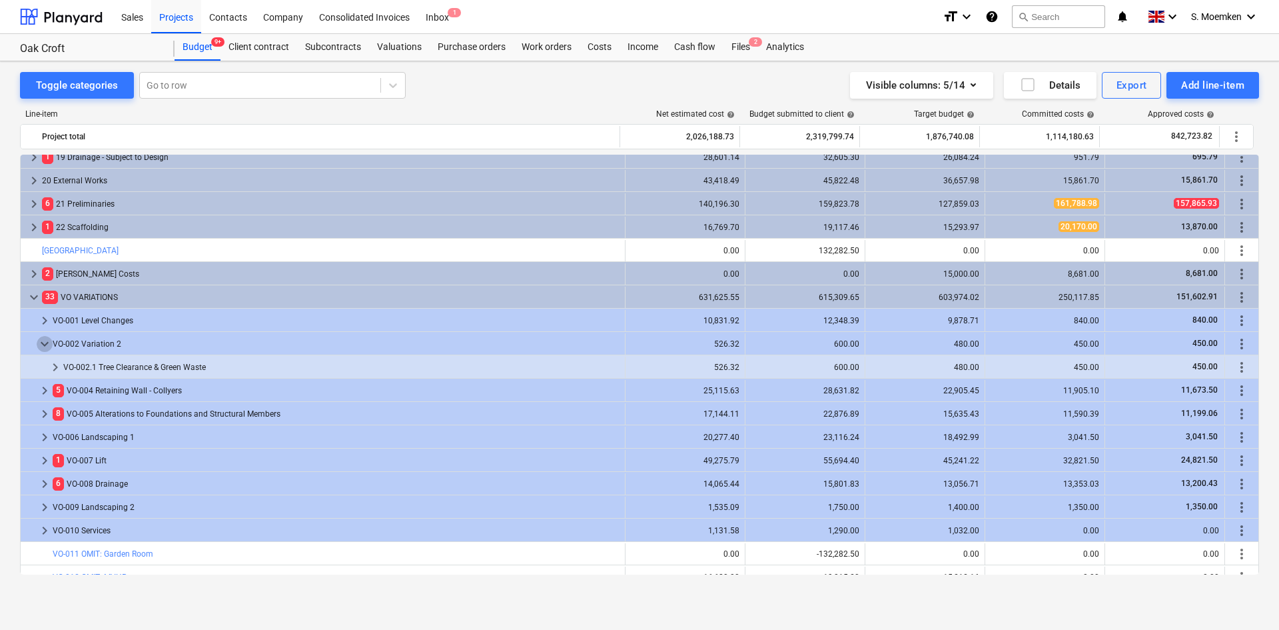
click at [43, 343] on span "keyboard_arrow_down" at bounding box center [45, 344] width 16 height 16
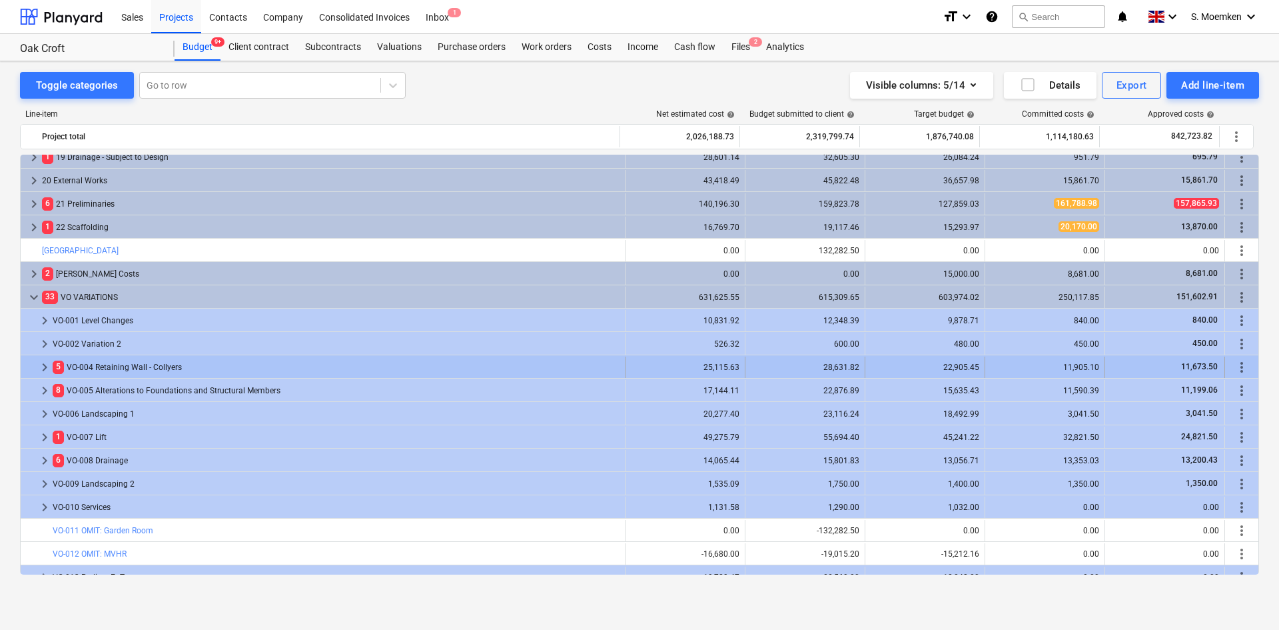
click at [43, 367] on span "keyboard_arrow_right" at bounding box center [45, 367] width 16 height 16
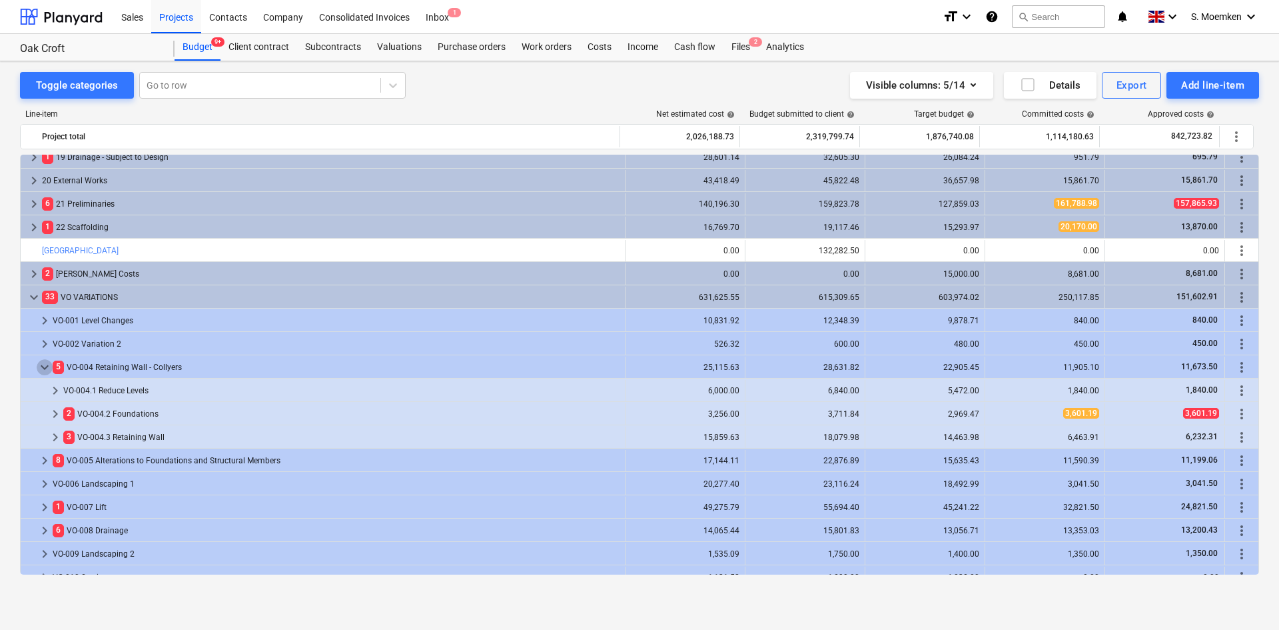
click at [43, 367] on span "keyboard_arrow_down" at bounding box center [45, 367] width 16 height 16
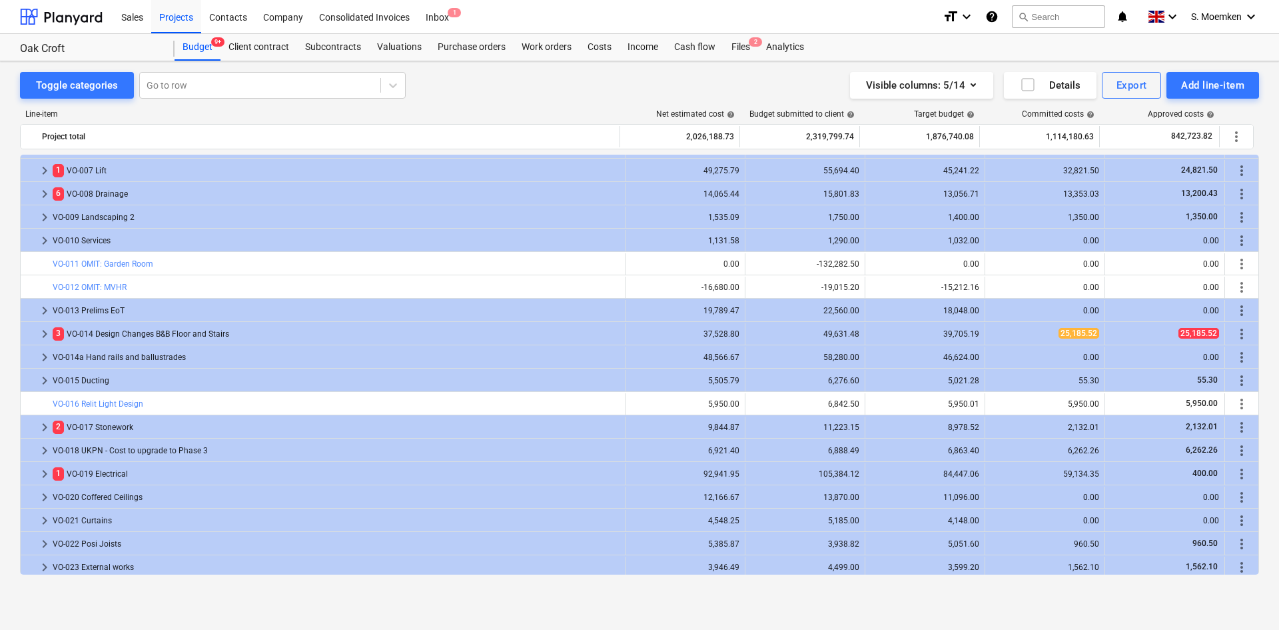
scroll to position [950, 0]
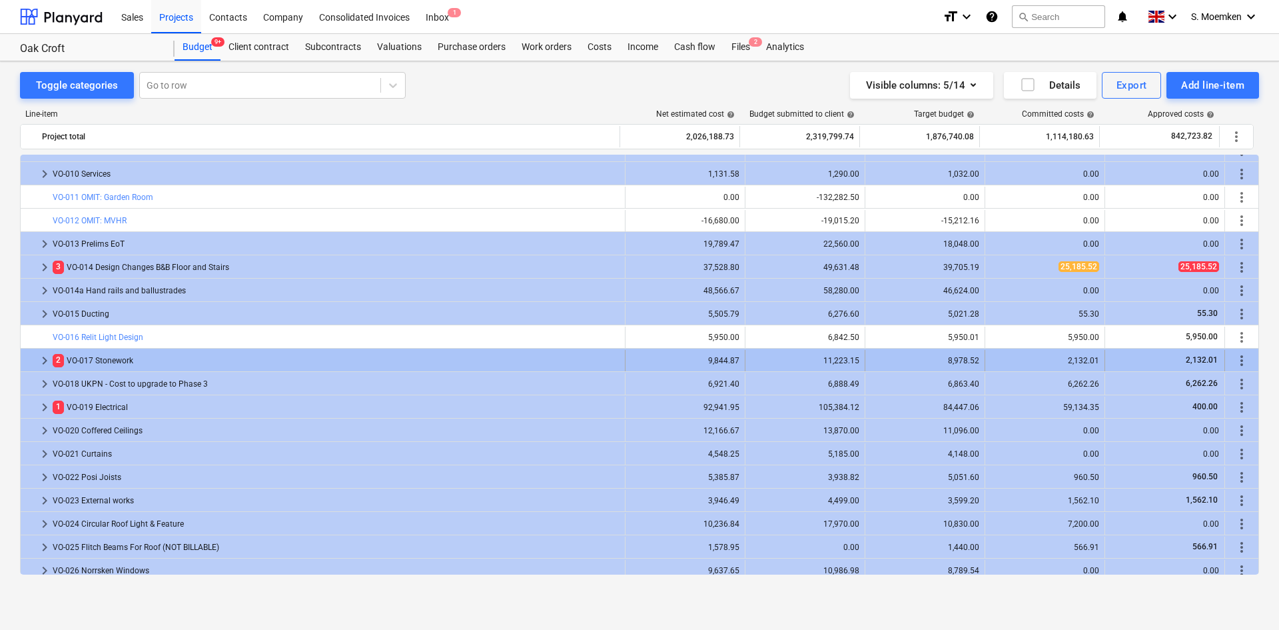
click at [49, 362] on span "keyboard_arrow_right" at bounding box center [45, 361] width 16 height 16
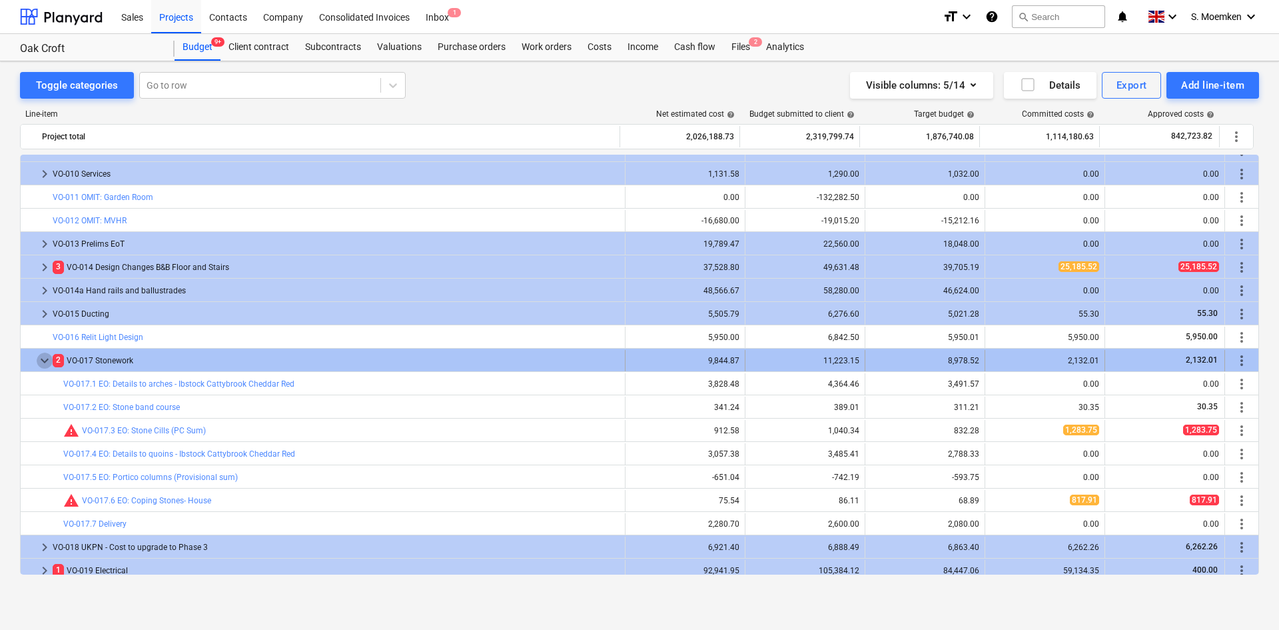
click at [39, 358] on span "keyboard_arrow_down" at bounding box center [45, 361] width 16 height 16
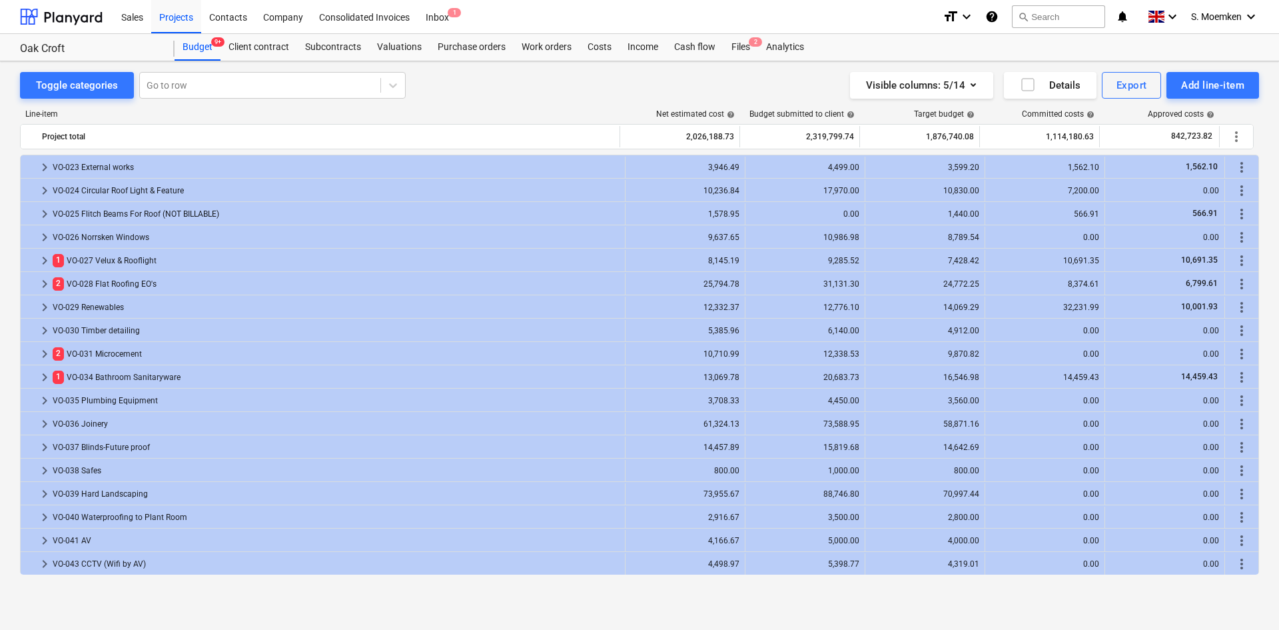
scroll to position [1306, 0]
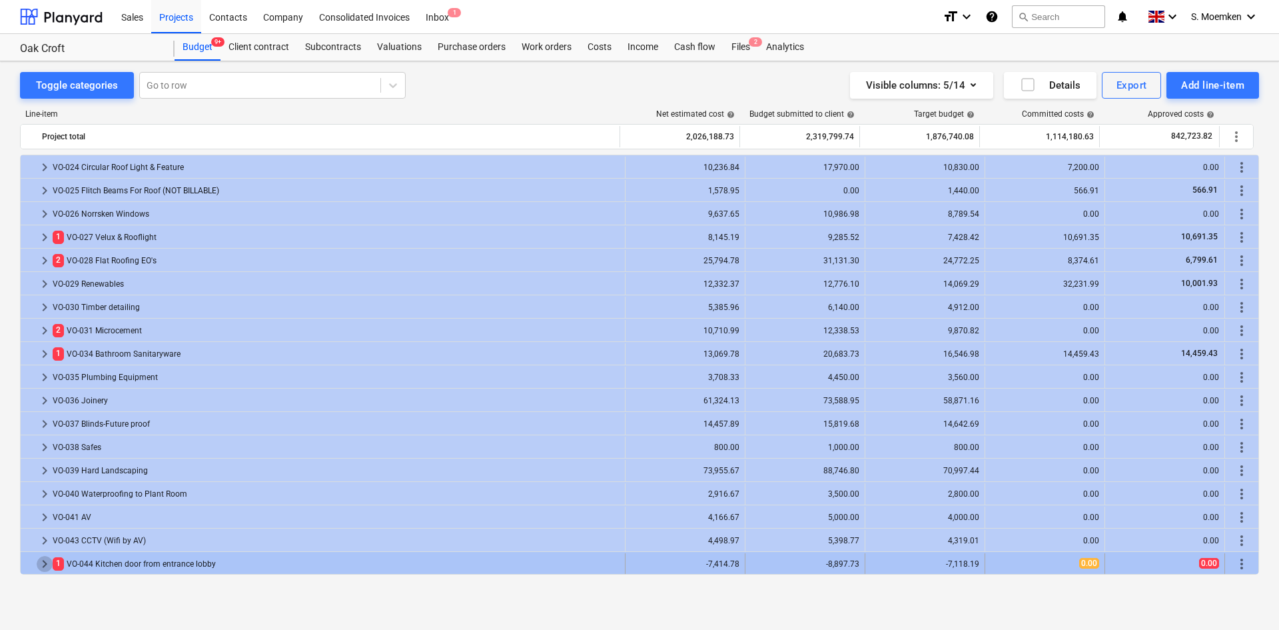
click at [48, 564] on span "keyboard_arrow_right" at bounding box center [45, 564] width 16 height 16
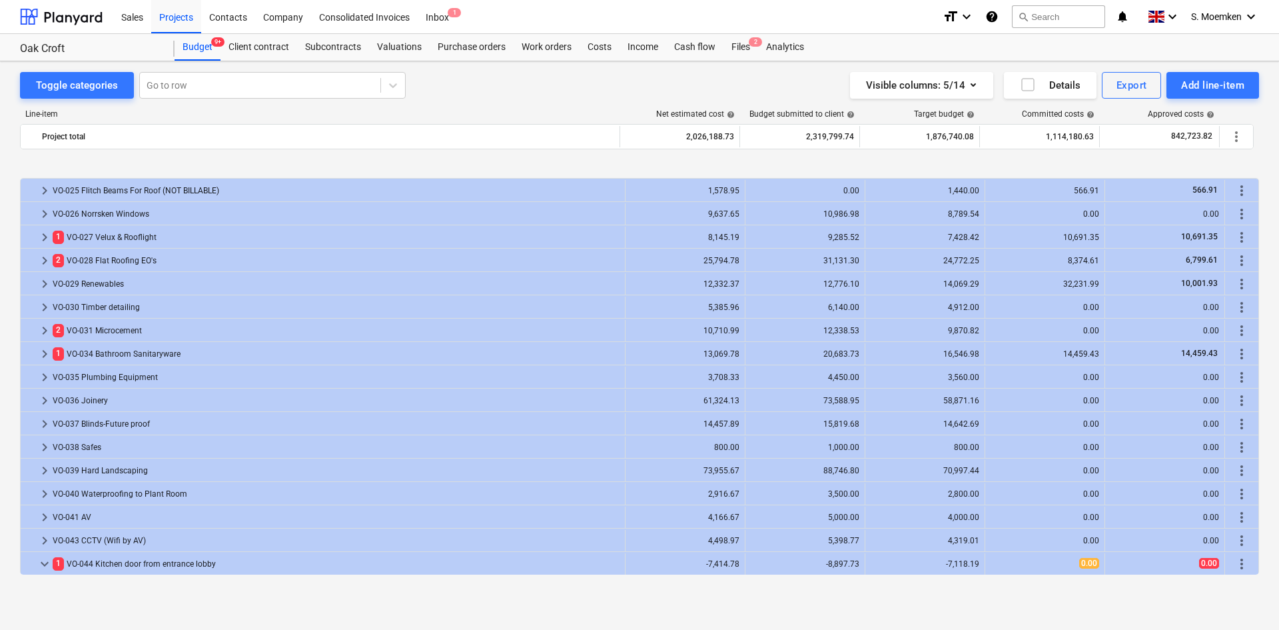
scroll to position [1376, 0]
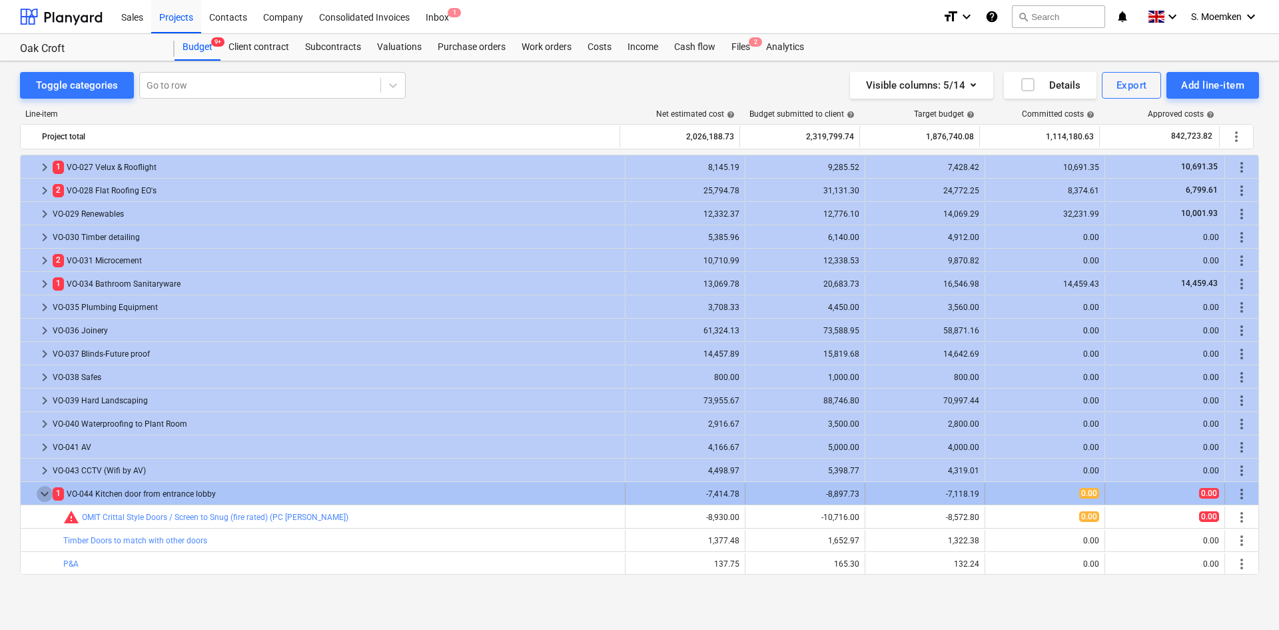
click at [43, 490] on span "keyboard_arrow_down" at bounding box center [45, 494] width 16 height 16
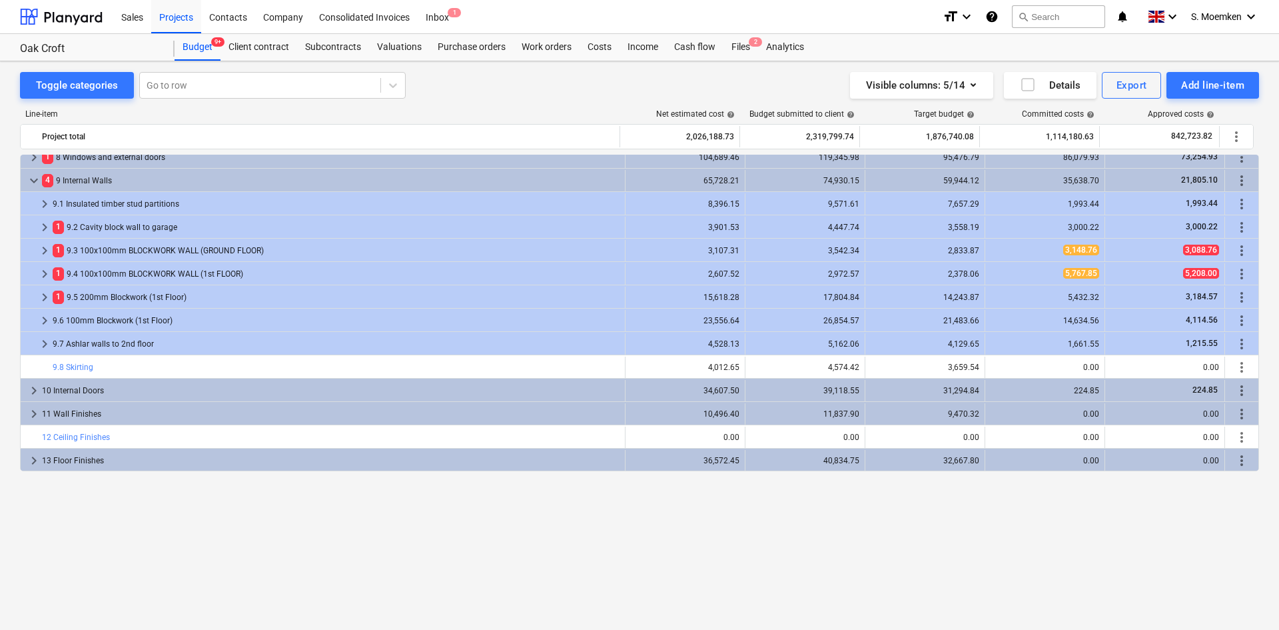
scroll to position [0, 0]
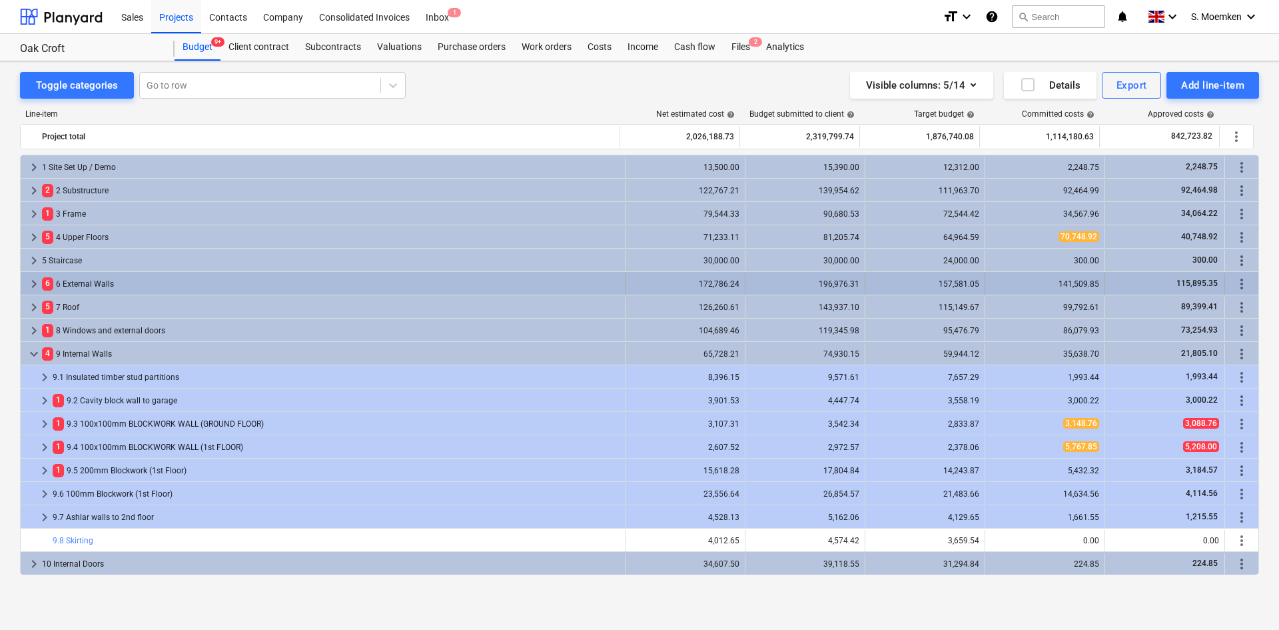
click at [32, 283] on span "keyboard_arrow_right" at bounding box center [34, 284] width 16 height 16
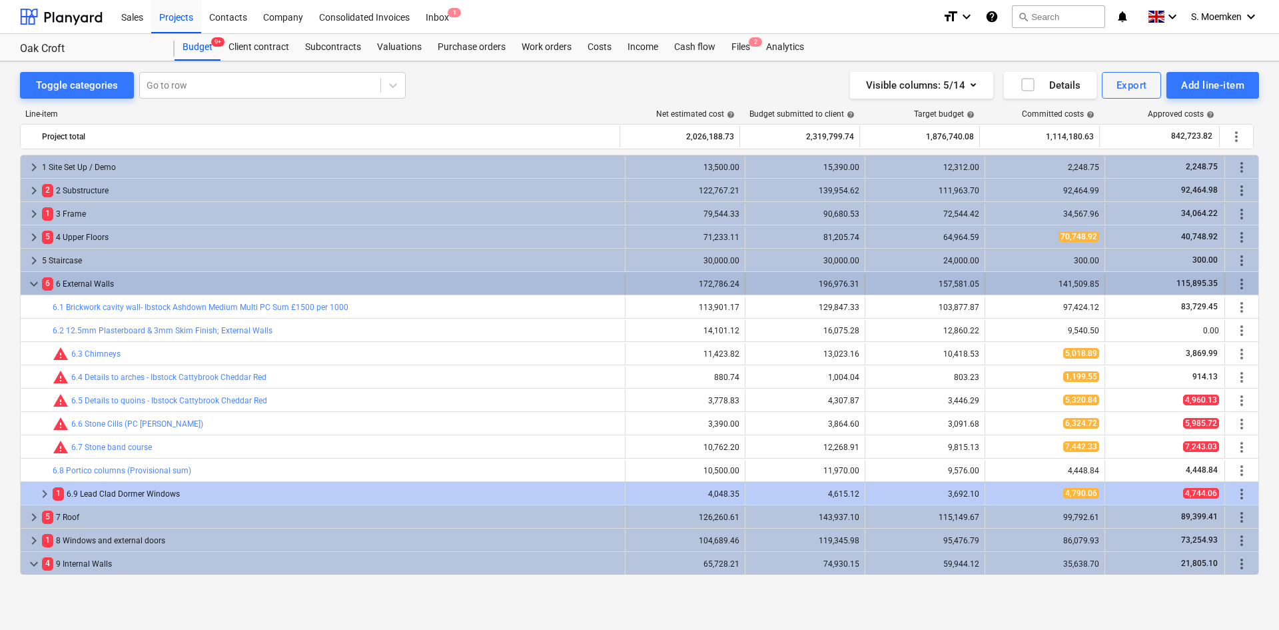
click at [30, 281] on span "keyboard_arrow_down" at bounding box center [34, 284] width 16 height 16
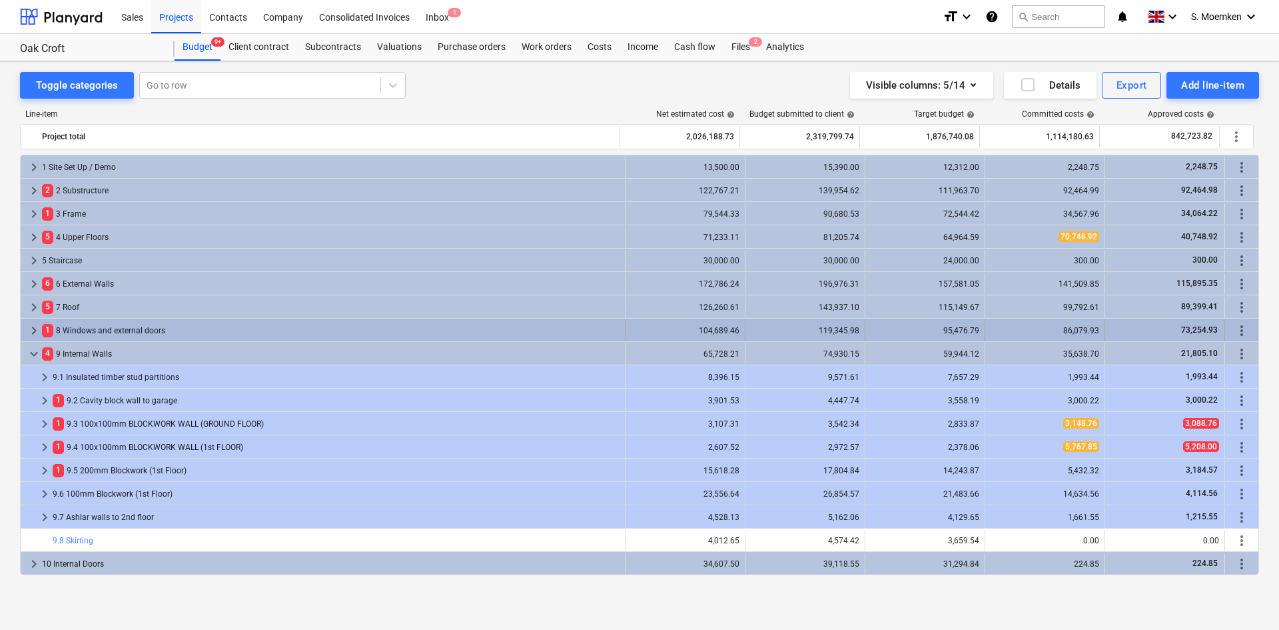
click at [32, 327] on span "keyboard_arrow_right" at bounding box center [34, 331] width 16 height 16
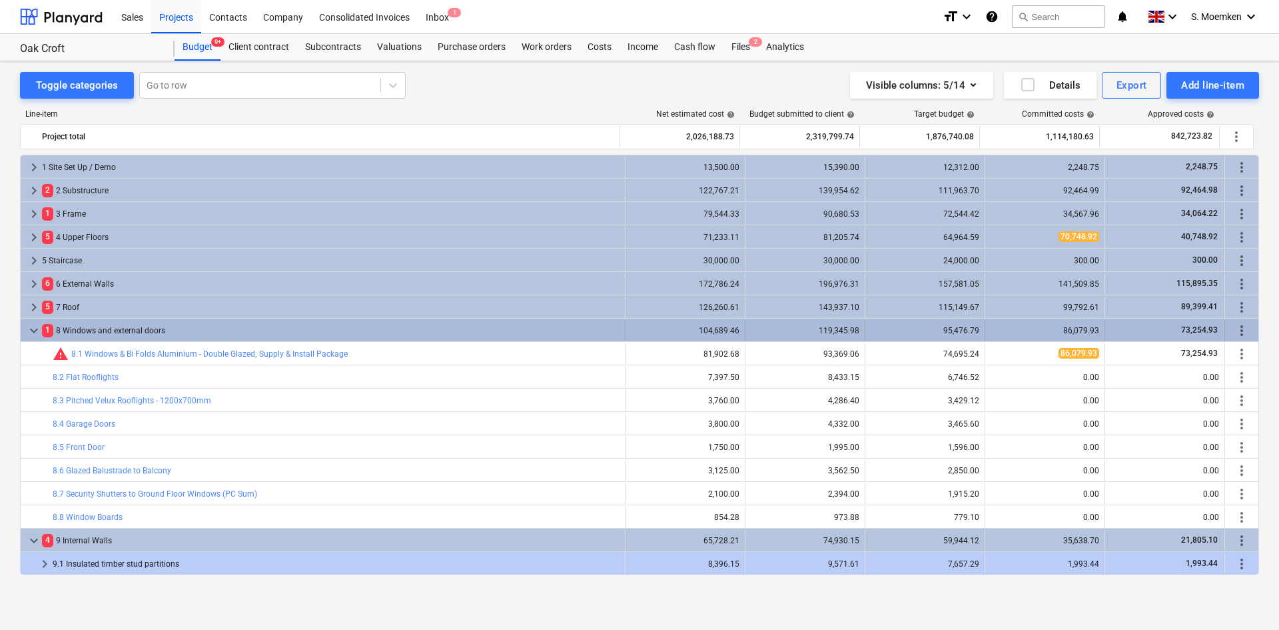
click at [31, 329] on span "keyboard_arrow_down" at bounding box center [34, 331] width 16 height 16
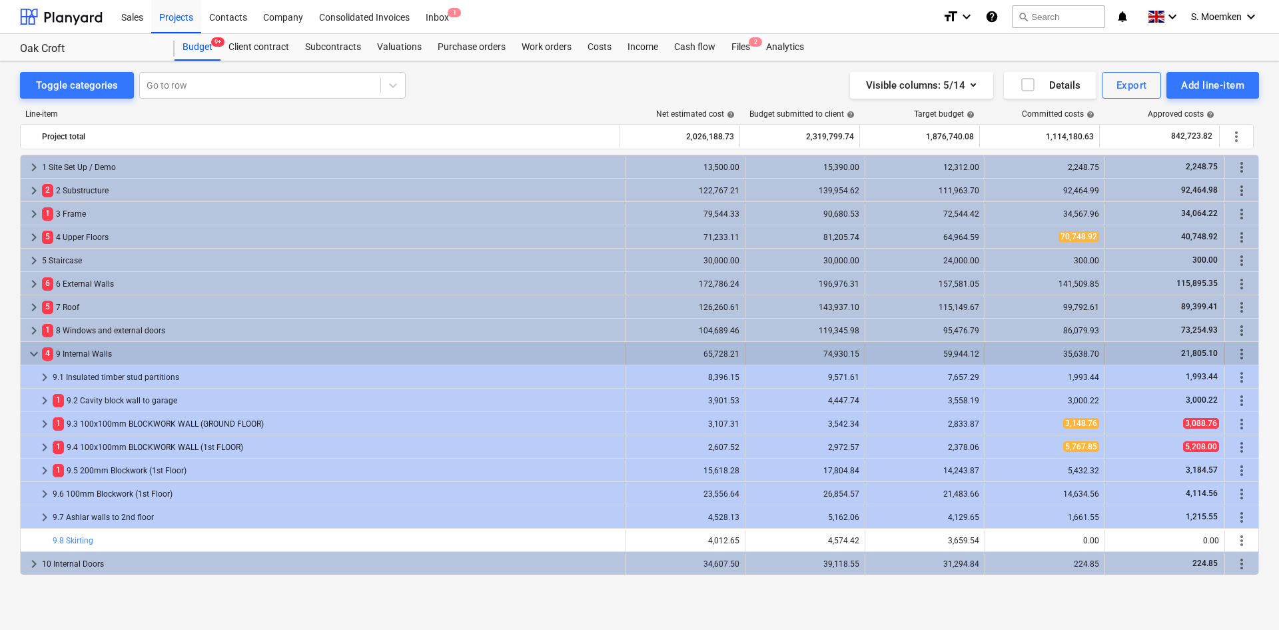
click at [35, 353] on span "keyboard_arrow_down" at bounding box center [34, 354] width 16 height 16
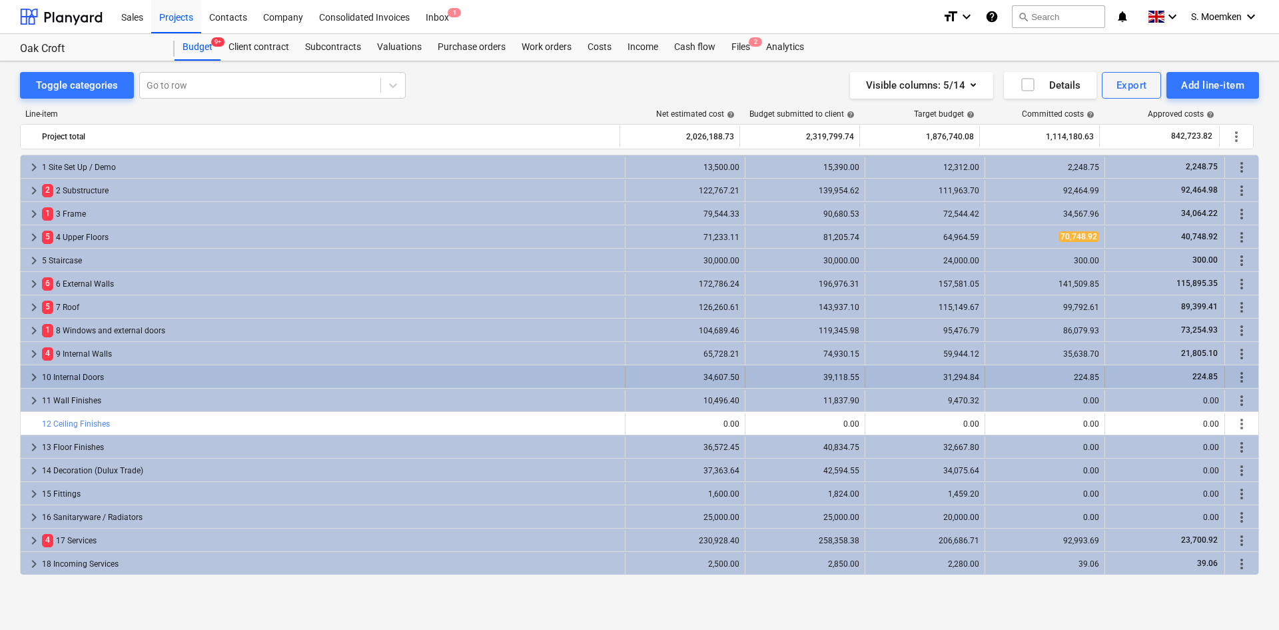
click at [33, 375] on span "keyboard_arrow_right" at bounding box center [34, 377] width 16 height 16
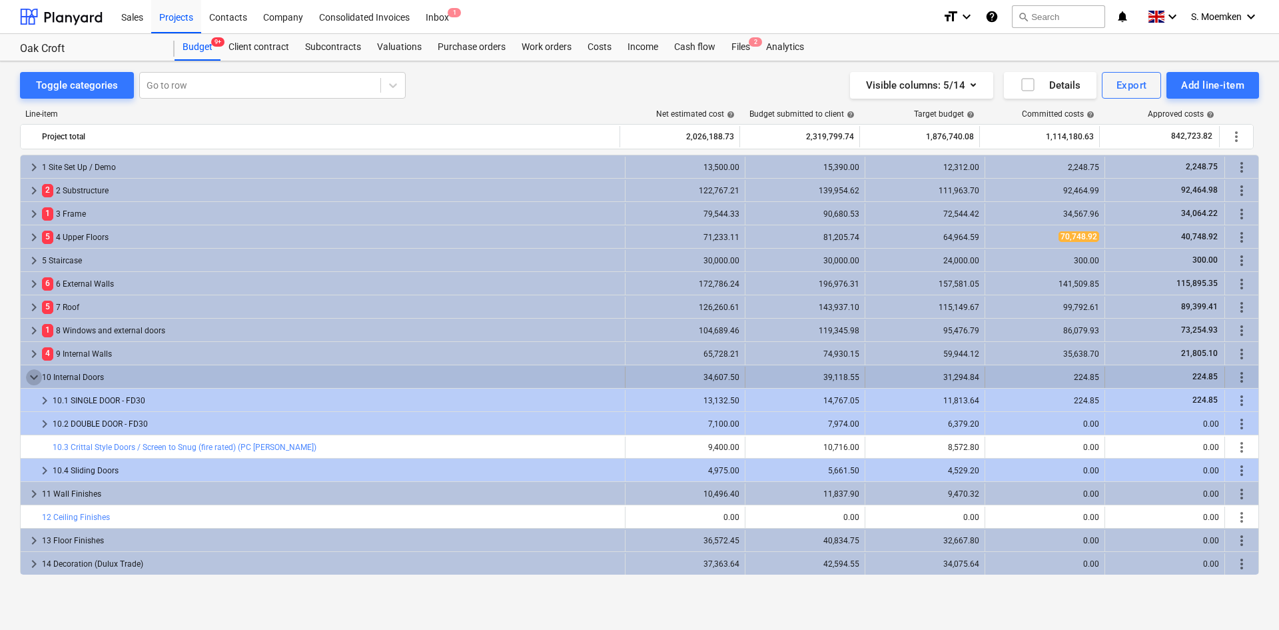
click at [33, 372] on span "keyboard_arrow_down" at bounding box center [34, 377] width 16 height 16
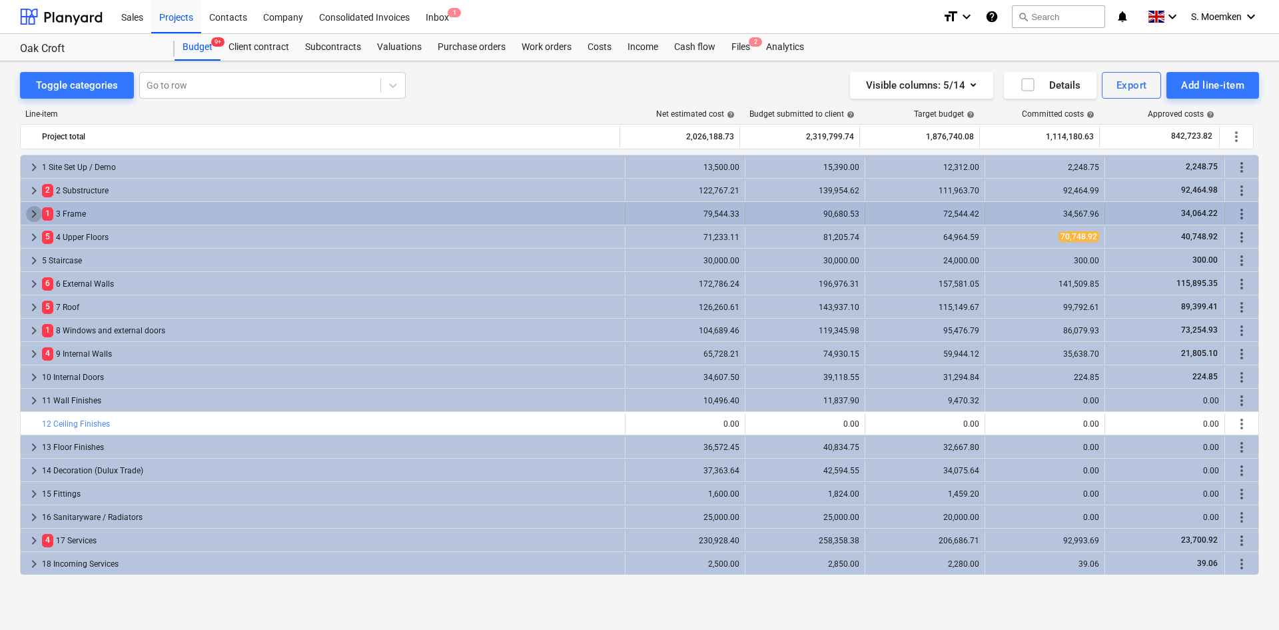
click at [31, 215] on span "keyboard_arrow_right" at bounding box center [34, 214] width 16 height 16
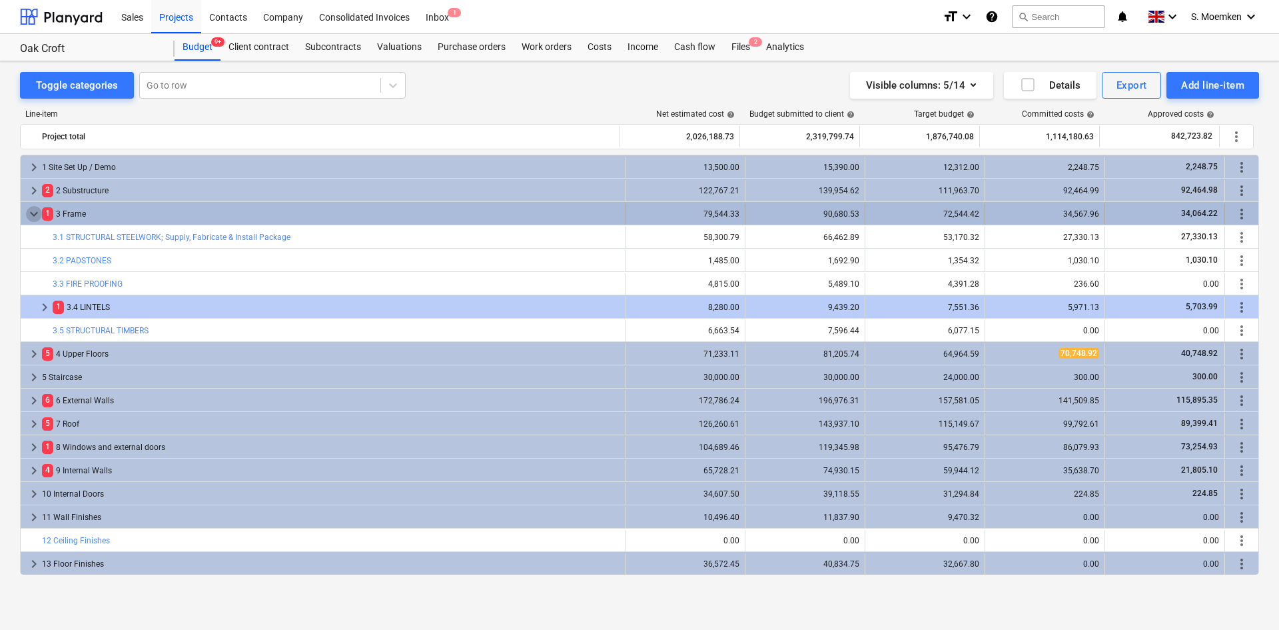
click at [27, 211] on span "keyboard_arrow_down" at bounding box center [34, 214] width 16 height 16
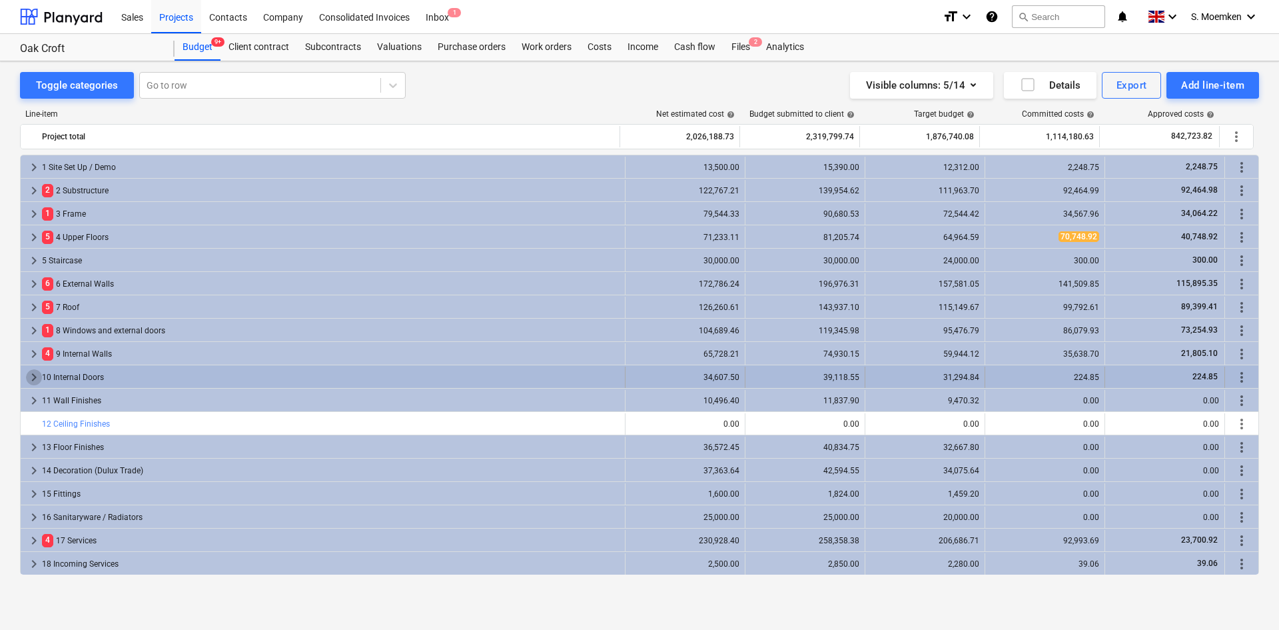
click at [31, 376] on span "keyboard_arrow_right" at bounding box center [34, 377] width 16 height 16
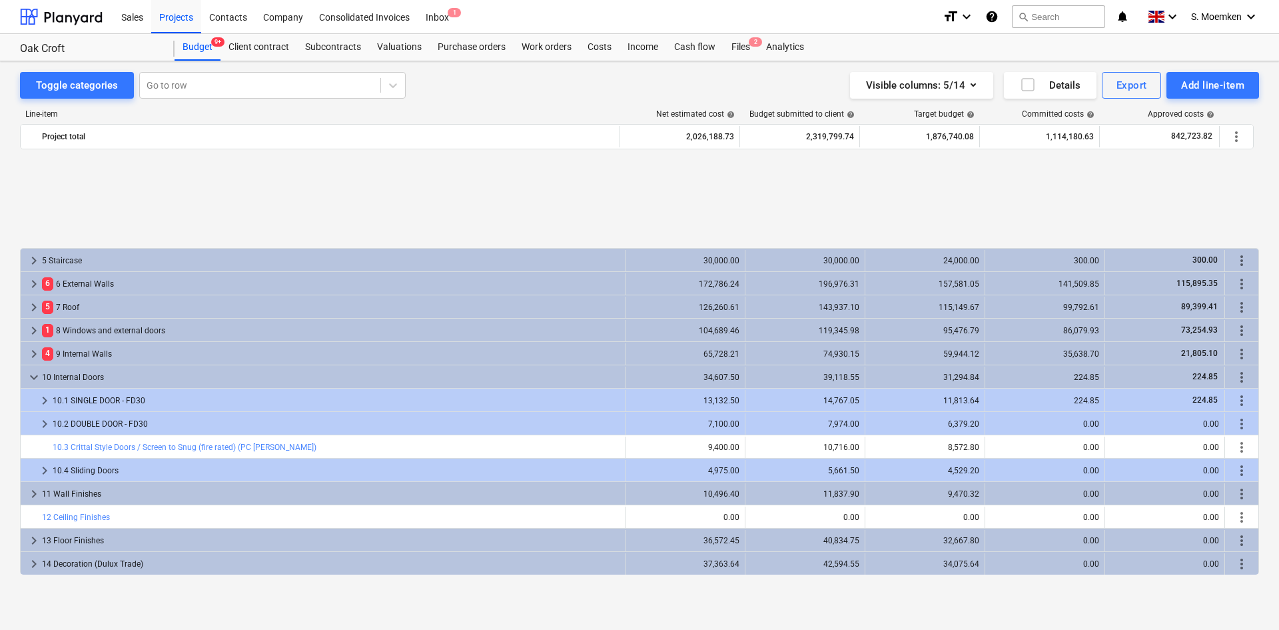
scroll to position [133, 0]
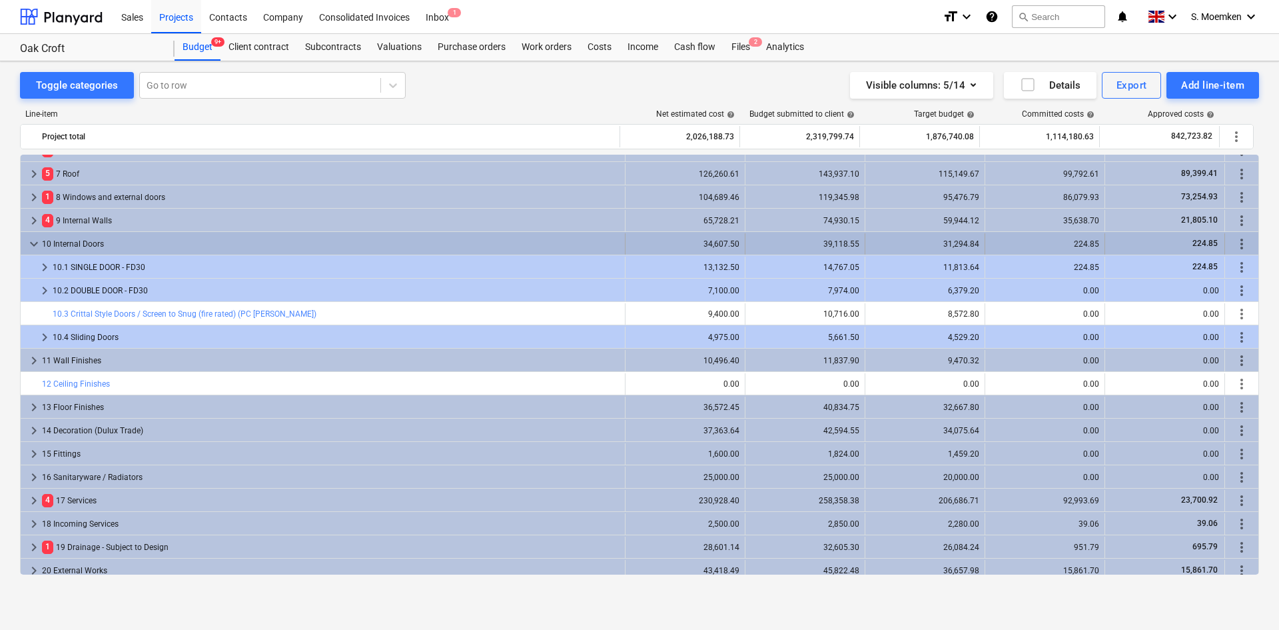
click at [28, 239] on span "keyboard_arrow_down" at bounding box center [34, 244] width 16 height 16
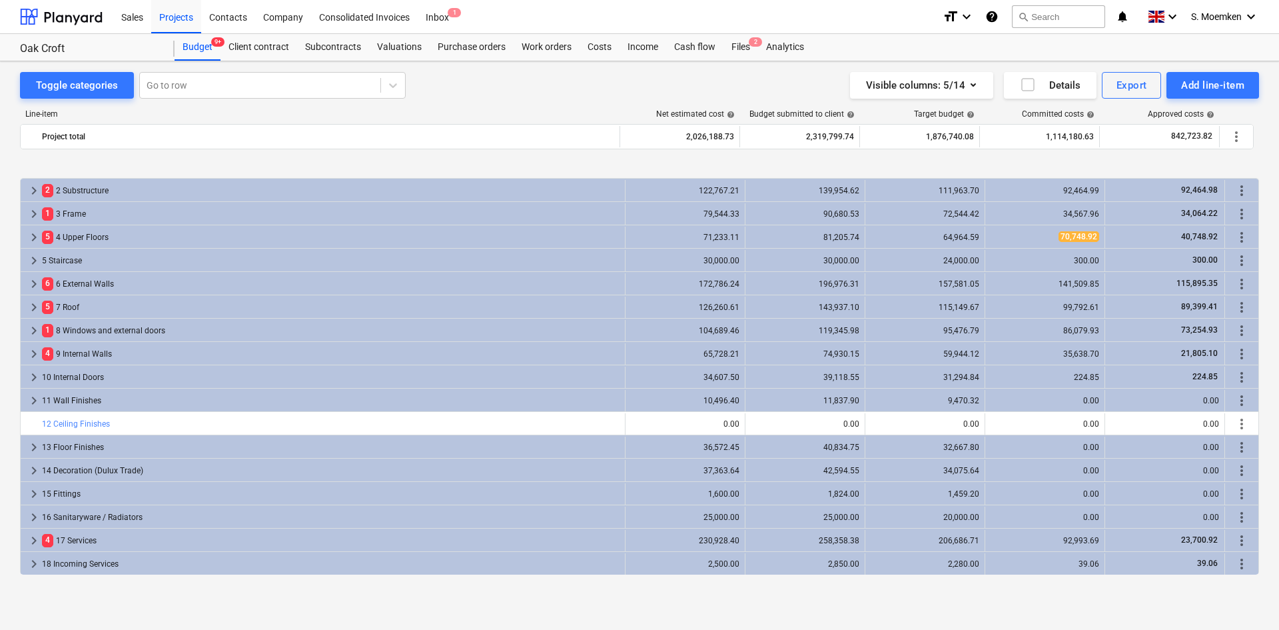
scroll to position [67, 0]
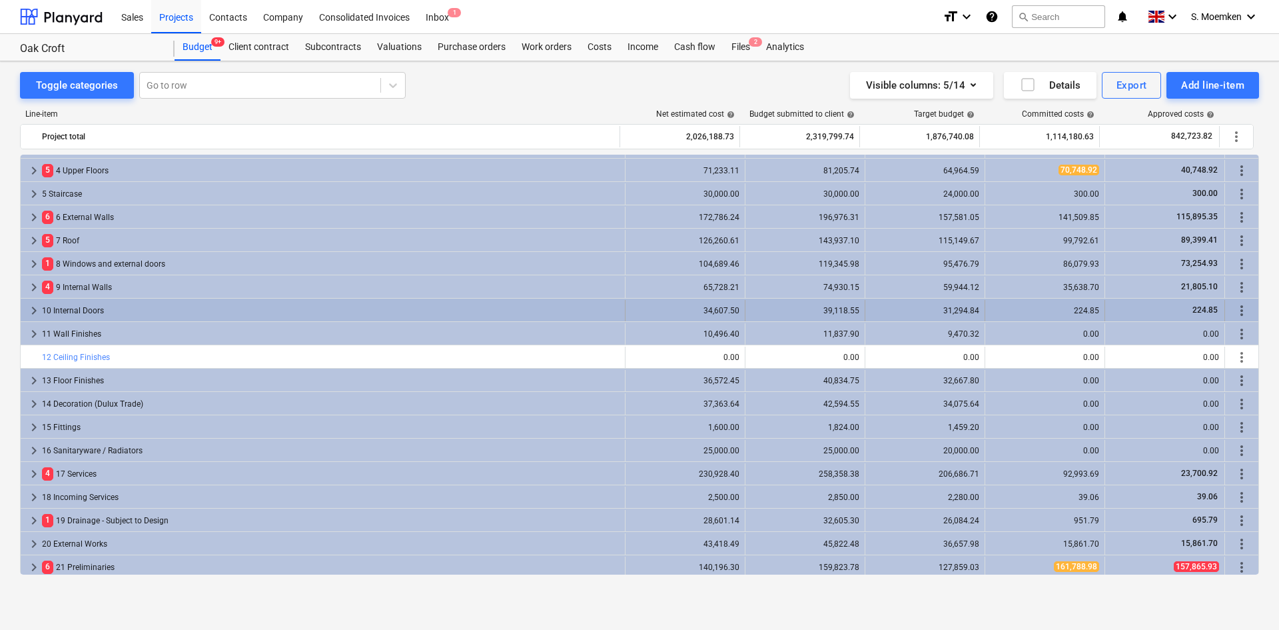
click at [29, 305] on span "keyboard_arrow_right" at bounding box center [34, 311] width 16 height 16
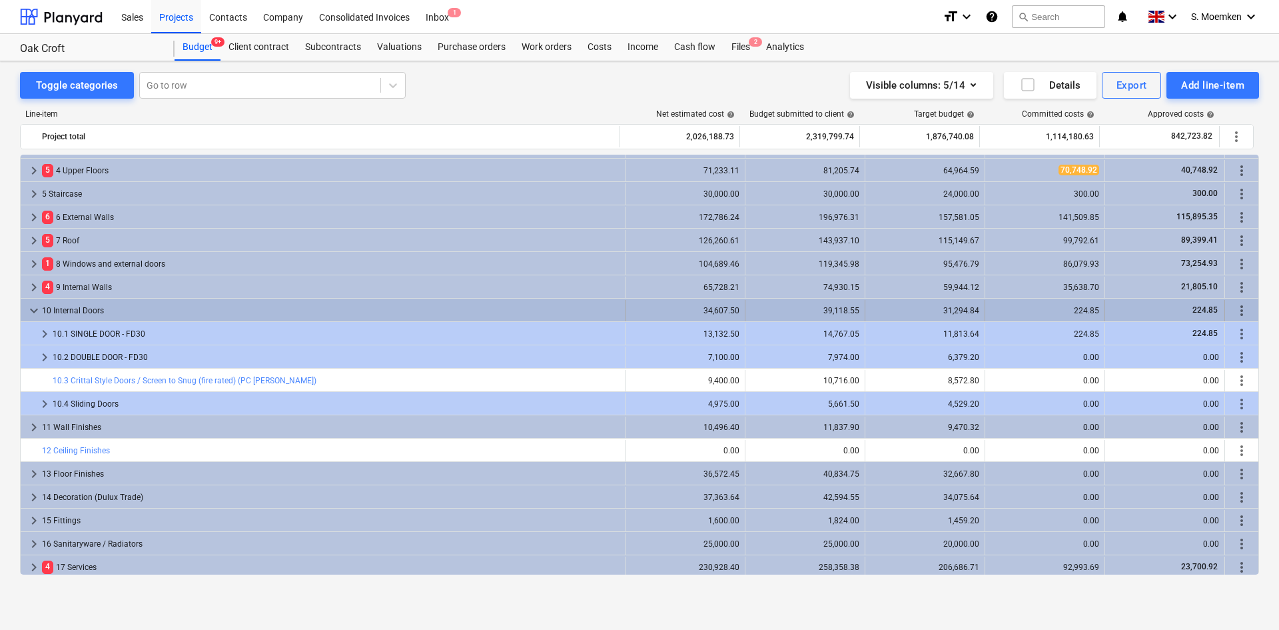
click at [34, 308] on span "keyboard_arrow_down" at bounding box center [34, 311] width 16 height 16
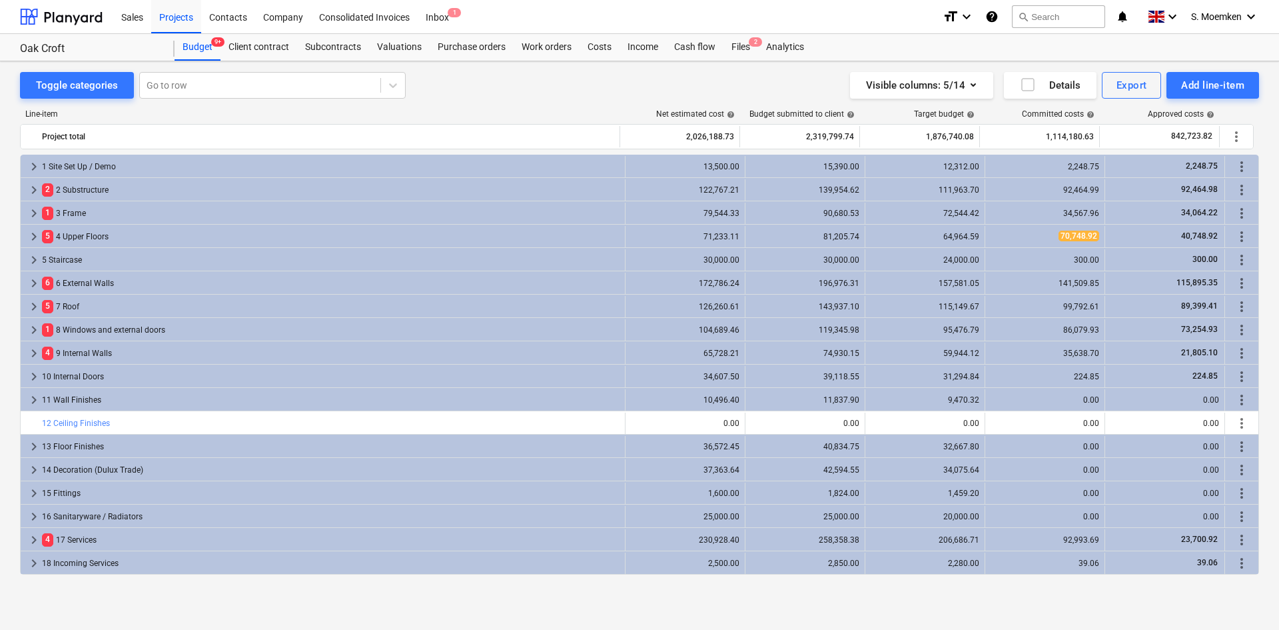
scroll to position [0, 0]
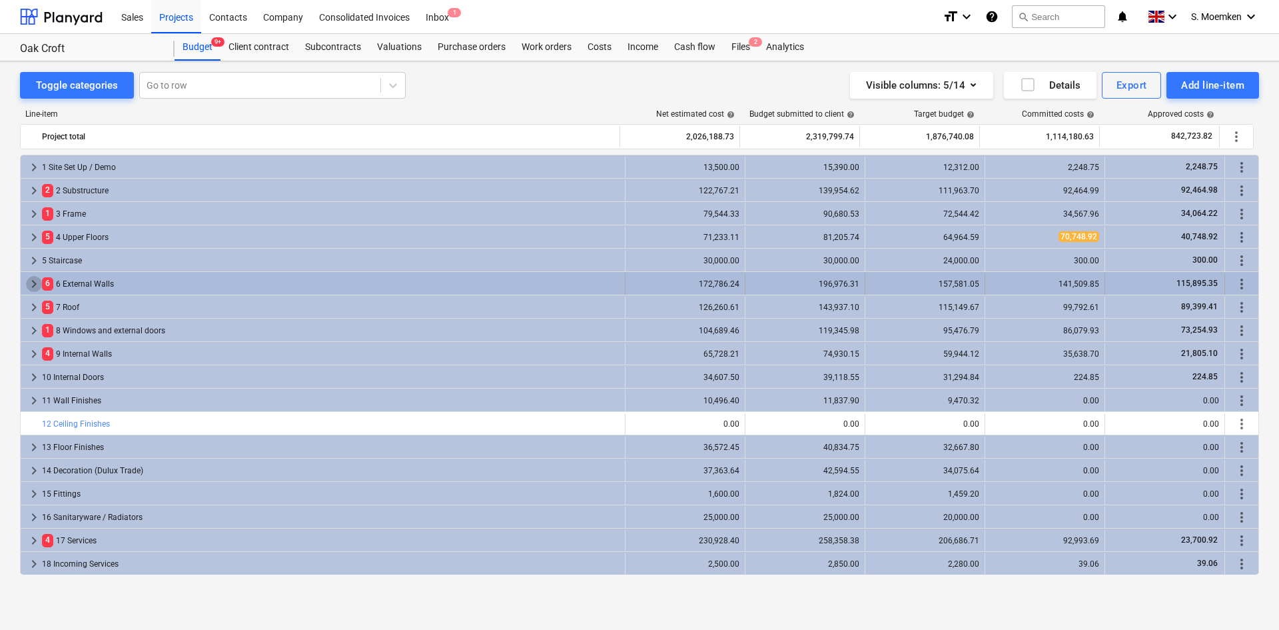
click at [32, 283] on span "keyboard_arrow_right" at bounding box center [34, 284] width 16 height 16
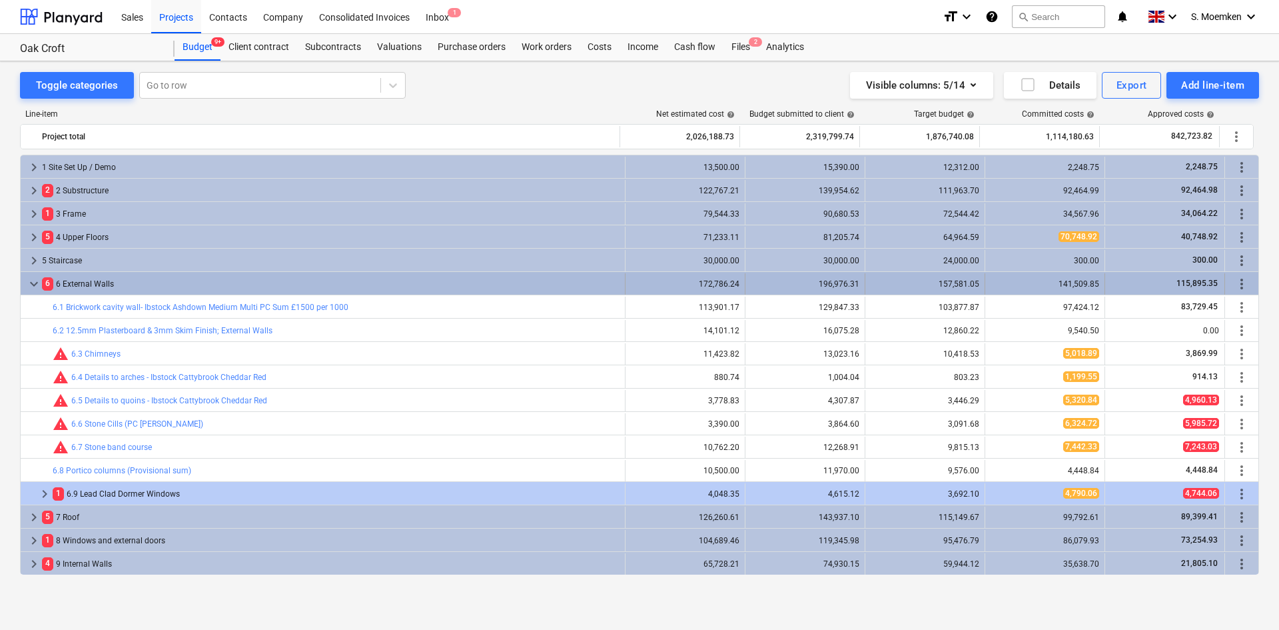
click at [36, 285] on span "keyboard_arrow_down" at bounding box center [34, 284] width 16 height 16
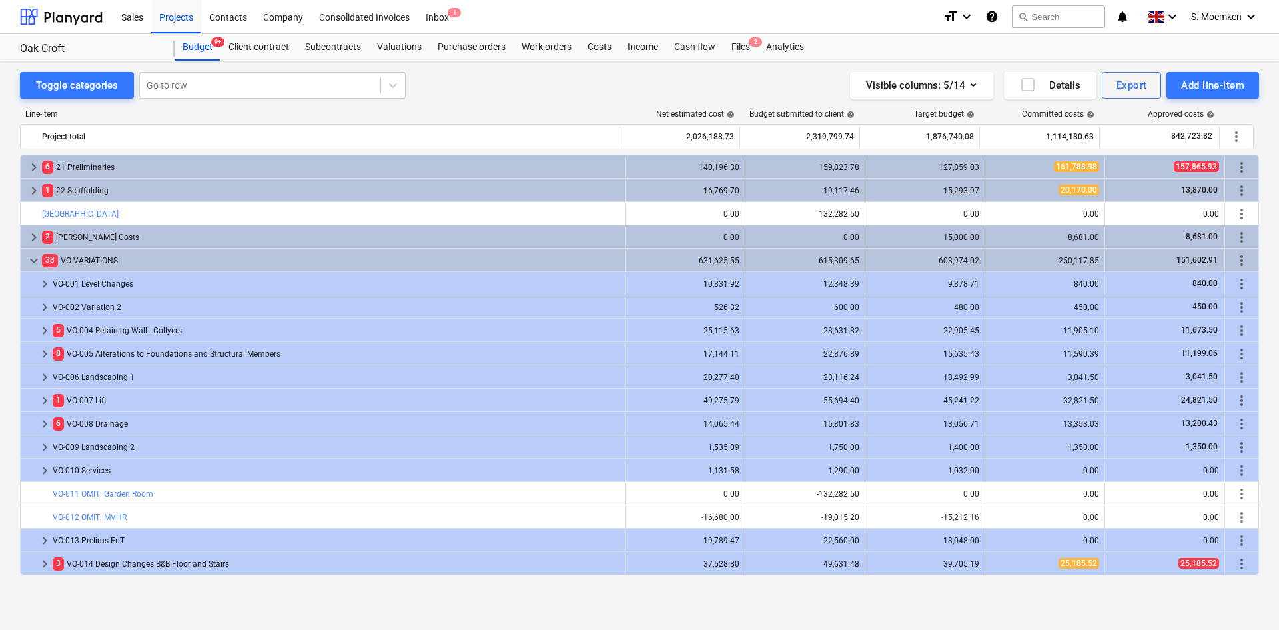
scroll to position [533, 0]
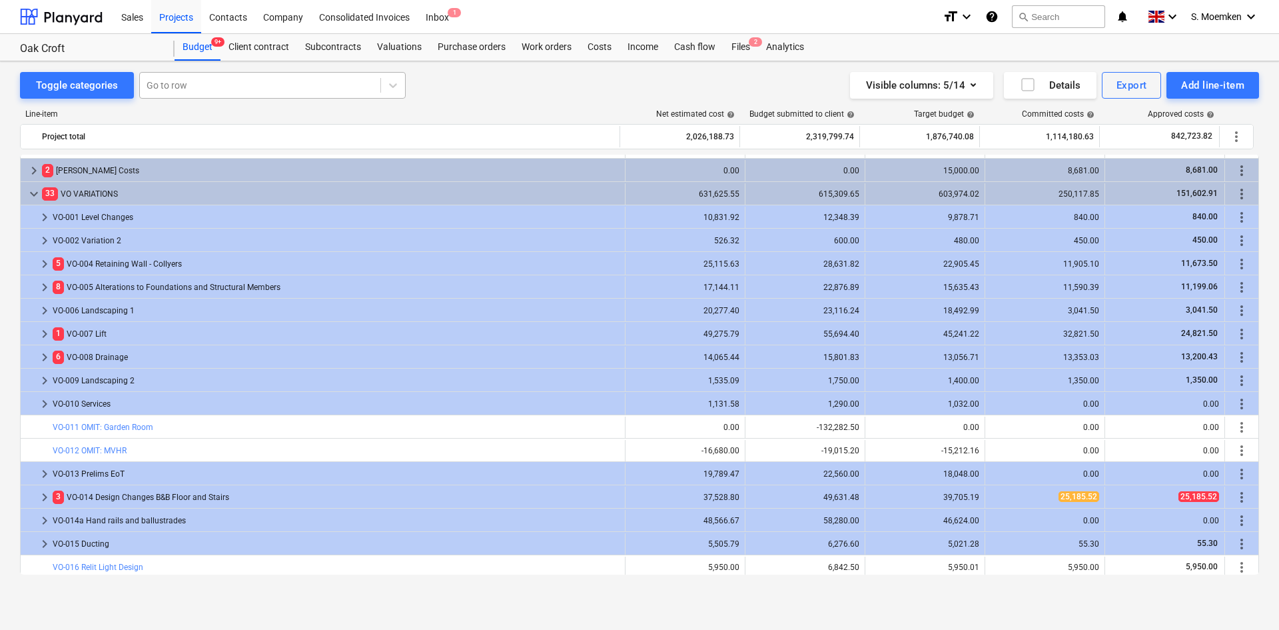
click at [205, 85] on div at bounding box center [260, 85] width 227 height 13
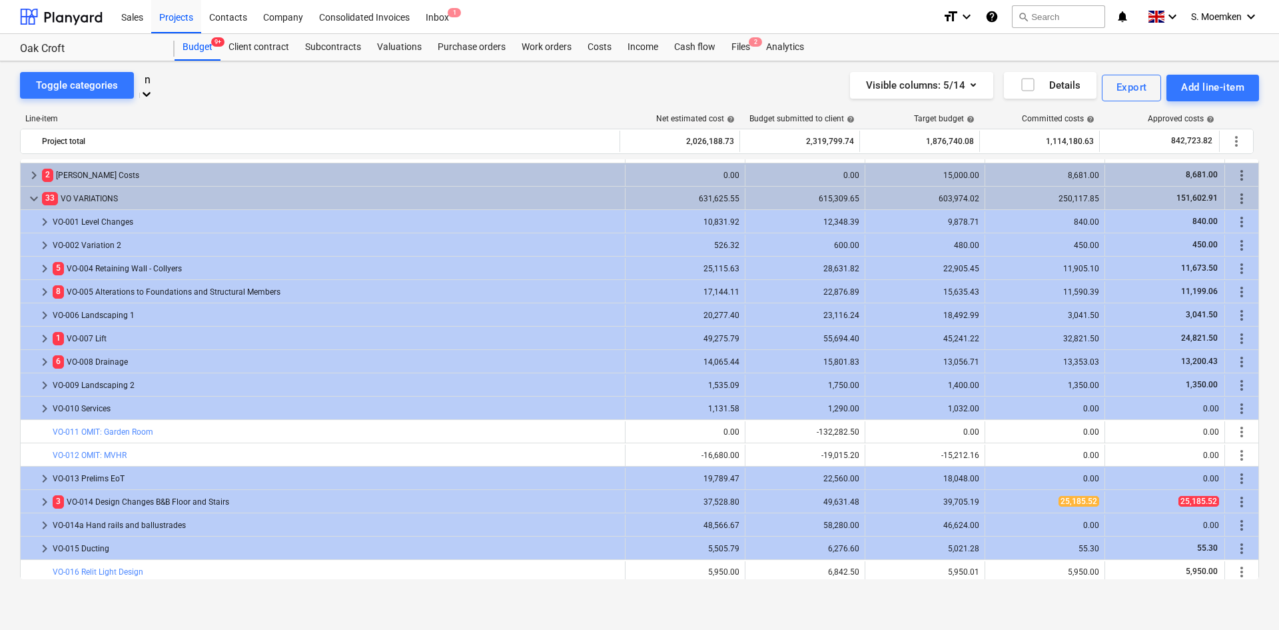
type input "no"
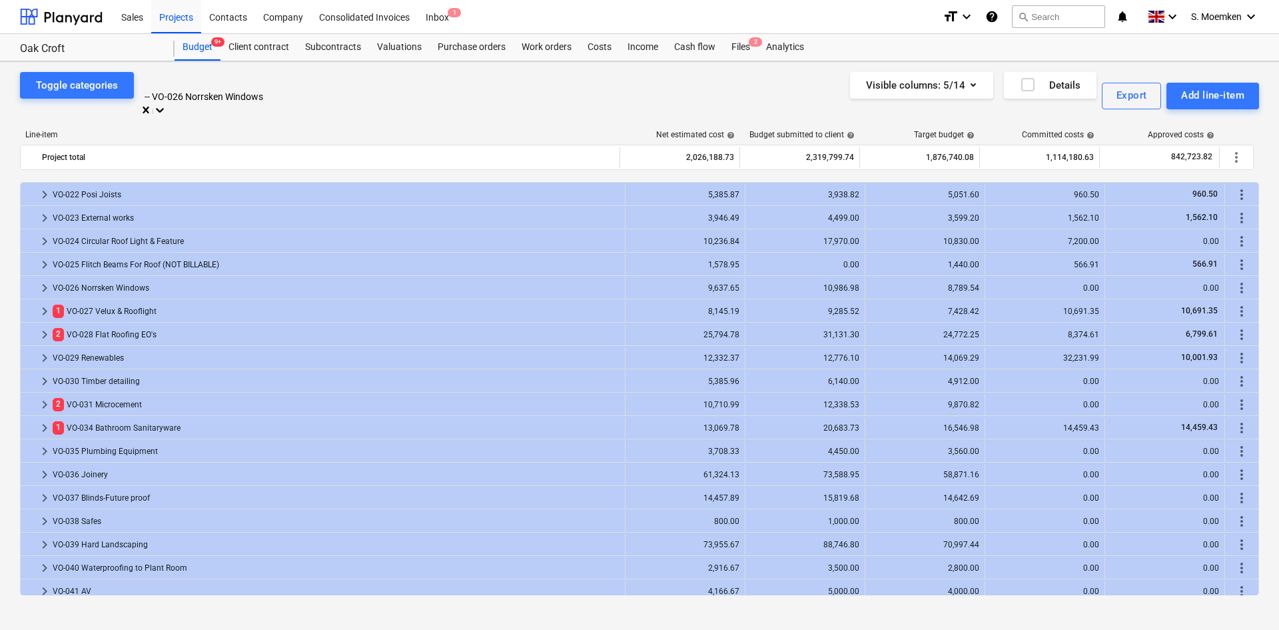
scroll to position [1119, 0]
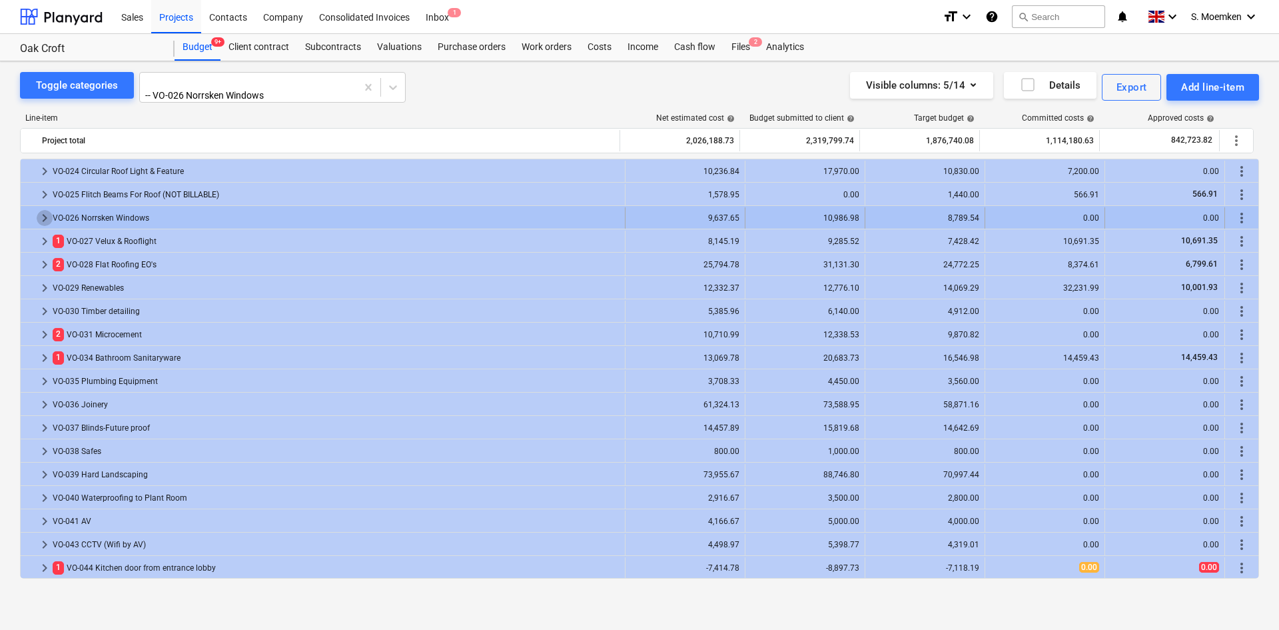
click at [42, 212] on span "keyboard_arrow_right" at bounding box center [45, 218] width 16 height 16
